Goal: Task Accomplishment & Management: Manage account settings

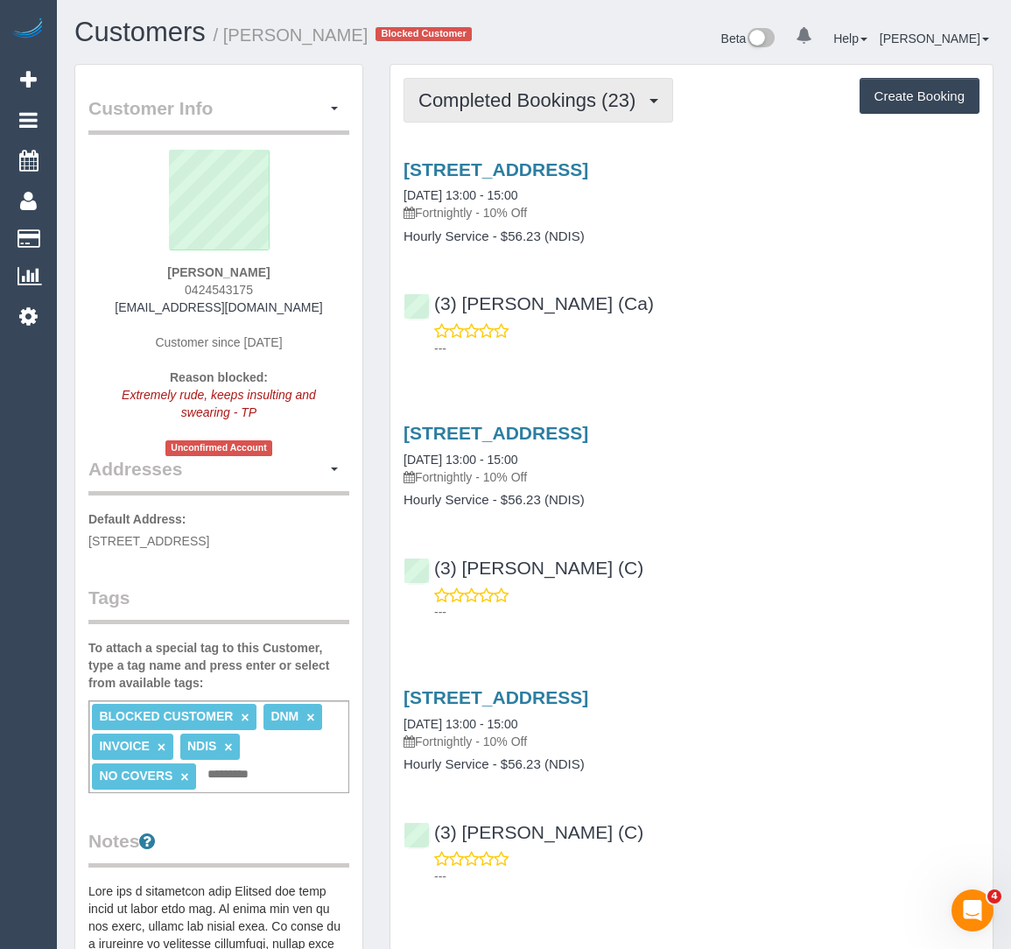
click at [518, 106] on span "Completed Bookings (23)" at bounding box center [532, 100] width 226 height 22
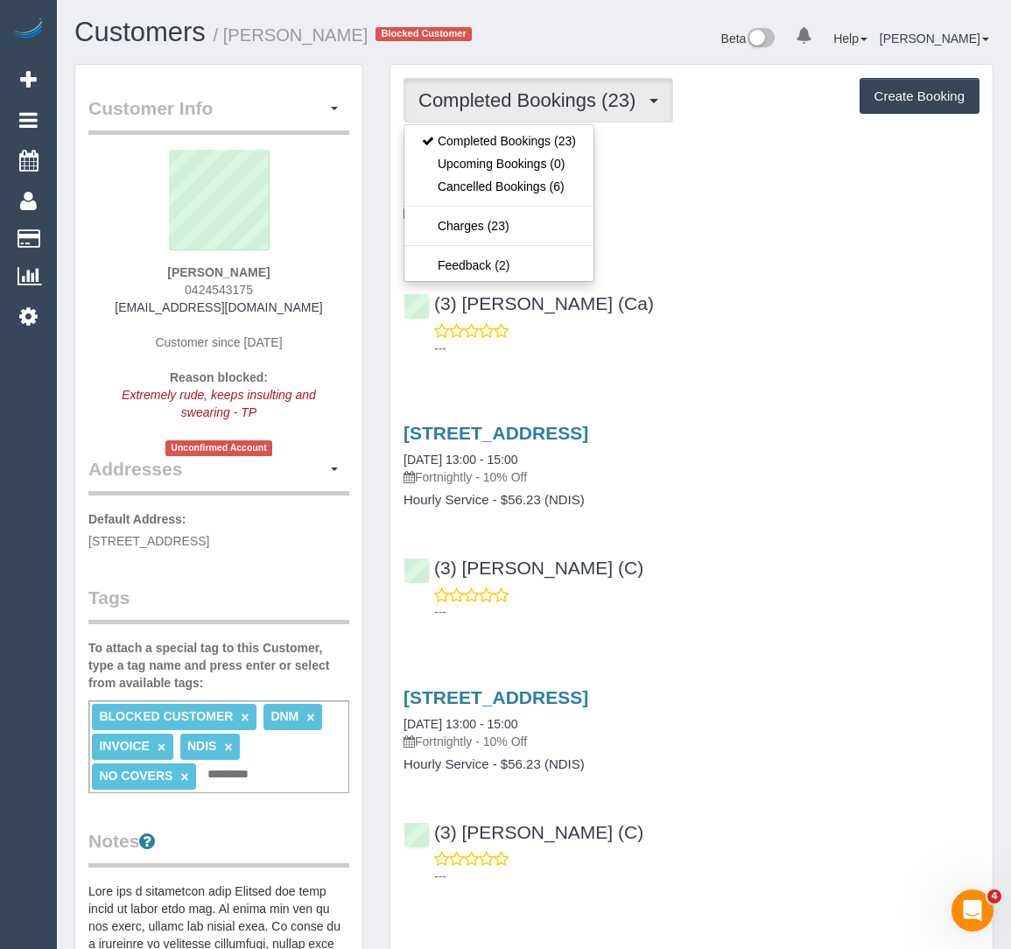
click at [670, 217] on p "Fortnightly - 10% Off" at bounding box center [692, 213] width 576 height 18
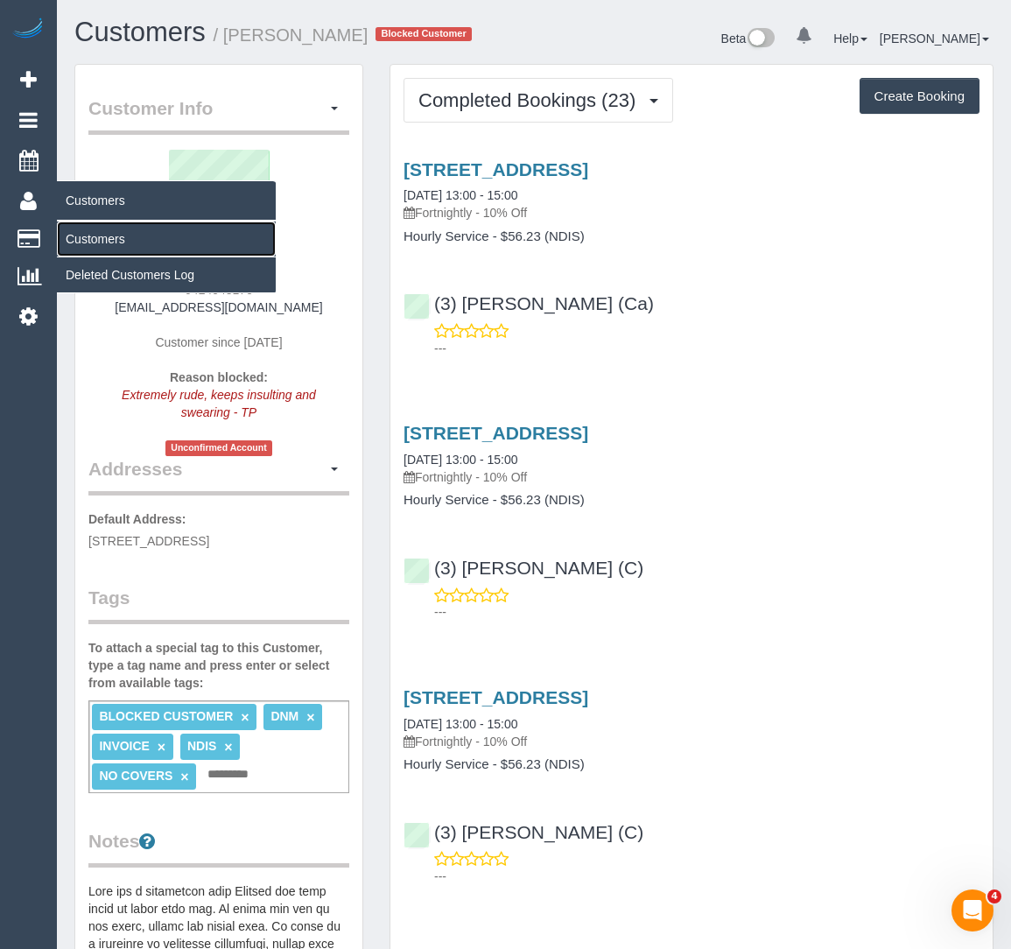
click at [85, 243] on link "Customers" at bounding box center [166, 239] width 219 height 35
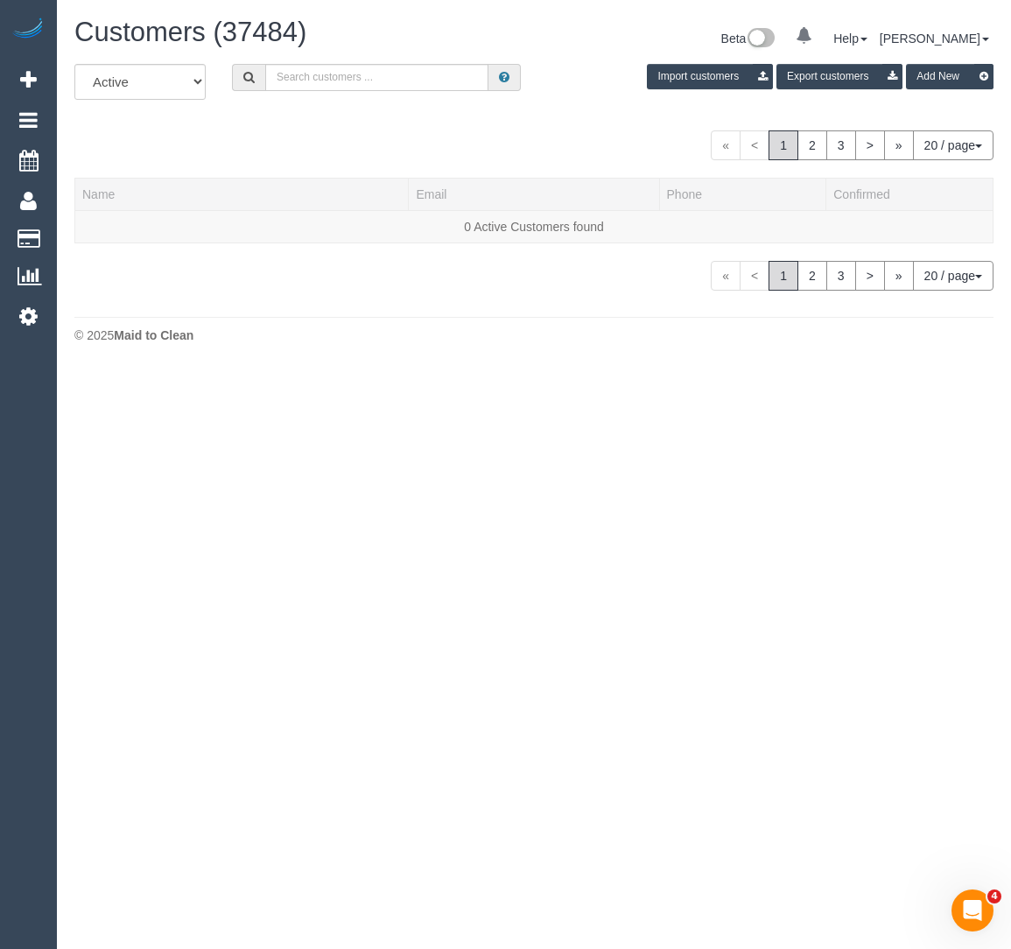
click at [388, 60] on div "Customers (37484) Beta 0 Your Notifications You have 0 alerts Help Help Docs Ta…" at bounding box center [534, 41] width 946 height 46
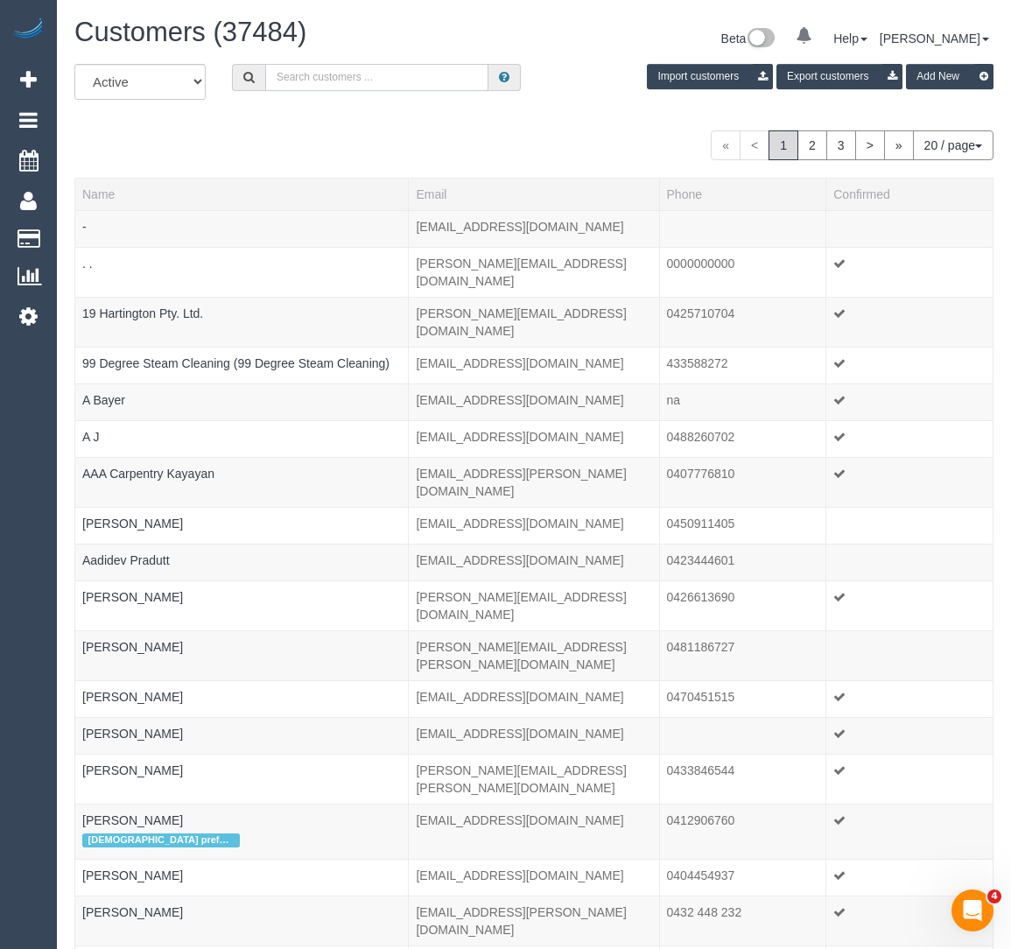
click at [388, 73] on input "text" at bounding box center [376, 77] width 223 height 27
paste input "janepoxon1@gmail.com"
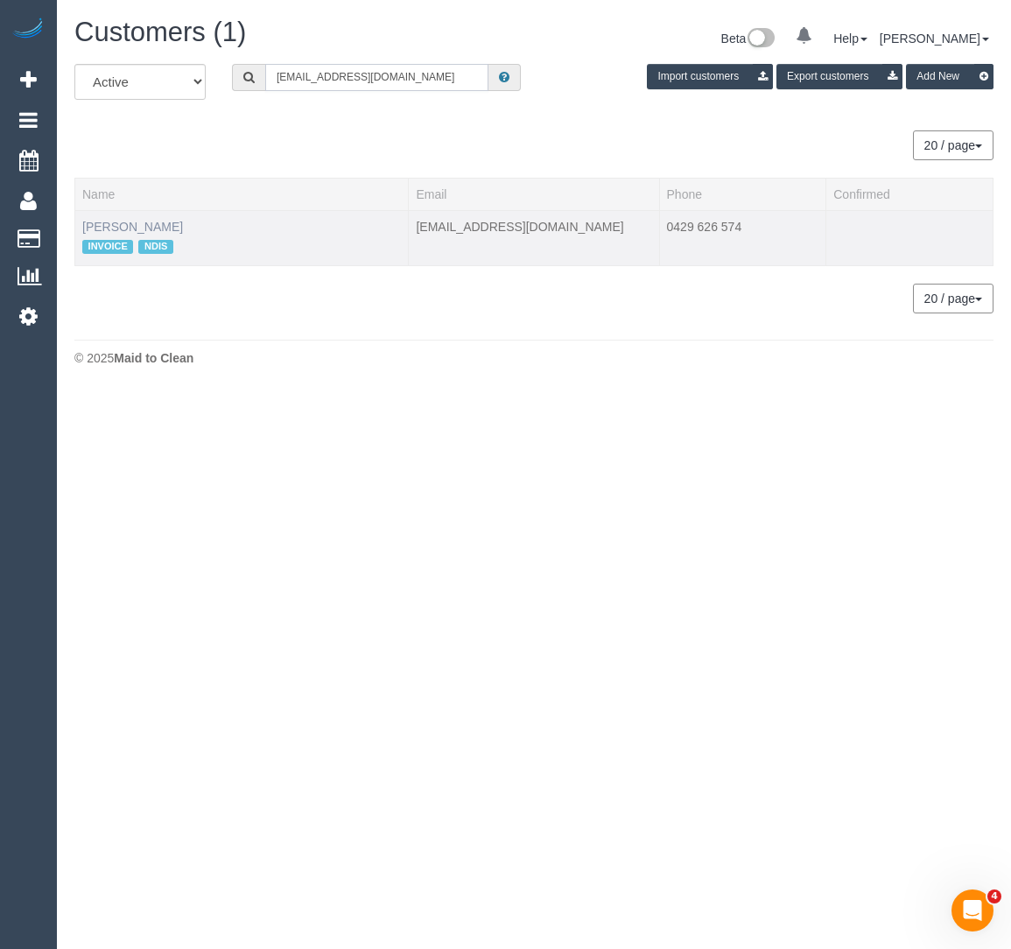
type input "janepoxon1@gmail.com"
click at [125, 231] on link "Jane Poxon" at bounding box center [132, 227] width 101 height 14
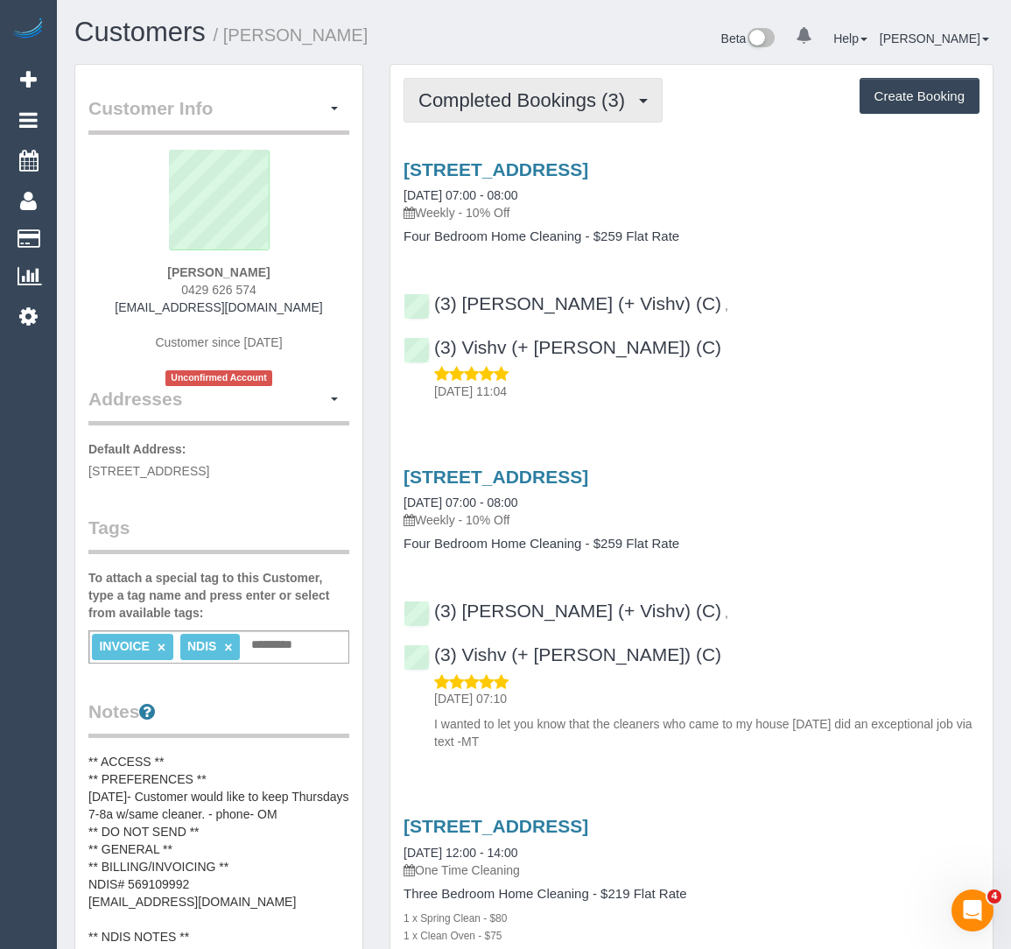
click at [482, 81] on button "Completed Bookings (3)" at bounding box center [533, 100] width 259 height 45
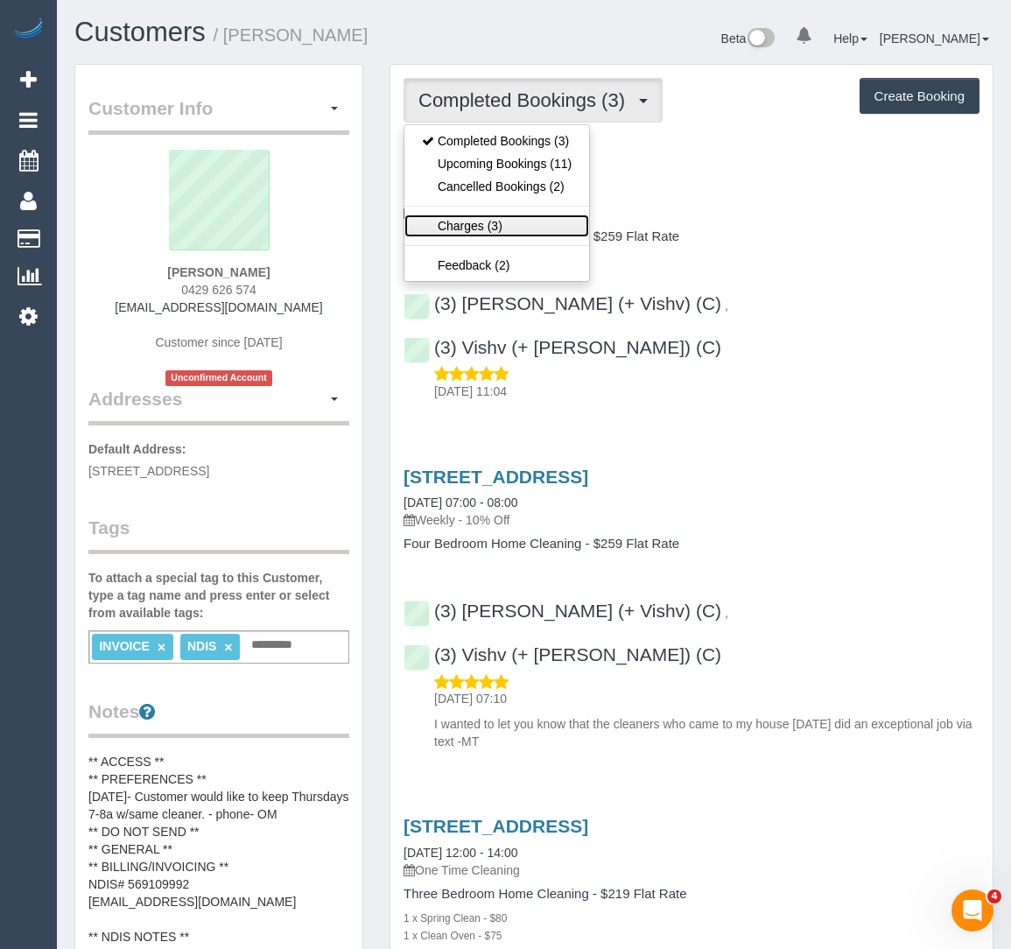
click at [471, 224] on link "Charges (3)" at bounding box center [497, 226] width 185 height 23
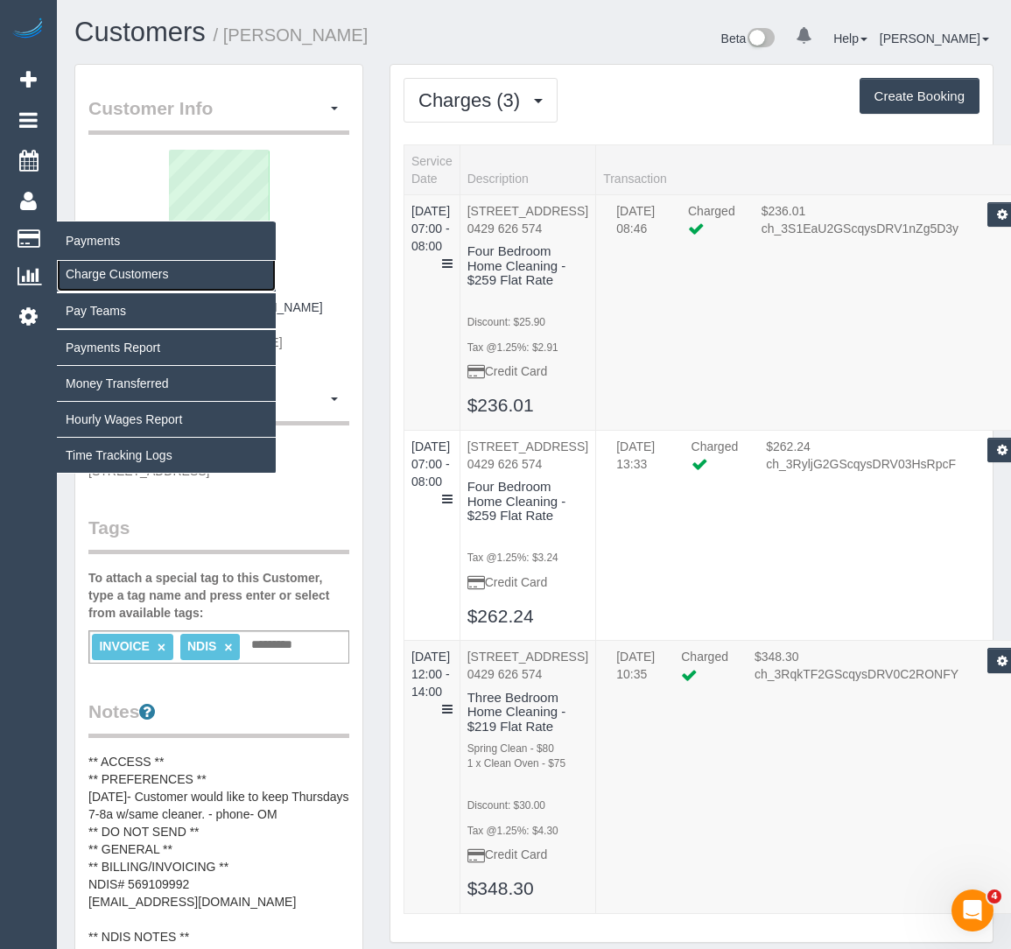
click at [74, 267] on link "Charge Customers" at bounding box center [166, 274] width 219 height 35
select select
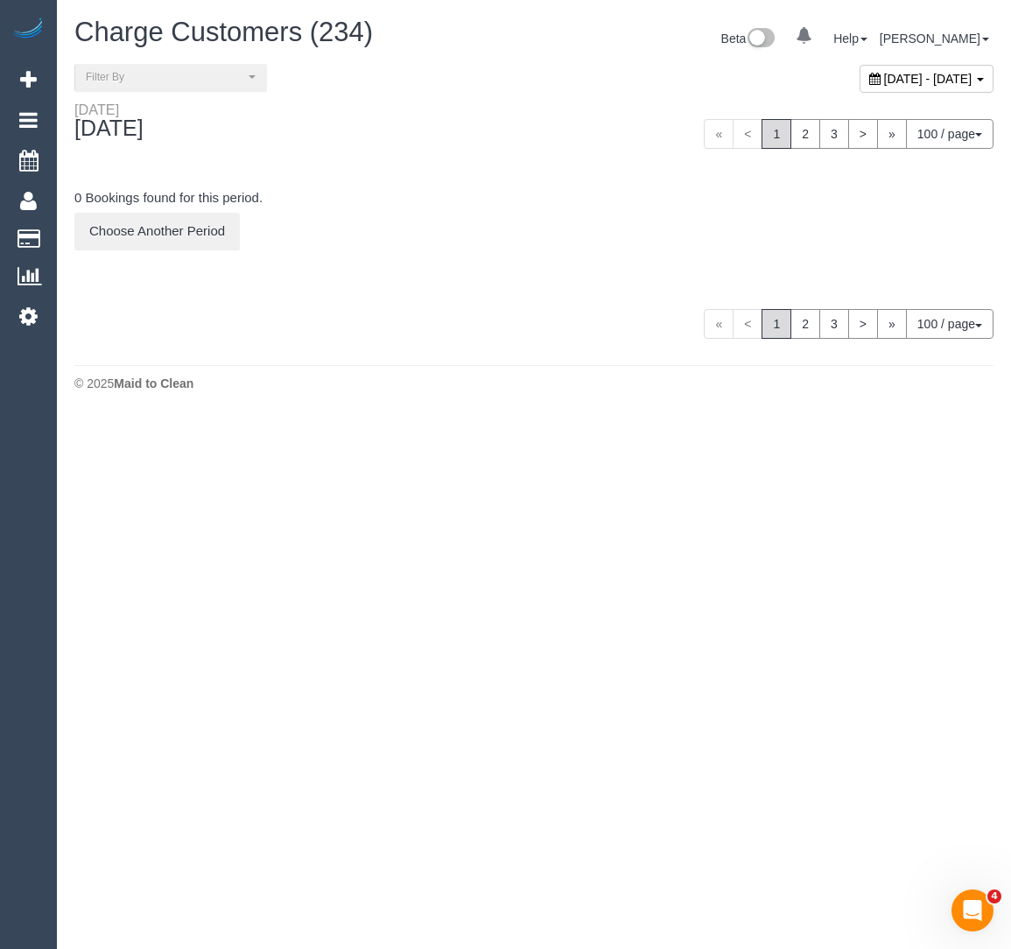
click at [885, 74] on span "September 10, 2025 - September 10, 2025" at bounding box center [929, 79] width 88 height 14
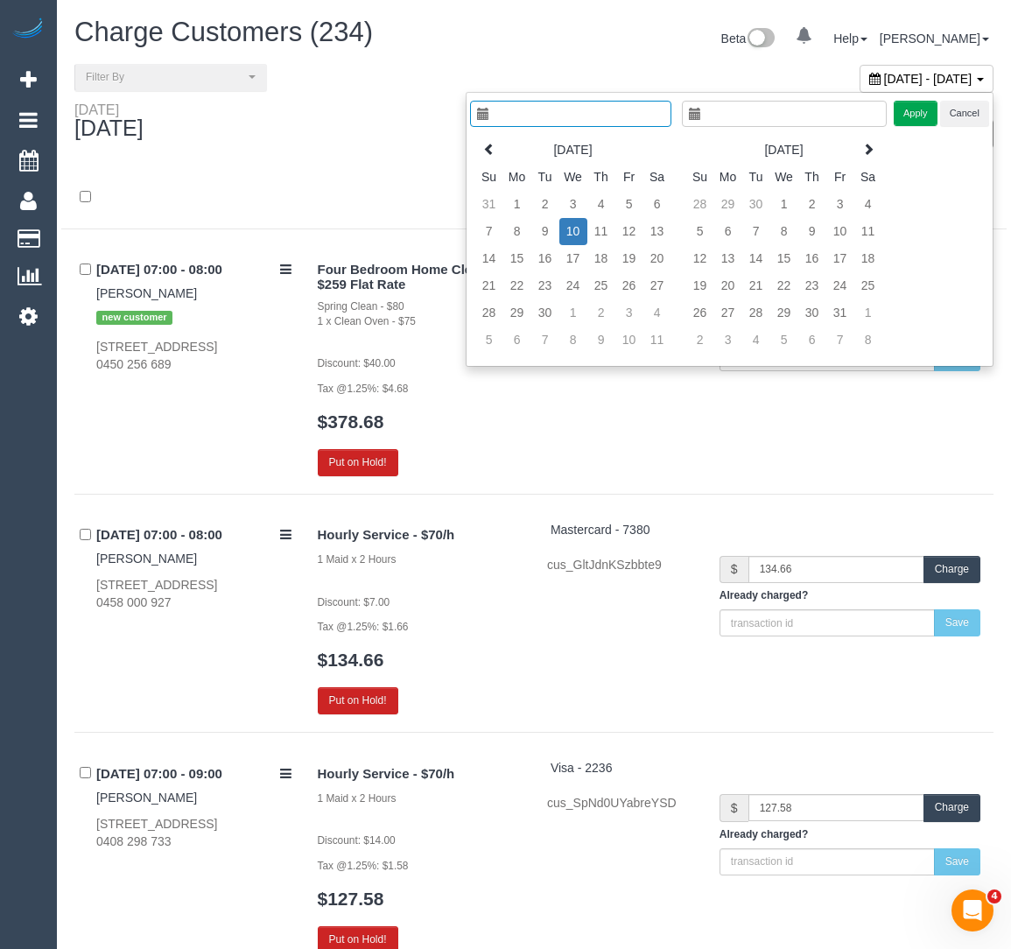
type input "**********"
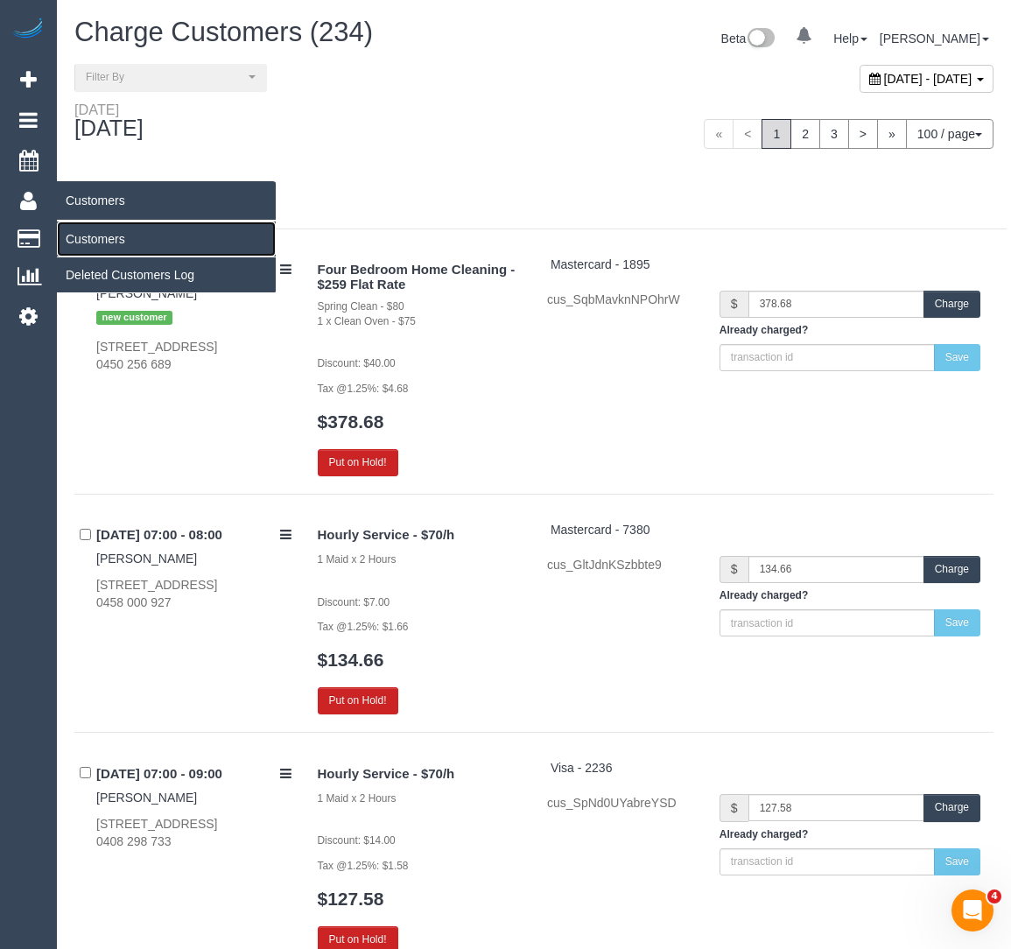
click at [88, 226] on link "Customers" at bounding box center [166, 239] width 219 height 35
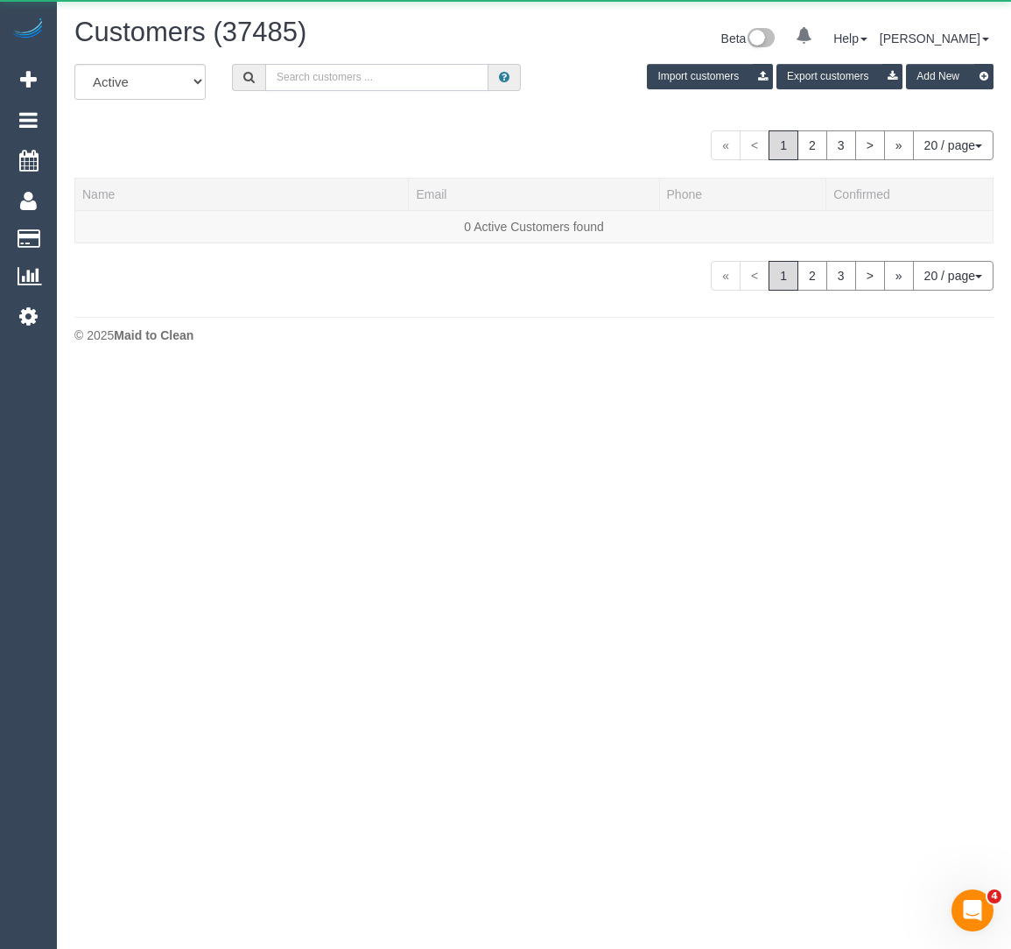
click at [455, 81] on input "text" at bounding box center [376, 77] width 223 height 27
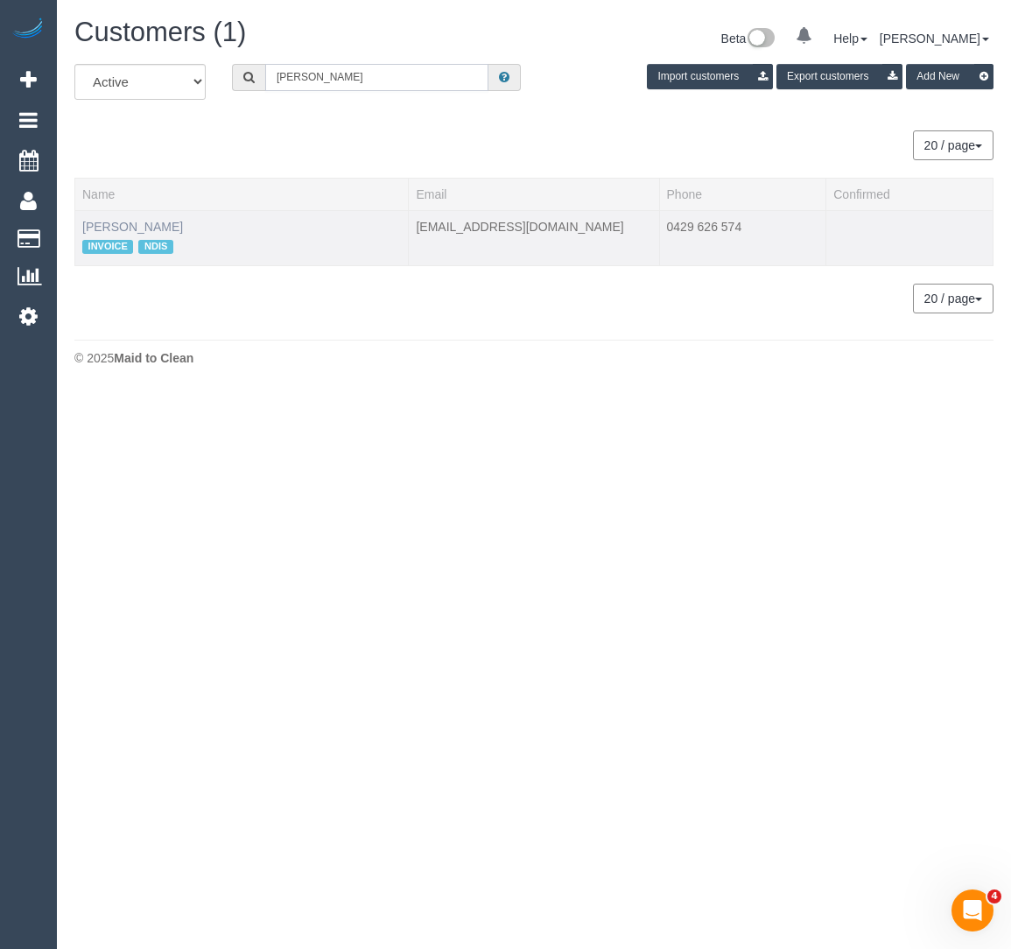
type input "jane poxon"
click at [127, 228] on link "Jane Poxon" at bounding box center [132, 227] width 101 height 14
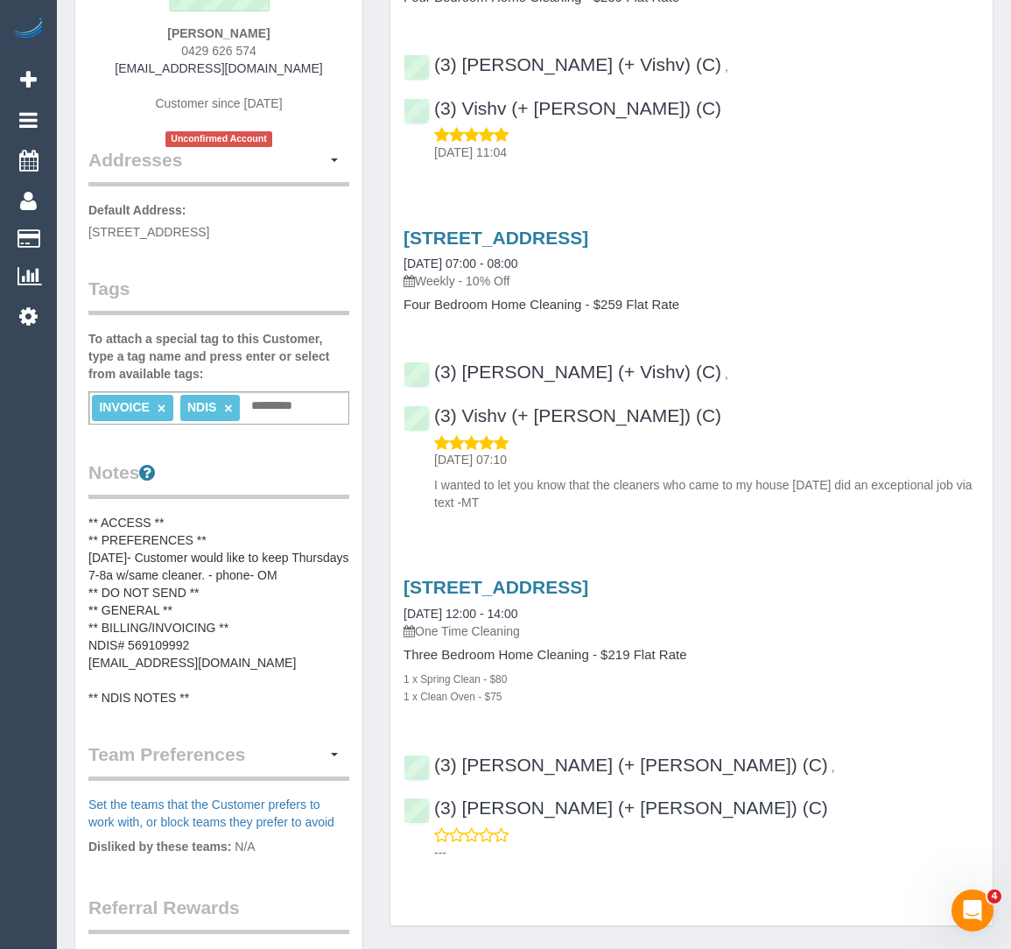
scroll to position [257, 0]
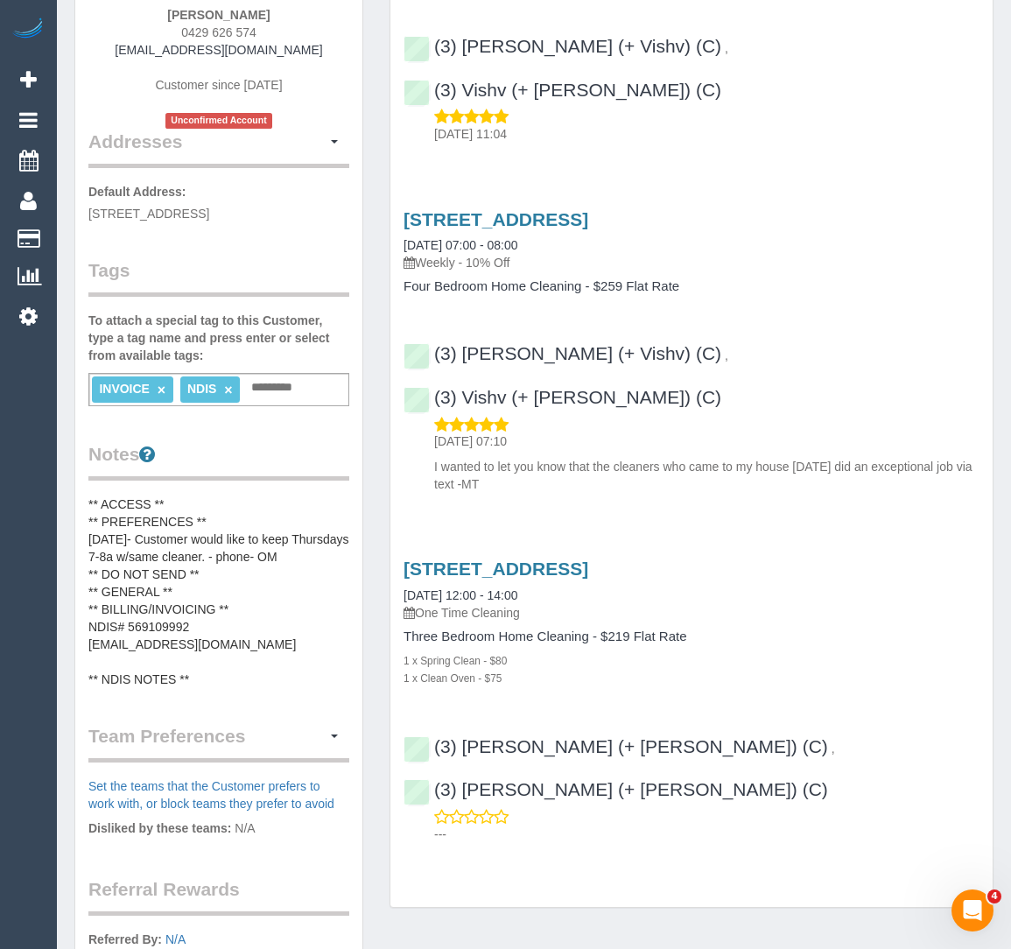
click at [220, 561] on pre "** ACCESS ** ** PREFERENCES ** 22/08/25- Customer would like to keep Thursdays …" at bounding box center [218, 592] width 261 height 193
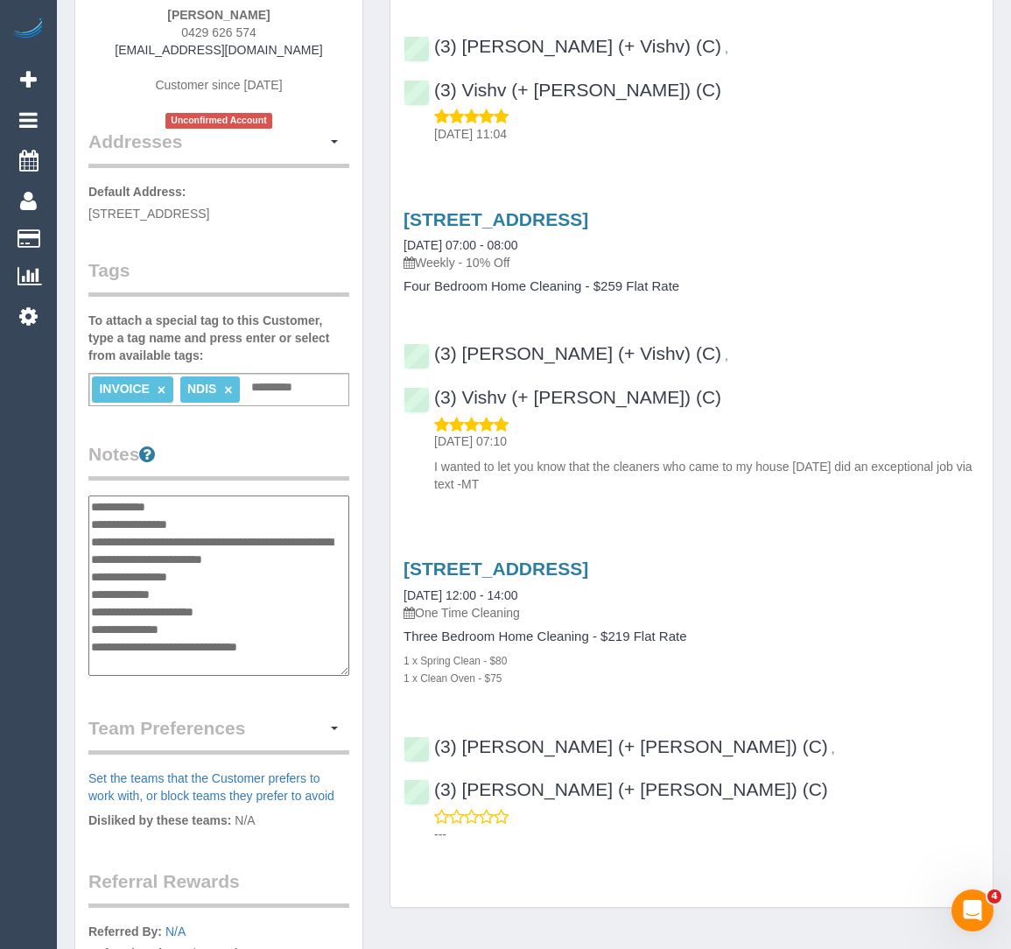
scroll to position [14, 0]
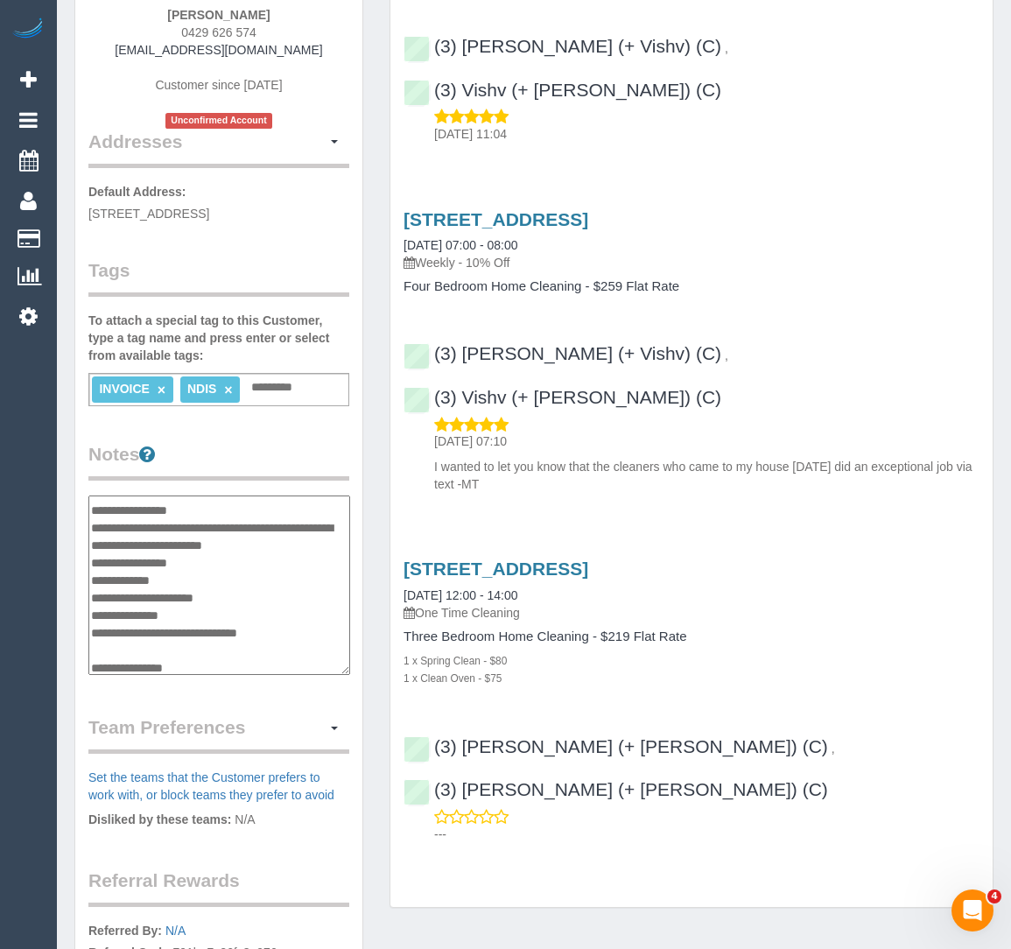
drag, startPoint x: 208, startPoint y: 617, endPoint x: 95, endPoint y: 613, distance: 113.0
click at [95, 613] on textarea "**********" at bounding box center [219, 586] width 262 height 180
drag, startPoint x: 328, startPoint y: 630, endPoint x: 92, endPoint y: 627, distance: 235.6
click at [92, 627] on textarea "**********" at bounding box center [219, 586] width 262 height 180
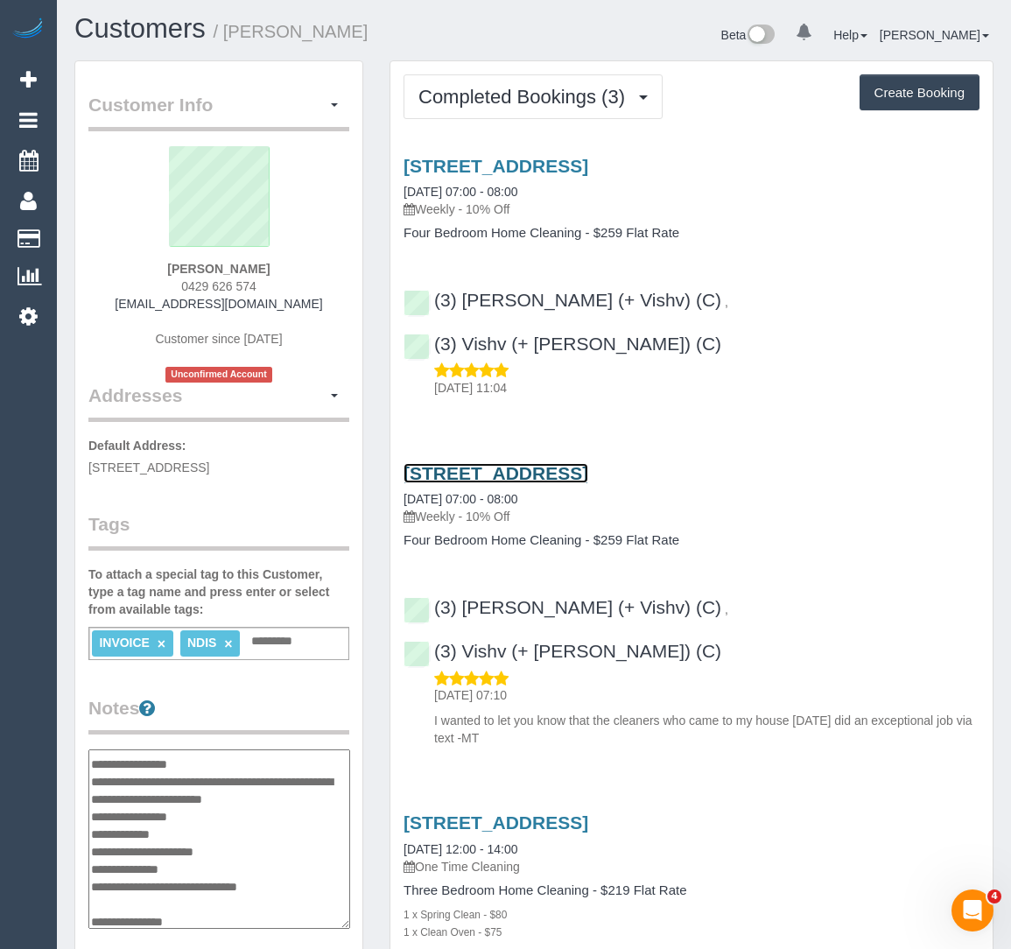
scroll to position [0, 0]
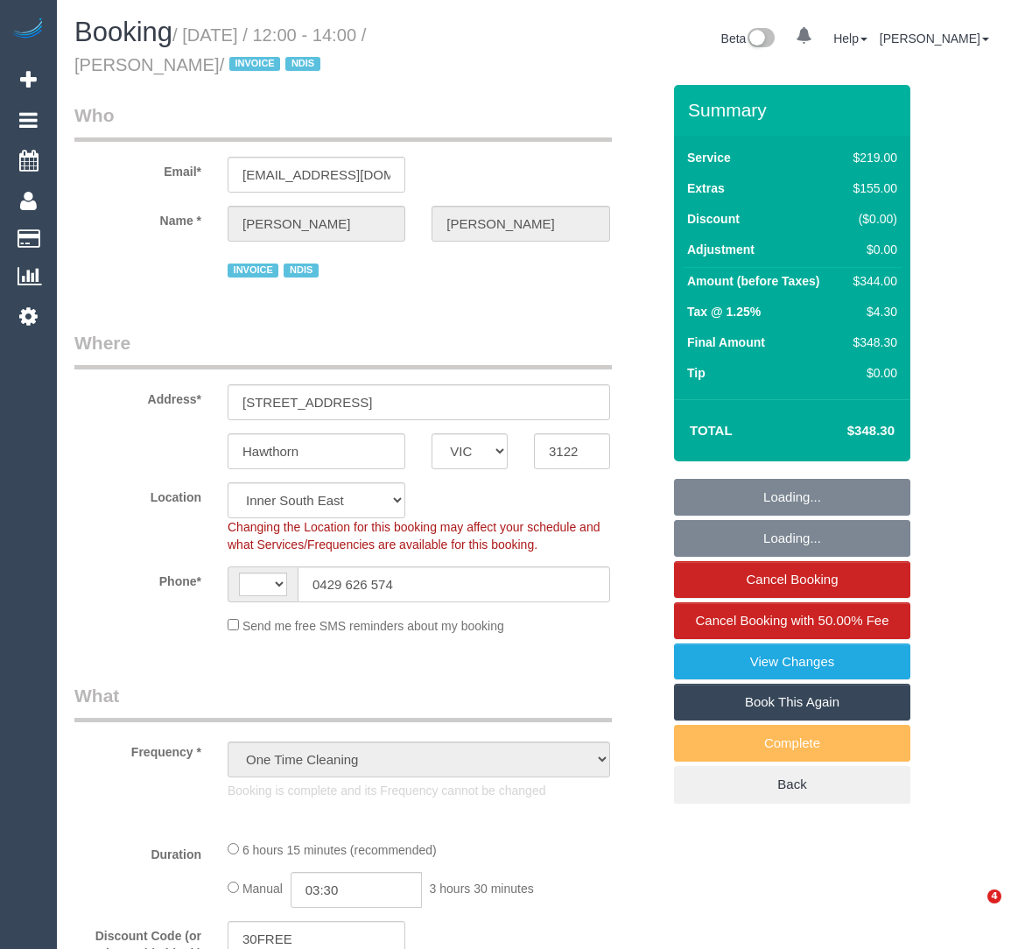
select select "VIC"
select select "number:29"
select select "number:14"
select select "number:19"
select select "number:36"
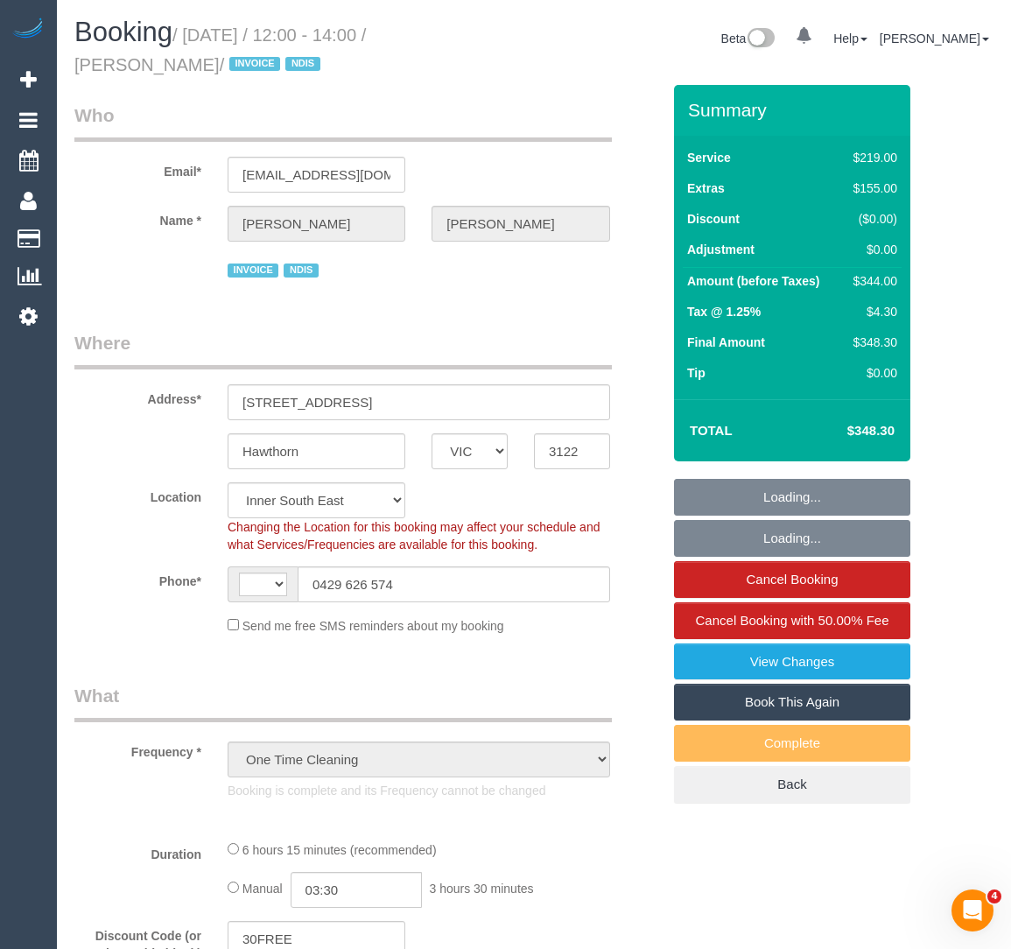
select select "object:749"
select select "string:AU"
select select "string:stripe-pm_1RnWNe2GScqysDRVWJ4FMciN"
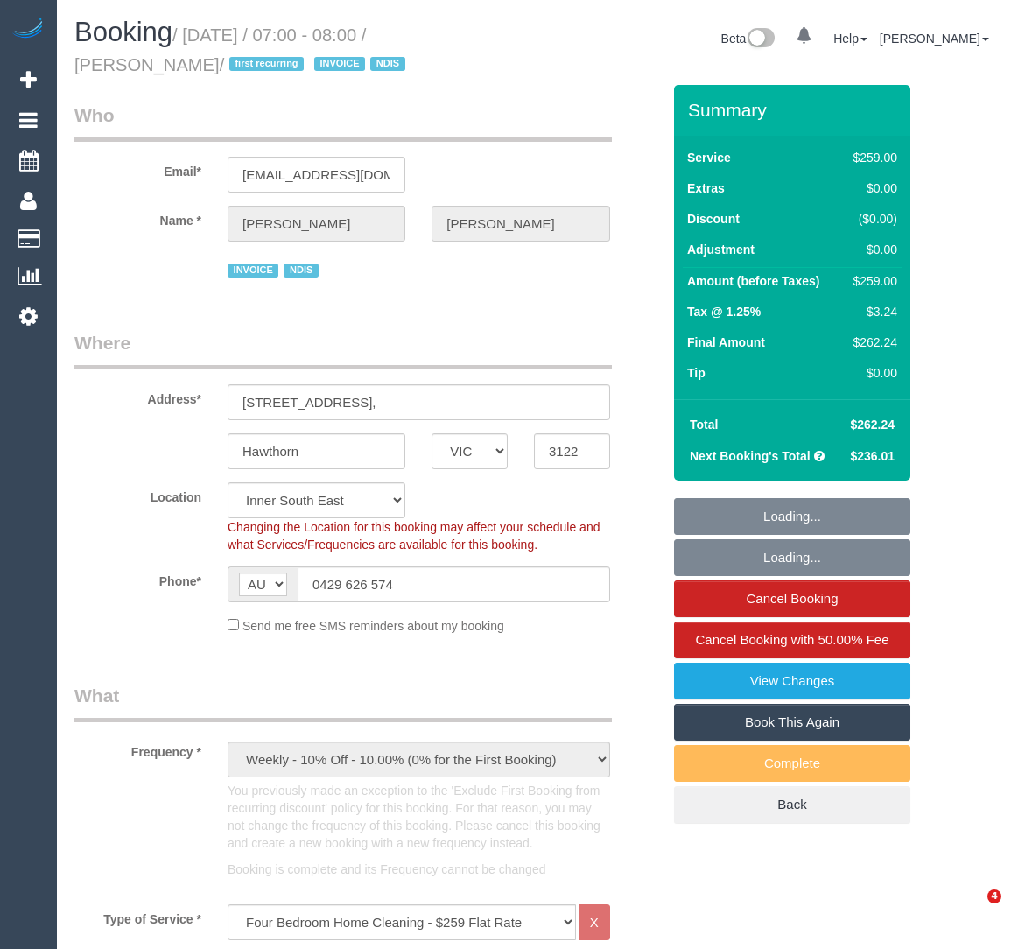
select select "VIC"
select select "string:stripe-pm_1RxIeQ2GScqysDRVw75gSNaL"
select select "spot1"
select select "number:29"
select select "number:14"
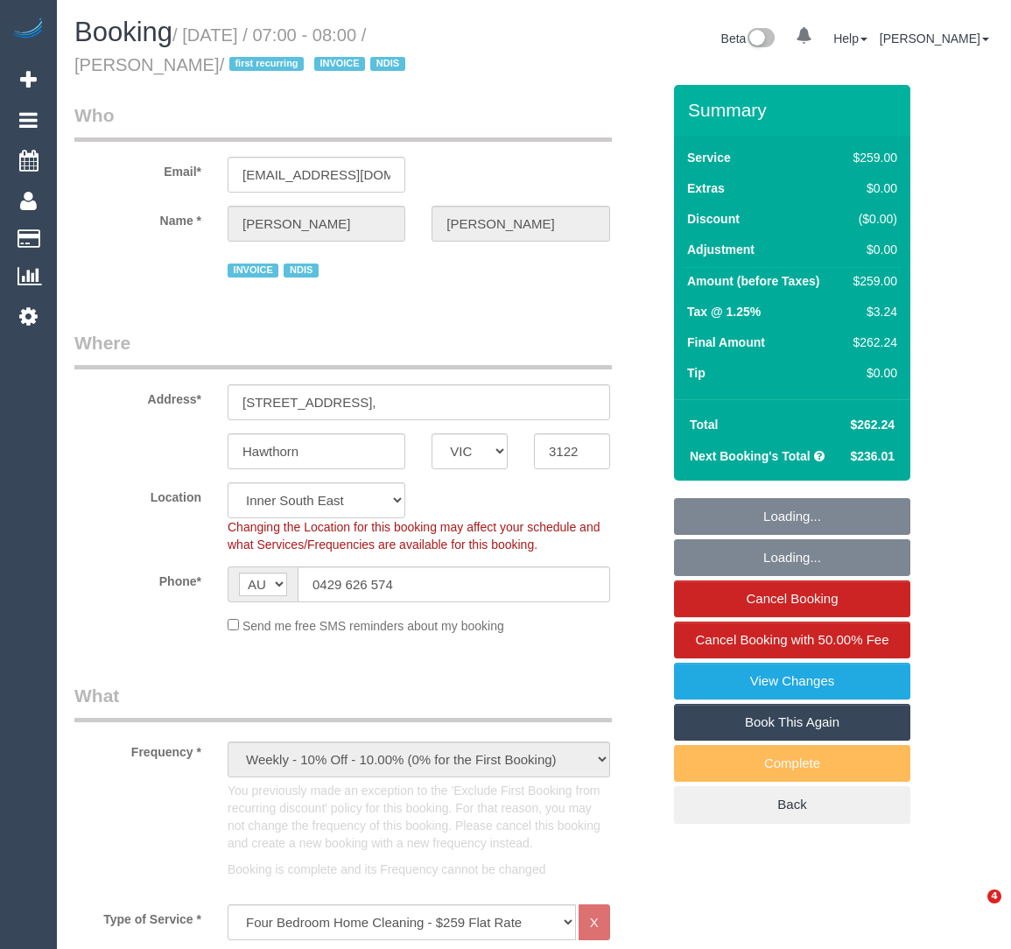
select select "number:19"
select select "number:25"
select select "number:33"
select select "number:12"
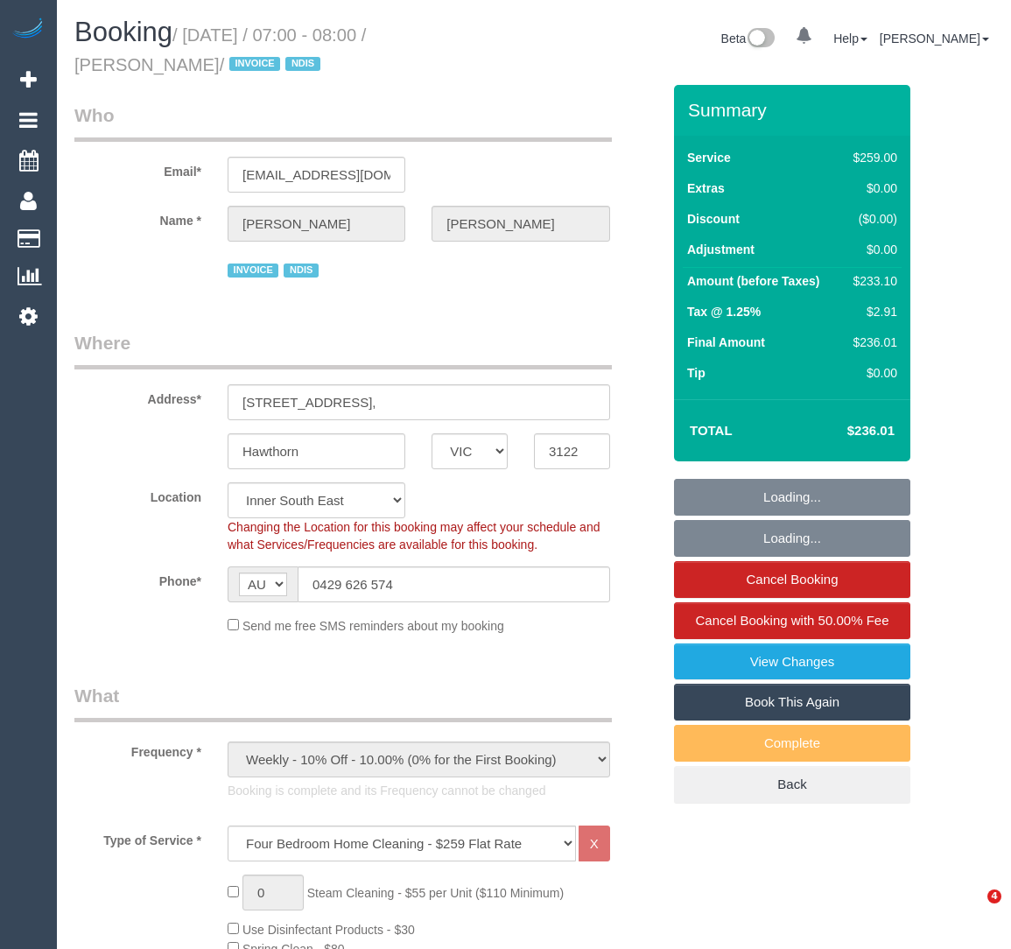
select select "VIC"
select select "string:stripe-pm_1RxIeQ2GScqysDRVw75gSNaL"
select select "number:29"
select select "number:14"
select select "number:19"
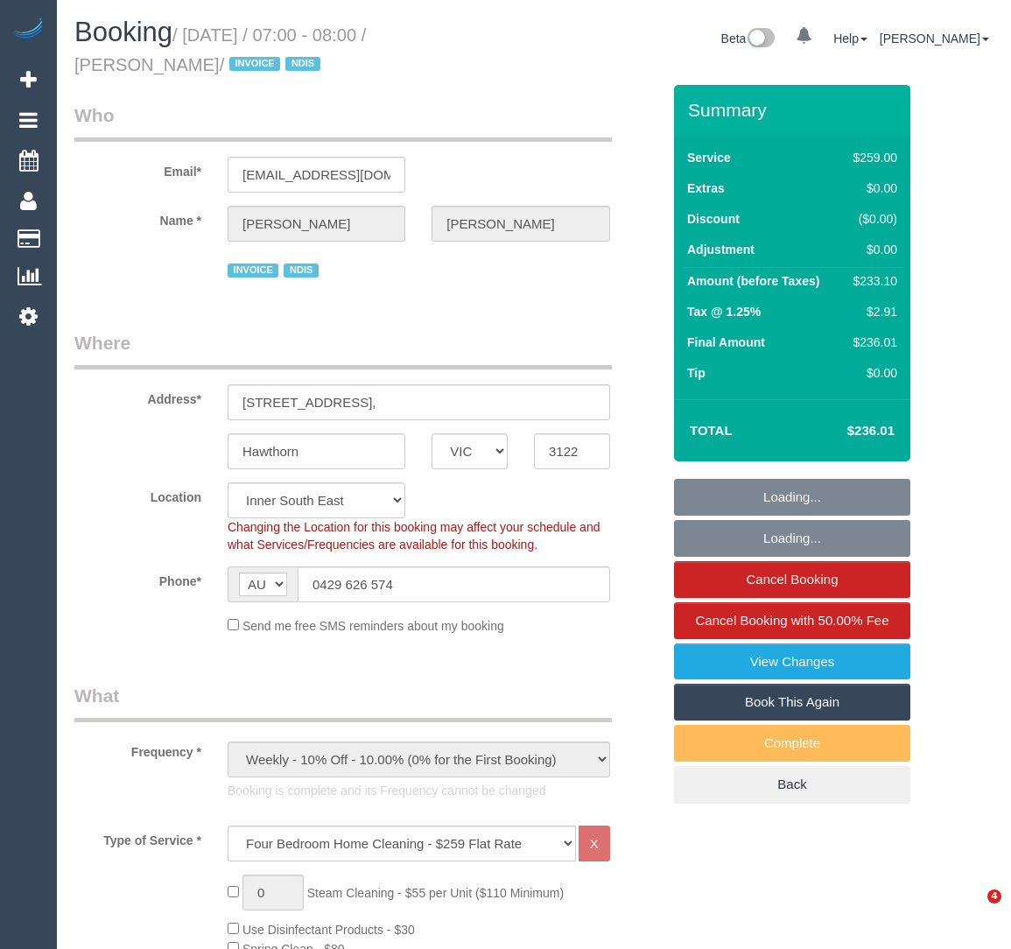
select select "number:25"
select select "number:33"
select select "number:12"
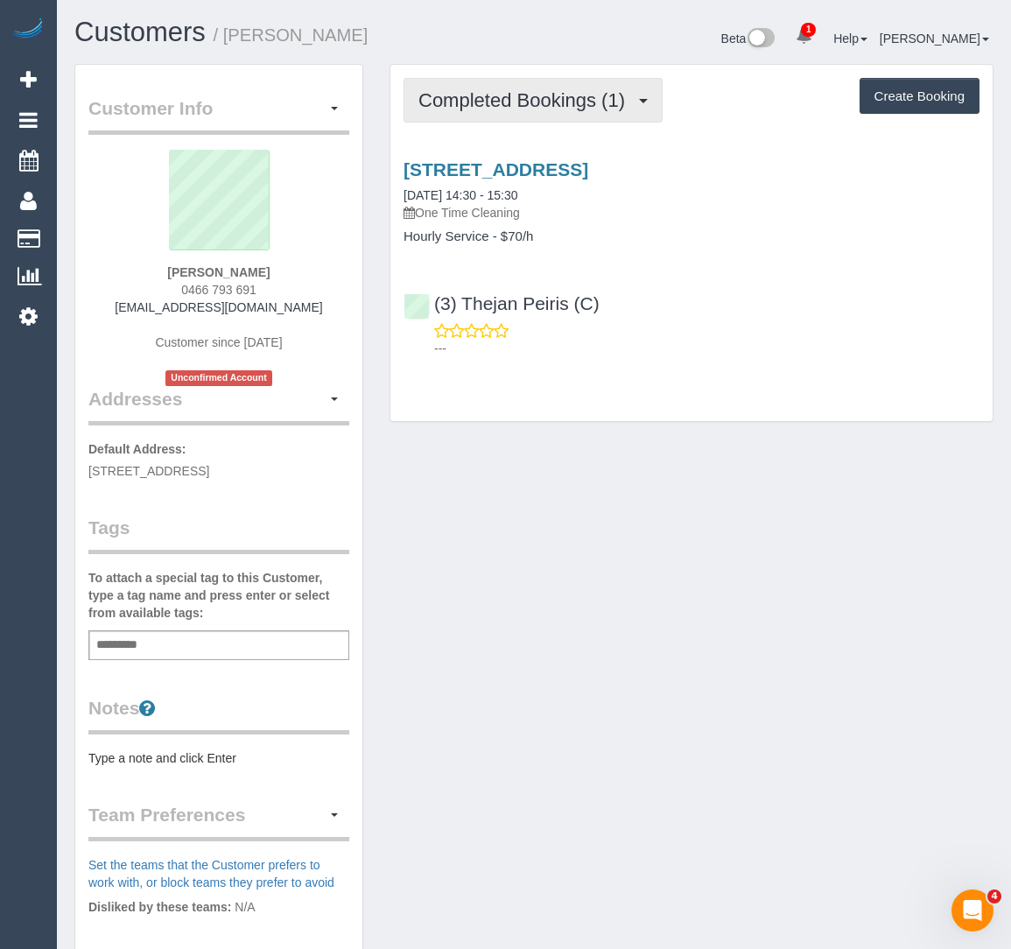
click at [500, 95] on span "Completed Bookings (1)" at bounding box center [526, 100] width 215 height 22
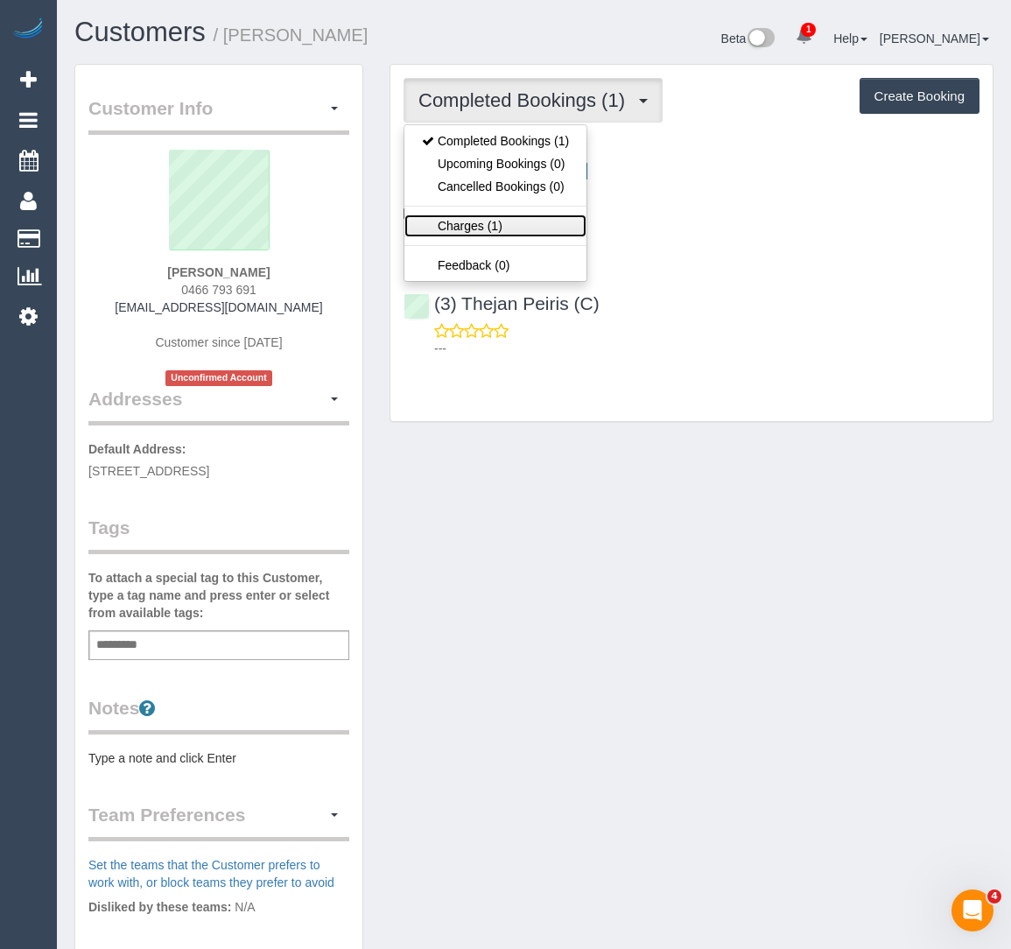
click at [469, 225] on link "Charges (1)" at bounding box center [496, 226] width 182 height 23
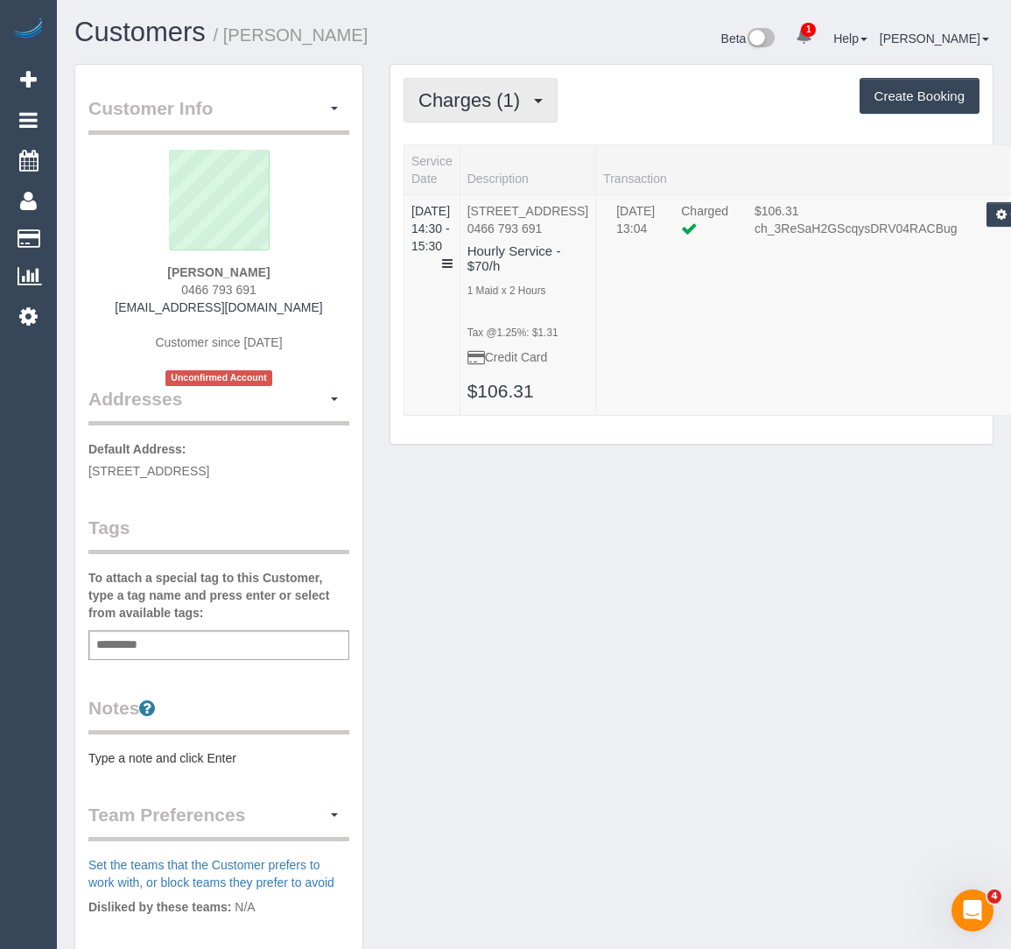
click at [521, 97] on span "Charges (1)" at bounding box center [474, 100] width 110 height 22
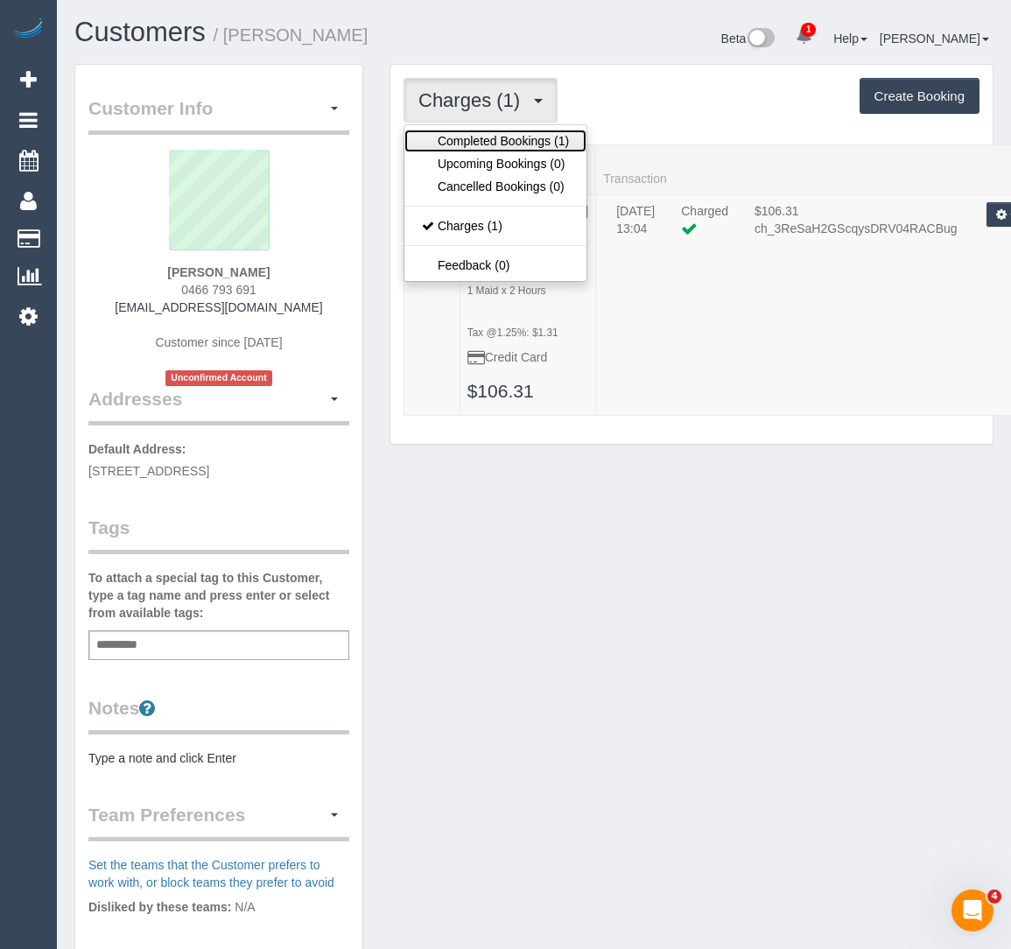
click at [481, 137] on link "Completed Bookings (1)" at bounding box center [496, 141] width 182 height 23
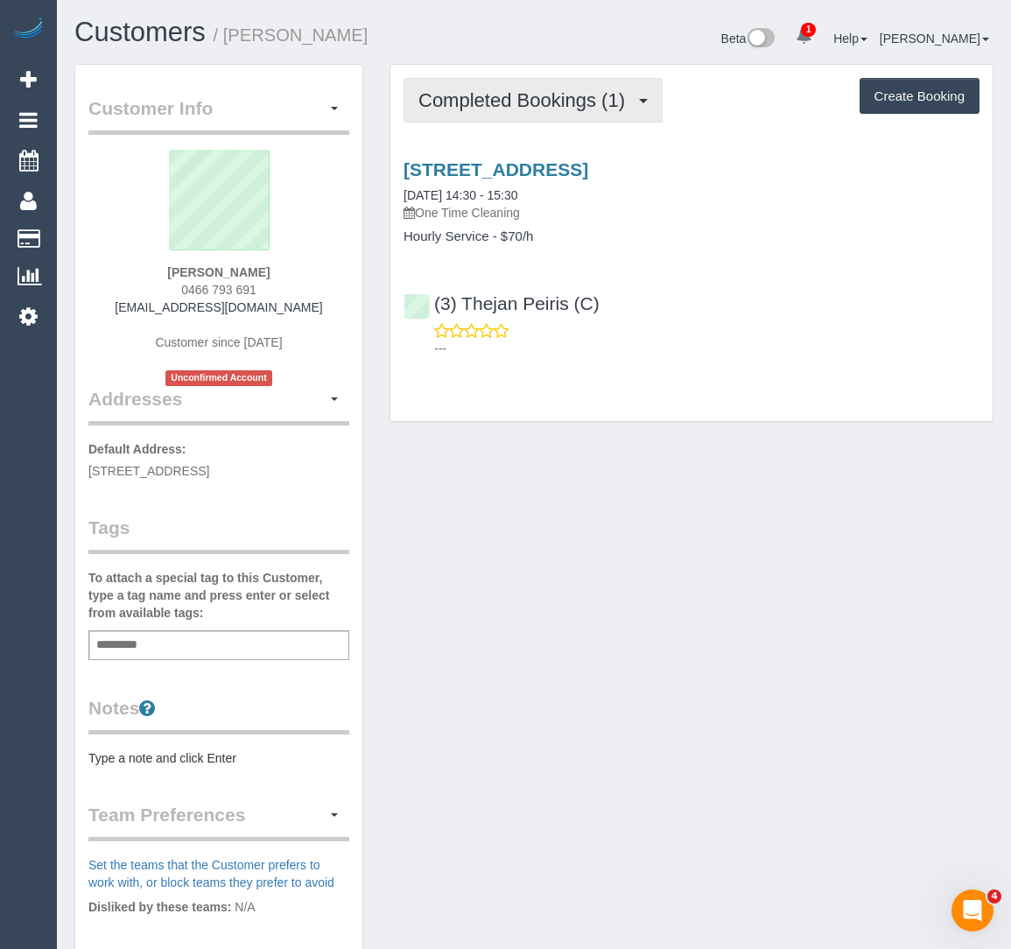
click at [488, 94] on span "Completed Bookings (1)" at bounding box center [526, 100] width 215 height 22
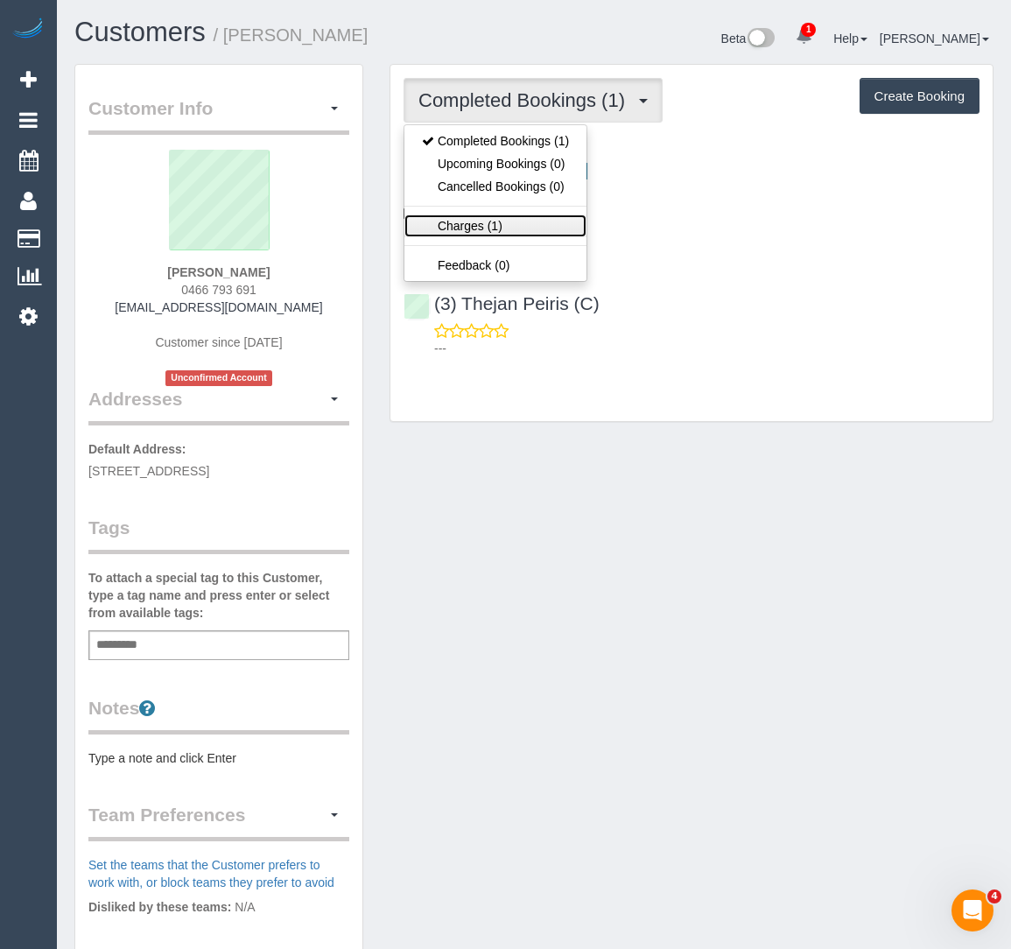
click at [488, 232] on link "Charges (1)" at bounding box center [496, 226] width 182 height 23
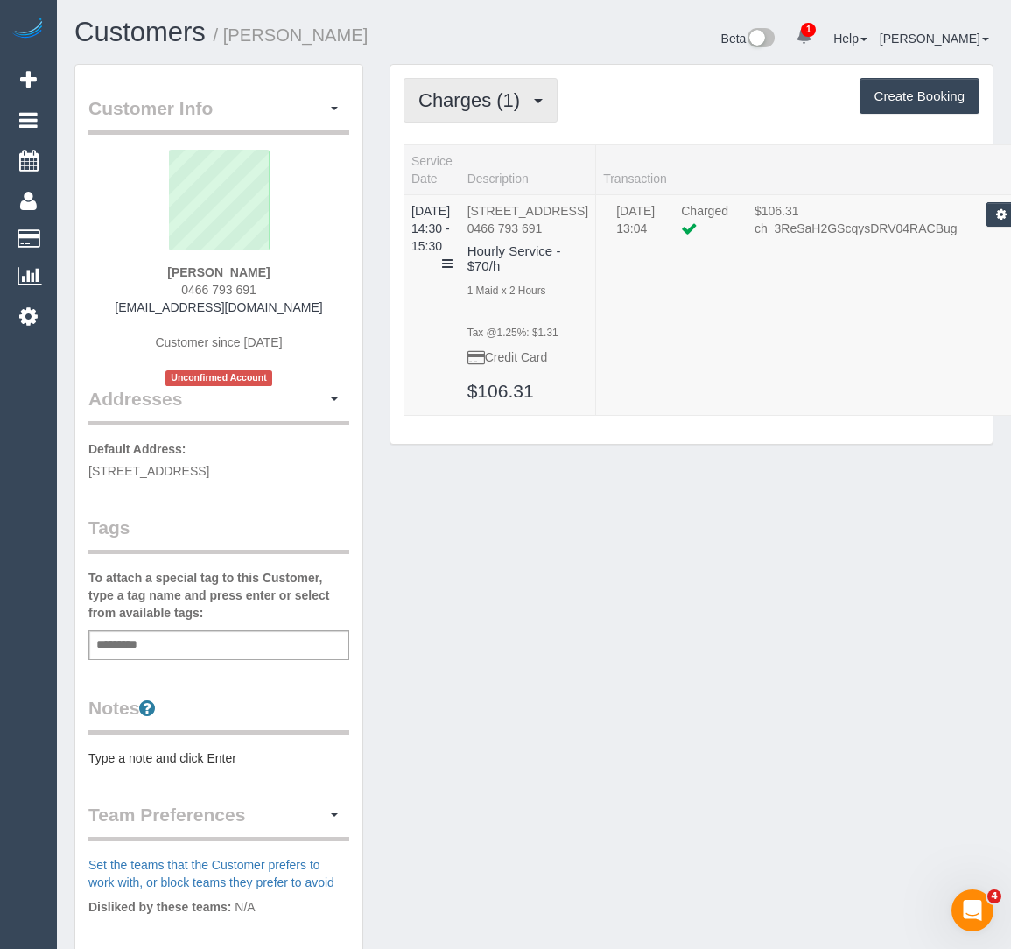
click at [498, 100] on span "Charges (1)" at bounding box center [474, 100] width 110 height 22
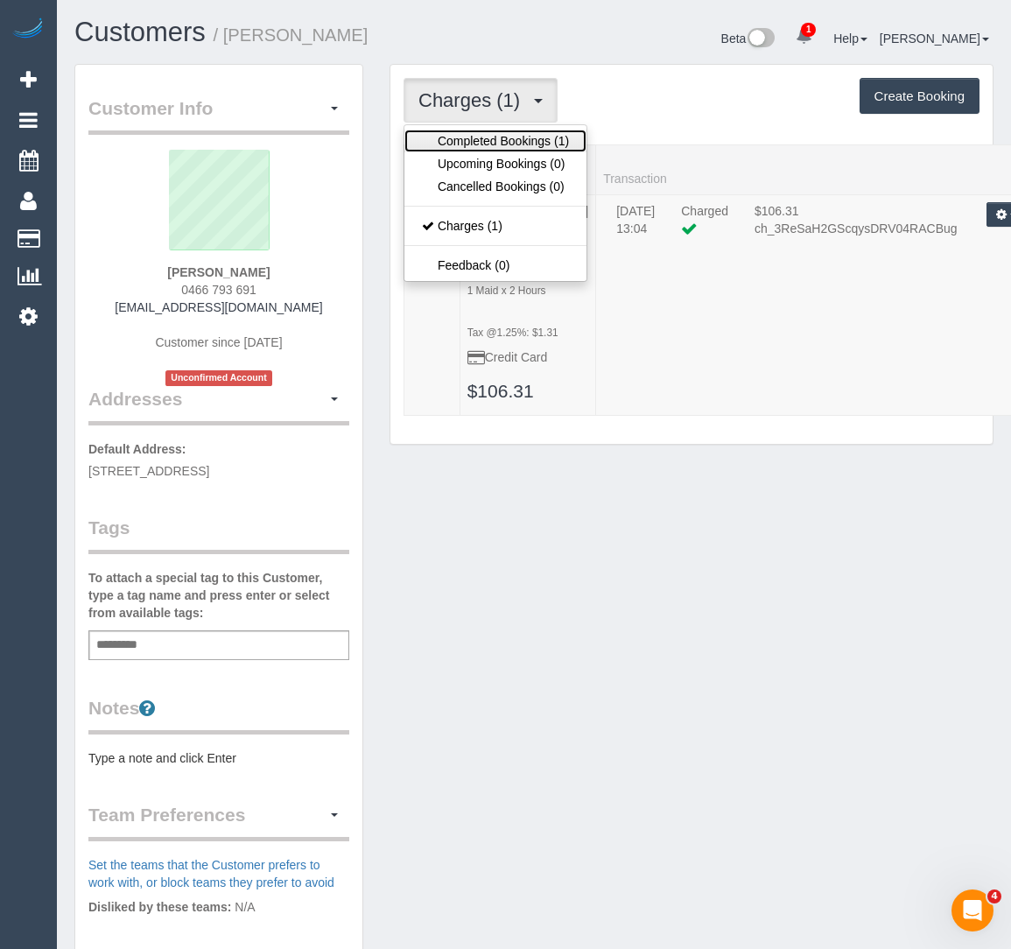
click at [491, 140] on link "Completed Bookings (1)" at bounding box center [496, 141] width 182 height 23
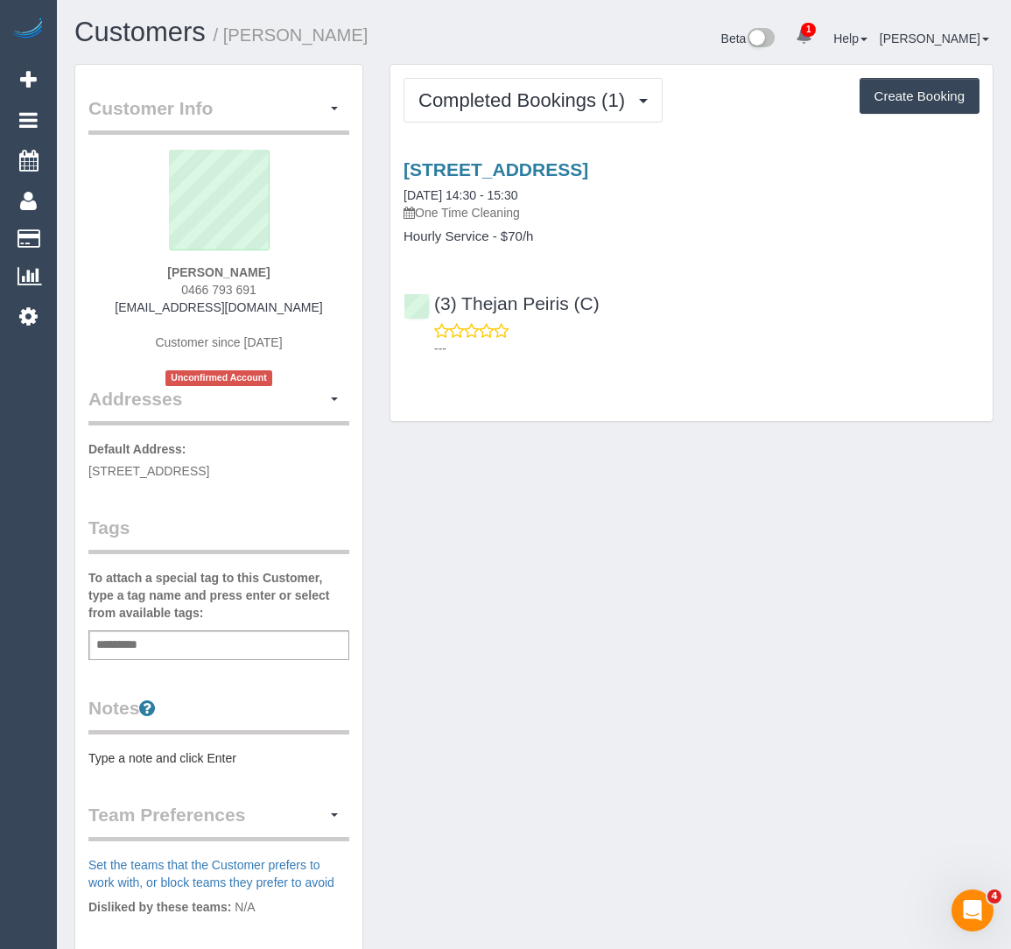
click at [136, 657] on input "text" at bounding box center [122, 645] width 60 height 23
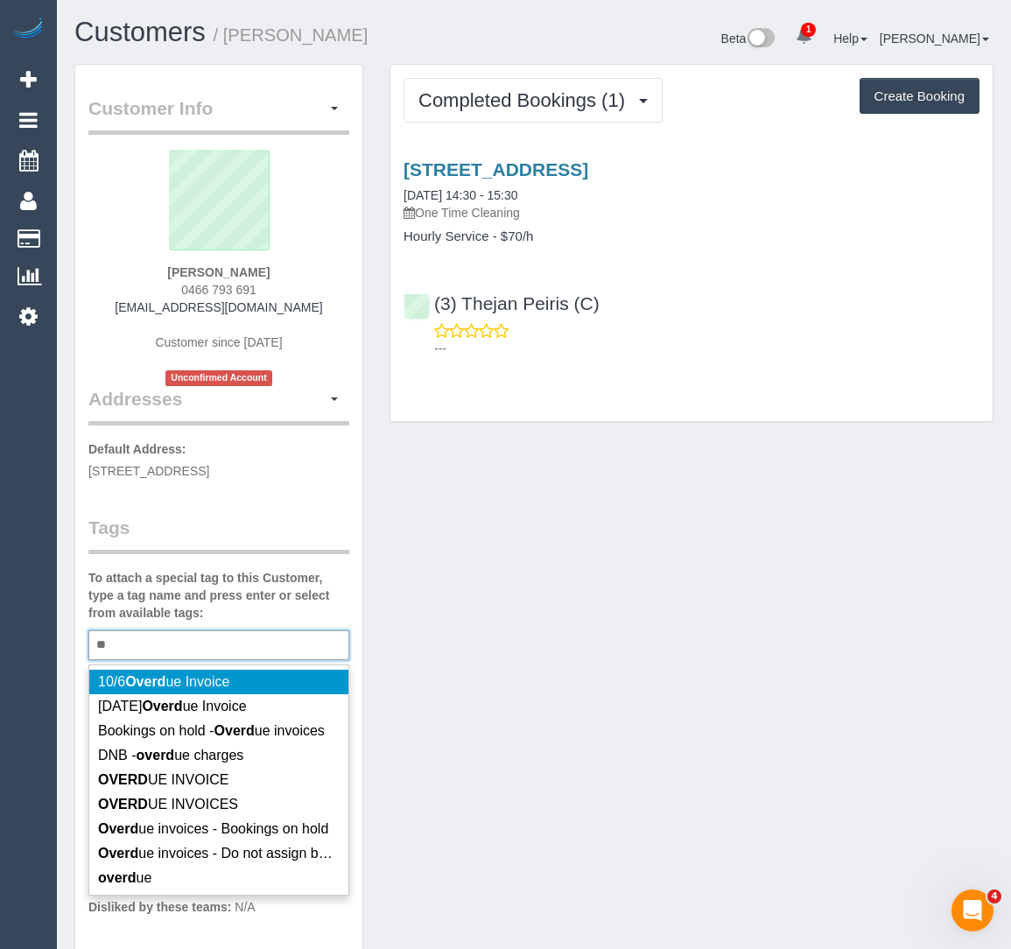
type input "*"
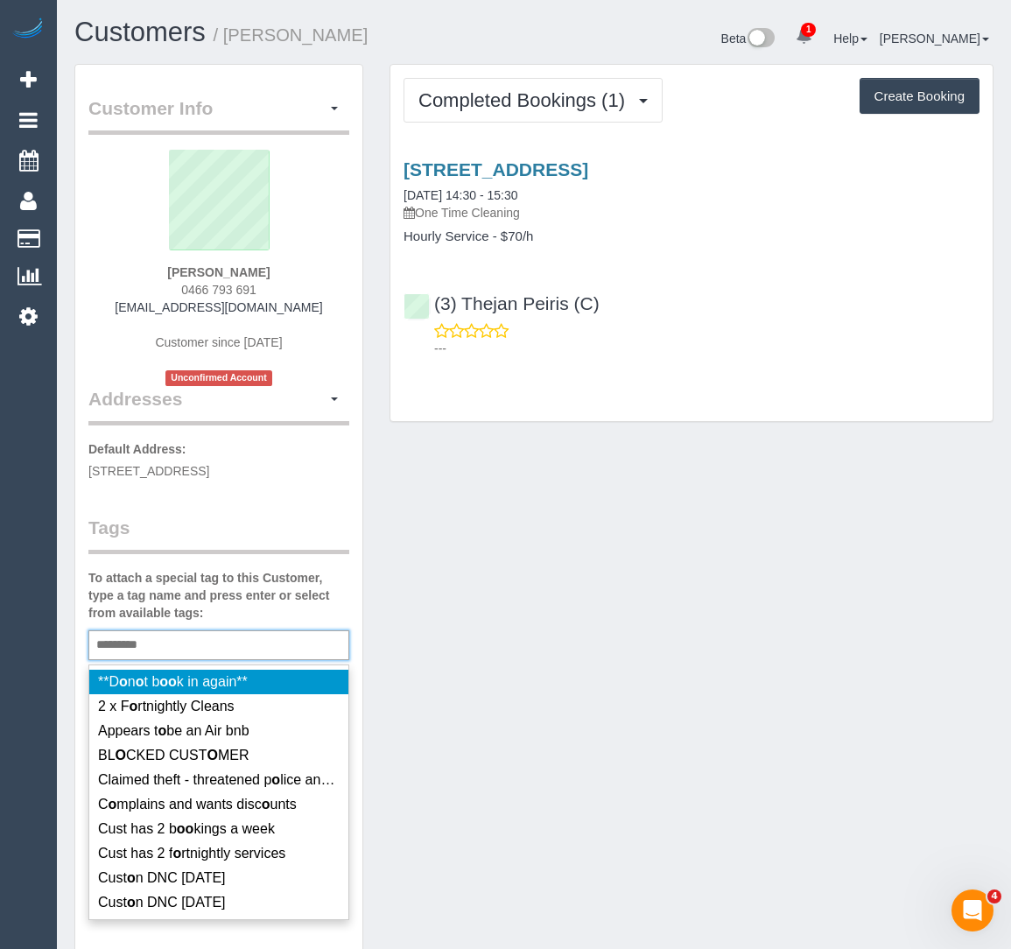
click at [581, 849] on div "Customer Info Edit Contact Info Send Message Email Preferences Special Sales Ta…" at bounding box center [534, 659] width 946 height 1191
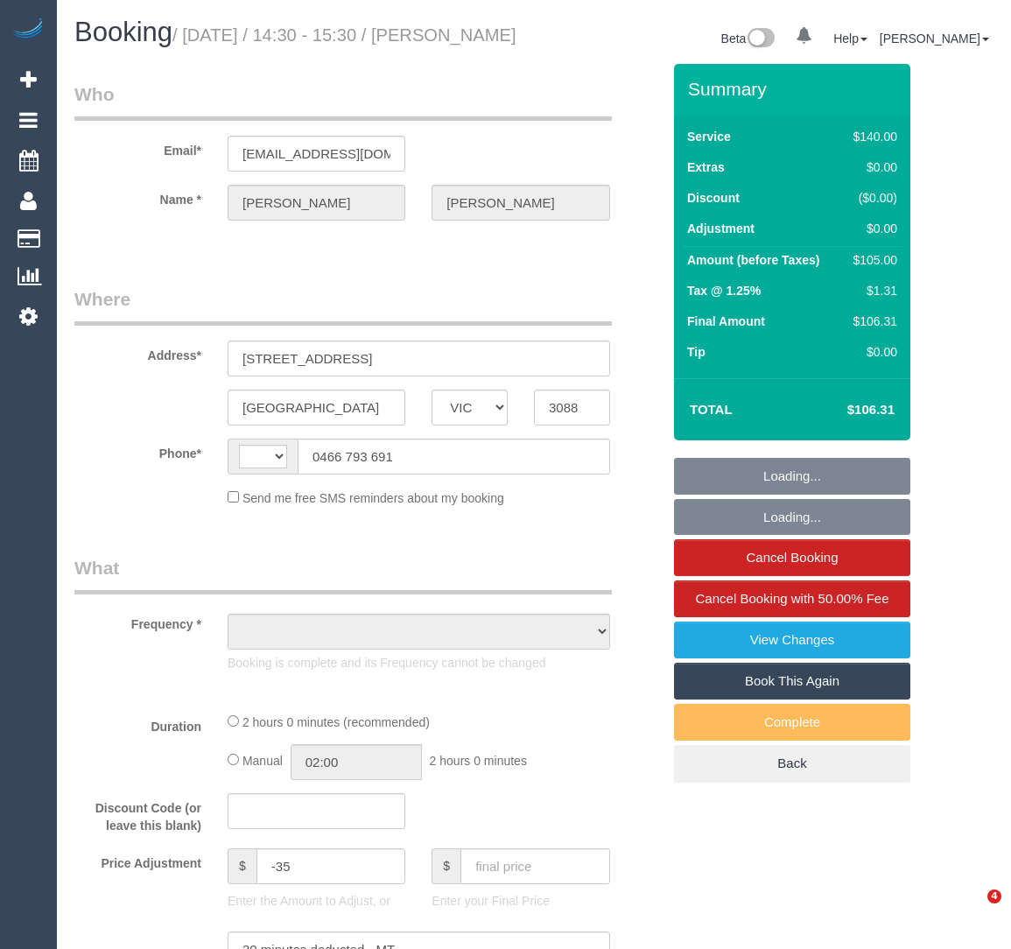
select select "VIC"
select select "object:299"
select select "string:AU"
select select "string:stripe-pm_1RdieM2GScqysDRVr0dK18Fl"
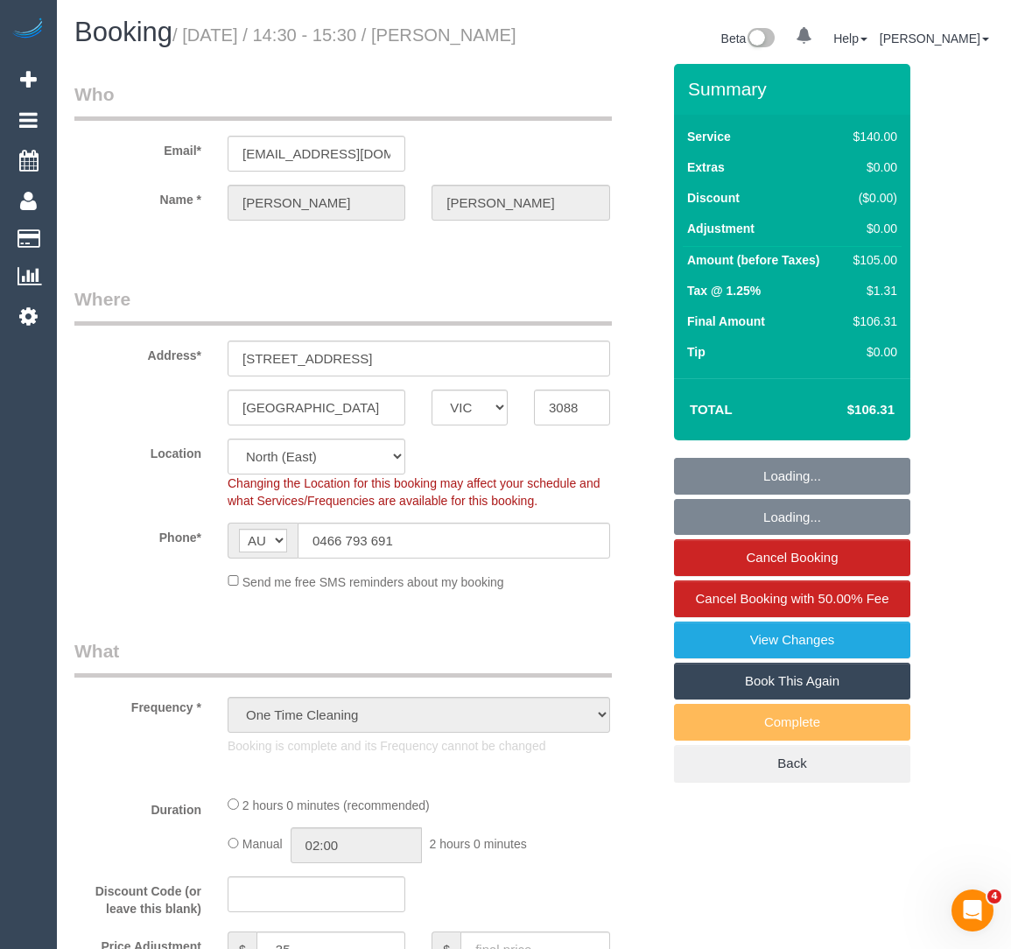
select select "object:759"
select select "number:28"
select select "number:14"
select select "number:19"
select select "number:22"
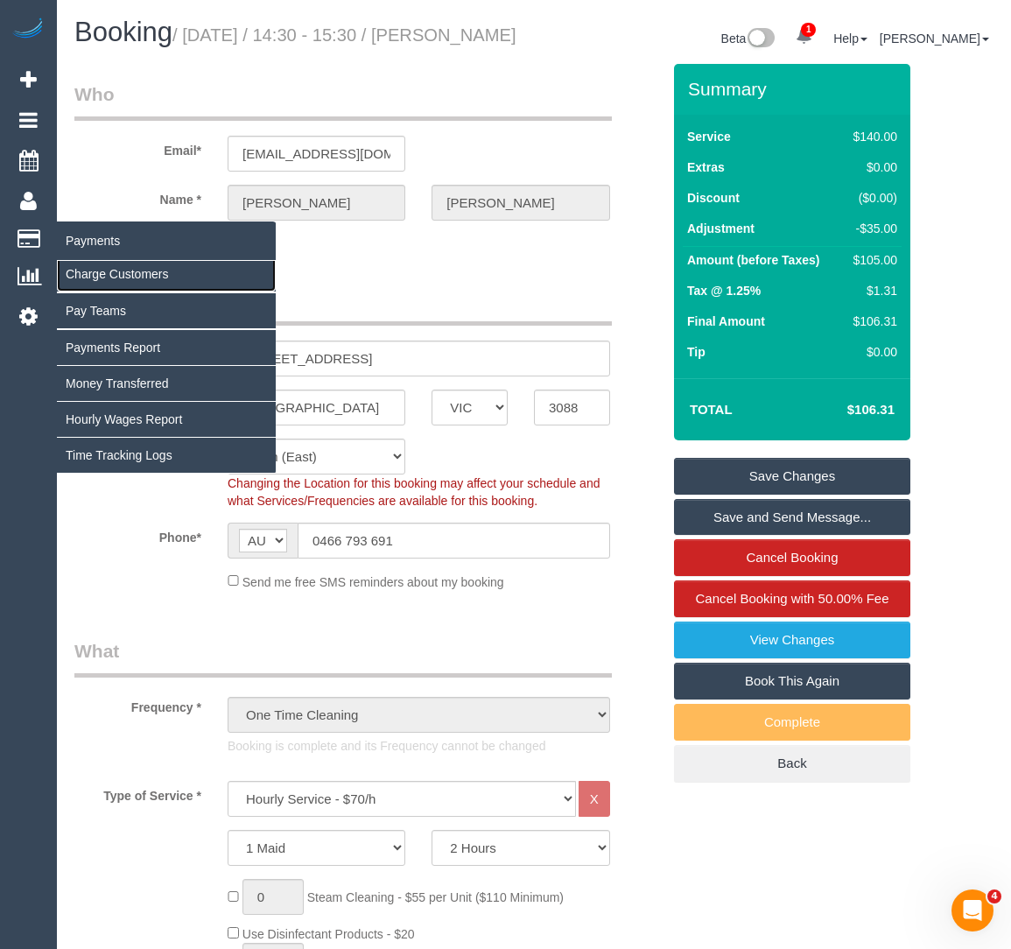
click at [80, 271] on link "Charge Customers" at bounding box center [166, 274] width 219 height 35
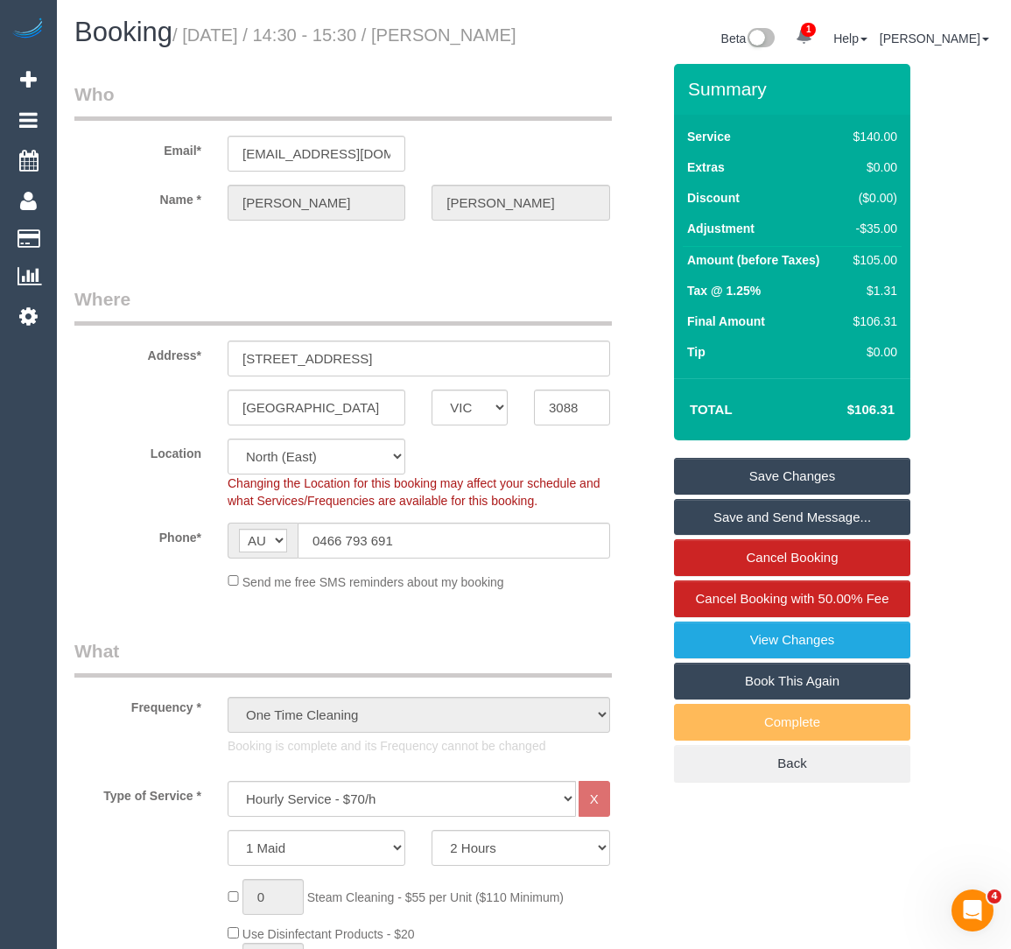
select select
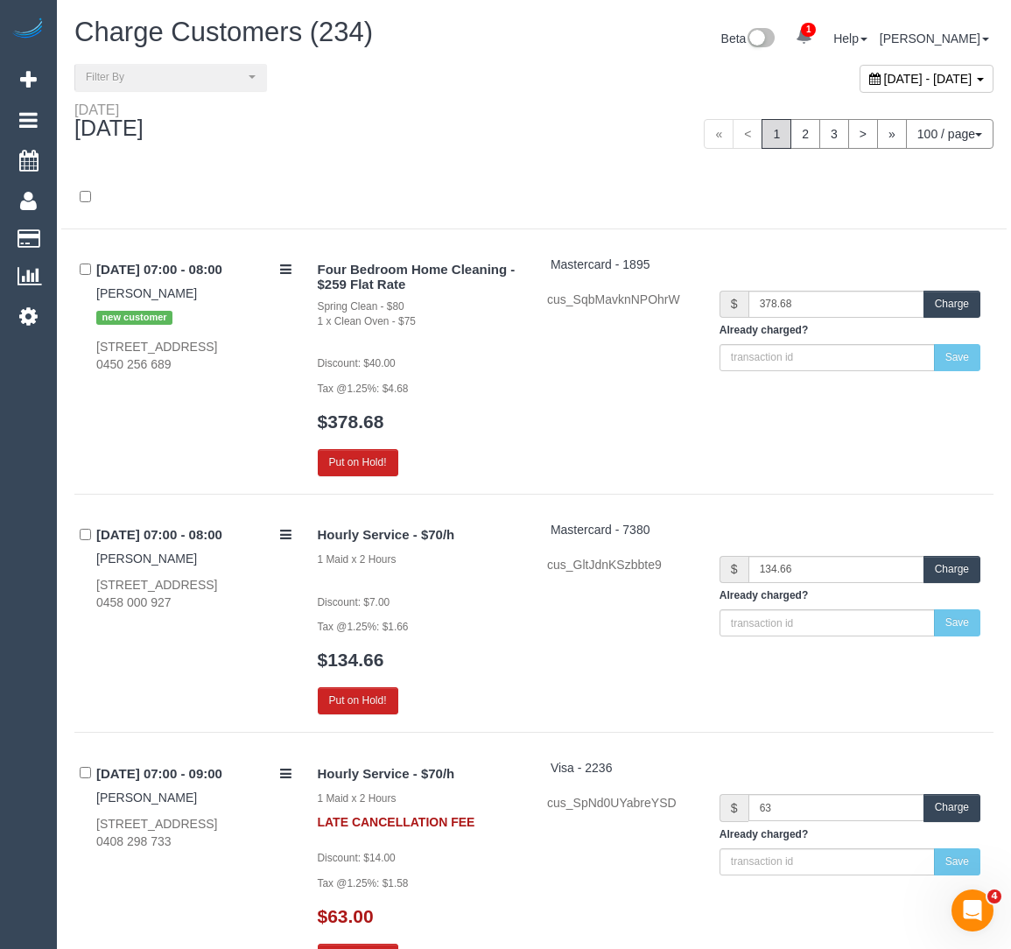
click at [773, 93] on div "[DATE] - [DATE]" at bounding box center [770, 83] width 473 height 38
click at [885, 79] on span "[DATE] - [DATE]" at bounding box center [929, 79] width 88 height 14
type input "**********"
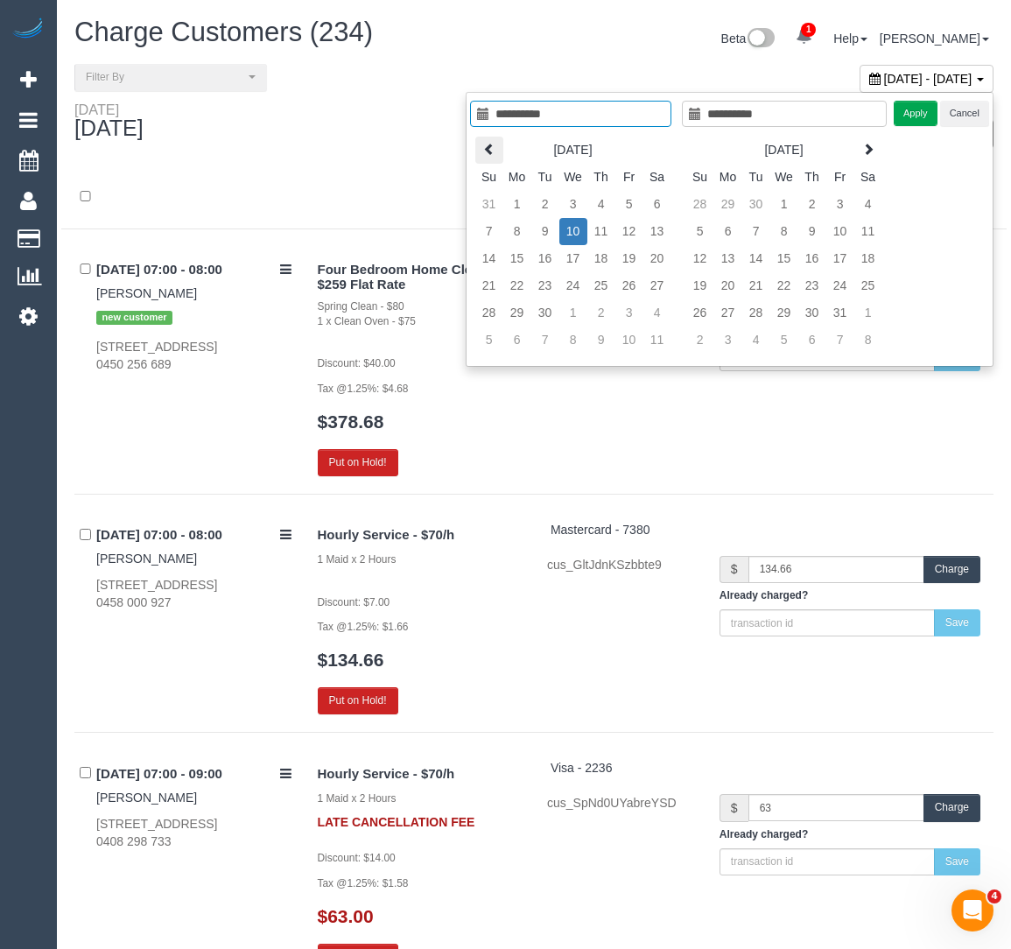
click at [493, 147] on icon at bounding box center [489, 149] width 12 height 12
type input "**********"
click at [578, 288] on td "20" at bounding box center [574, 285] width 28 height 27
type input "**********"
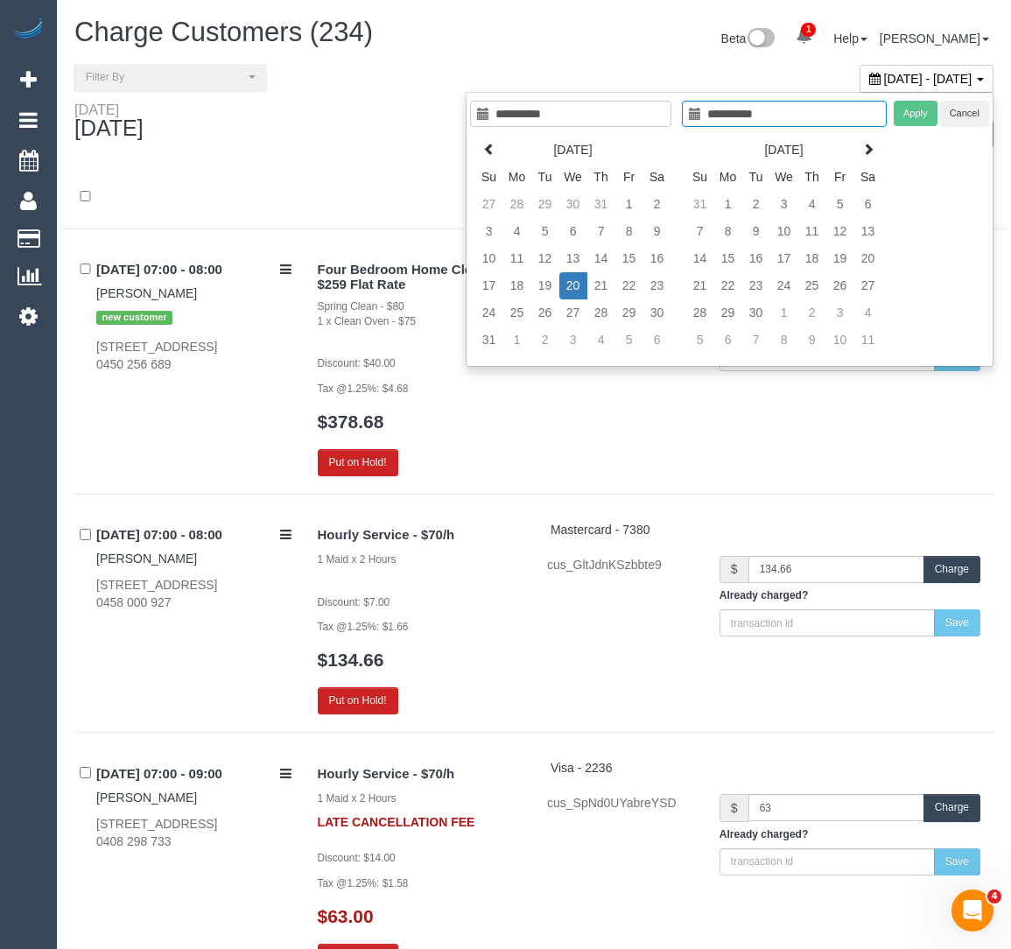
click at [578, 288] on td "20" at bounding box center [574, 285] width 28 height 27
type input "**********"
click at [901, 117] on button "Apply" at bounding box center [916, 113] width 44 height 25
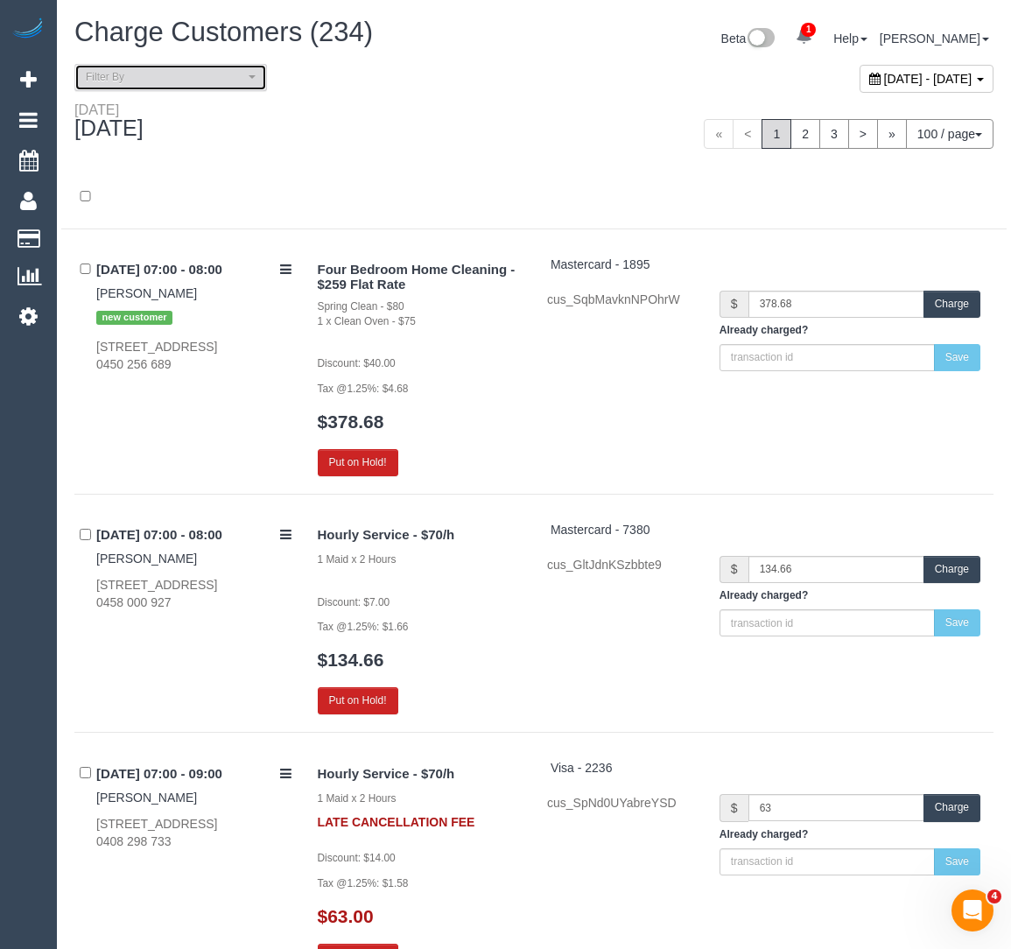
click at [187, 66] on button "Filter By" at bounding box center [170, 77] width 193 height 27
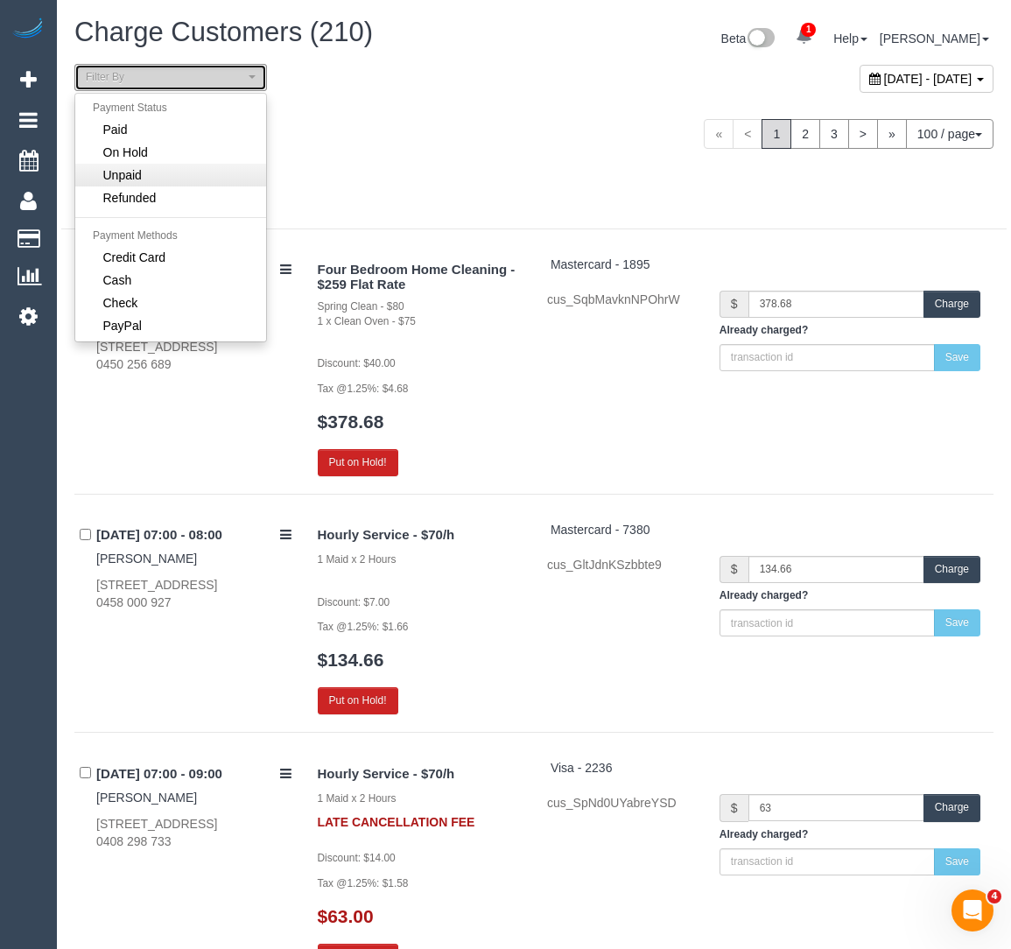
click at [133, 166] on span "Unpaid" at bounding box center [122, 175] width 39 height 18
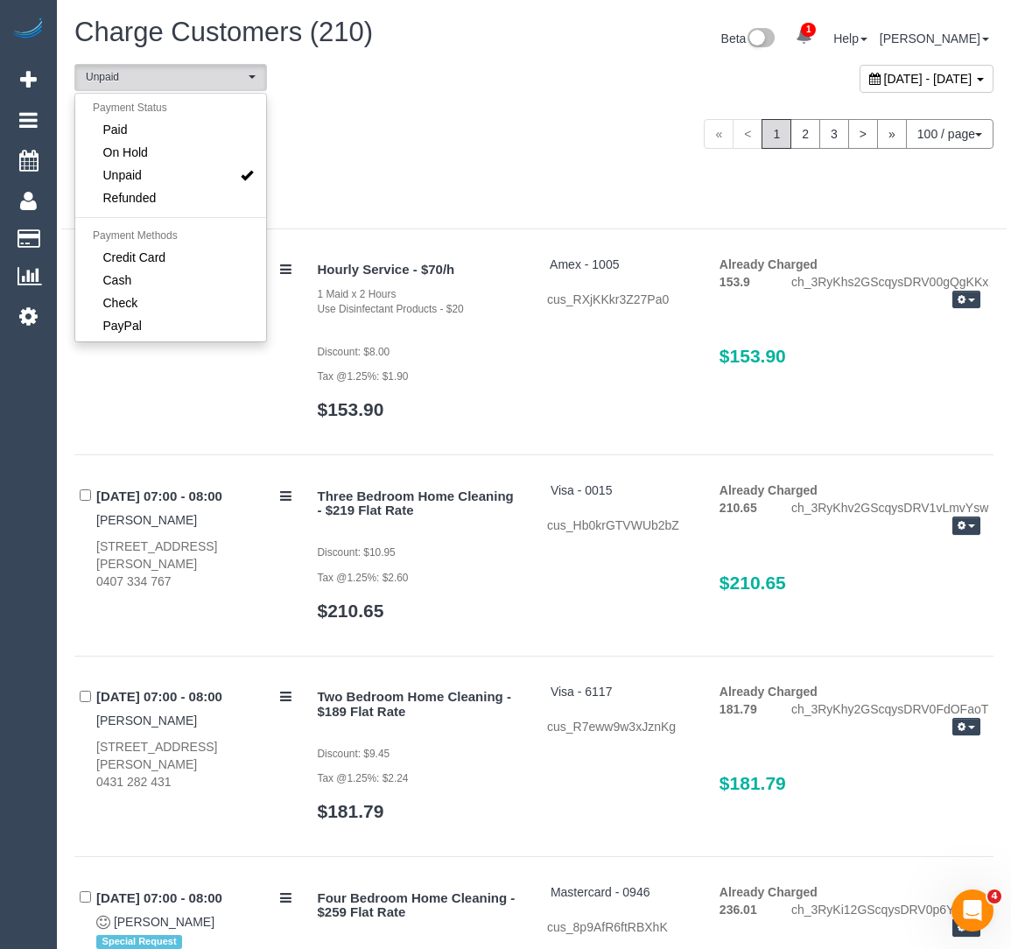
scroll to position [37, 0]
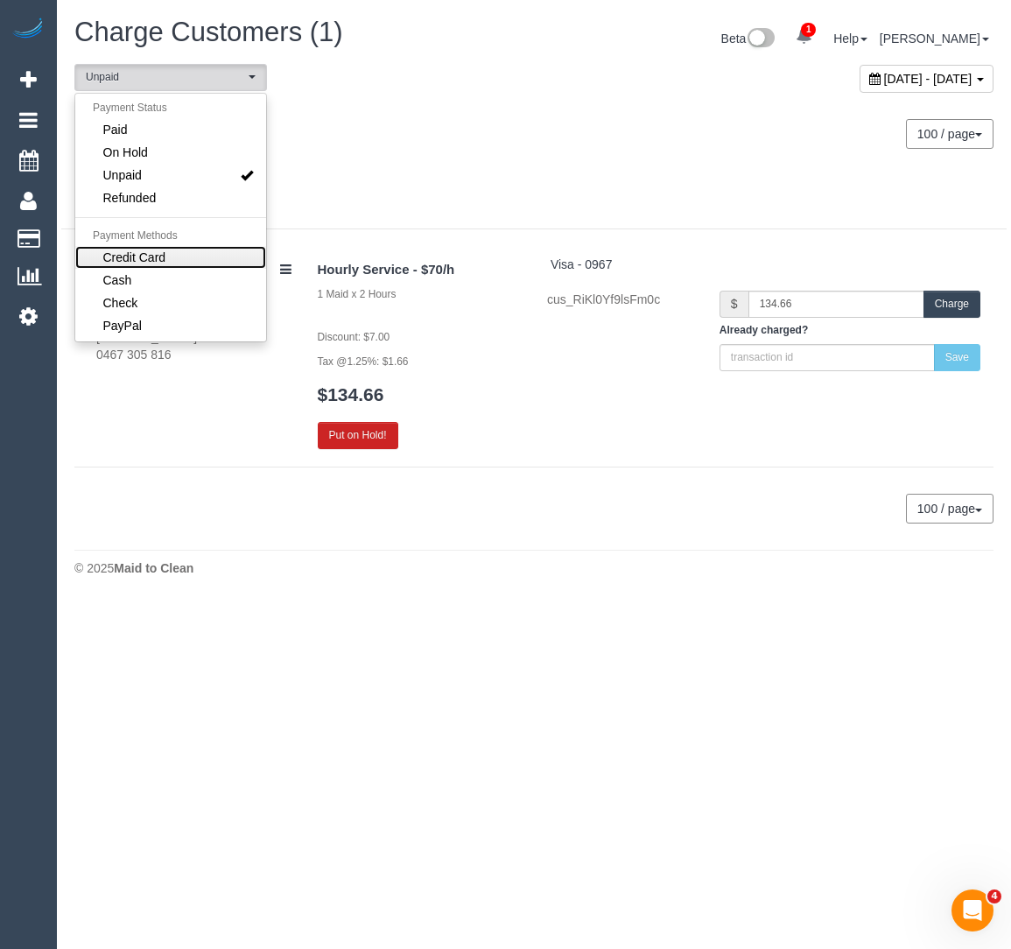
click at [121, 259] on span "Credit Card" at bounding box center [134, 258] width 63 height 18
click at [414, 94] on div "**********" at bounding box center [534, 83] width 946 height 38
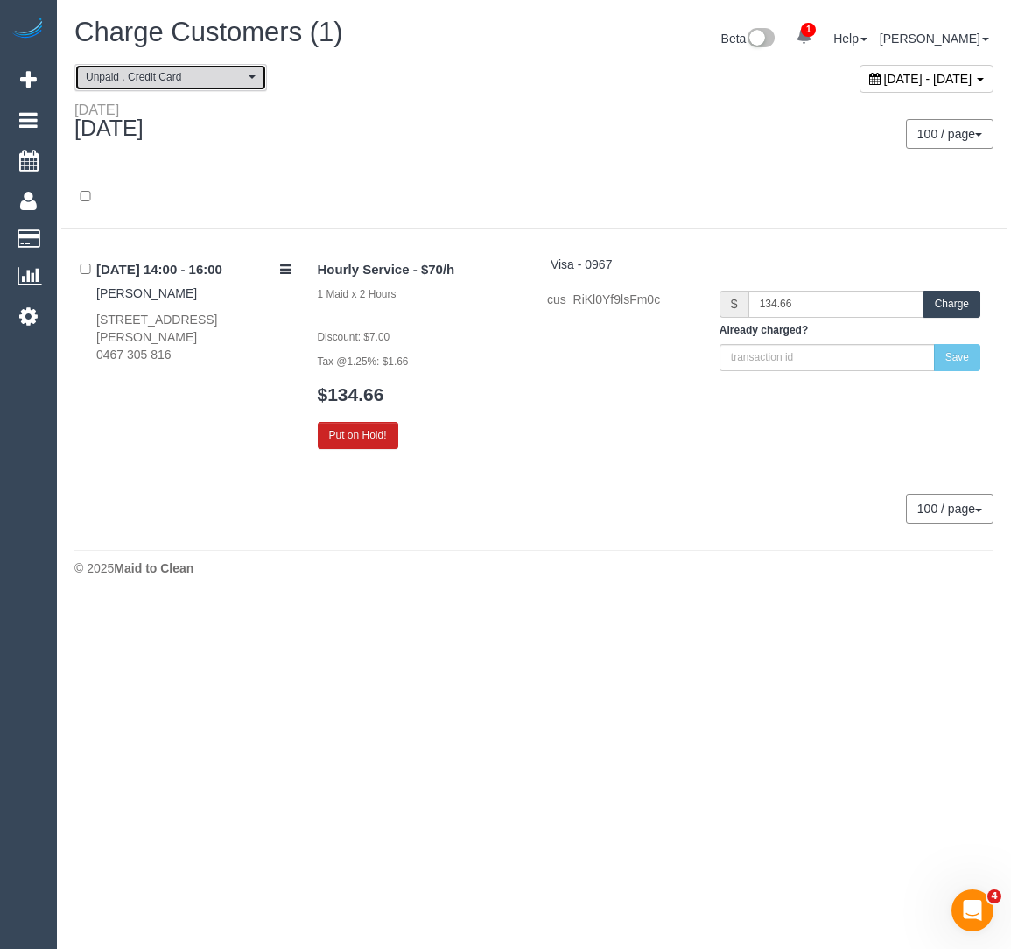
click at [250, 65] on button "Unpaid , Credit Card" at bounding box center [170, 77] width 193 height 27
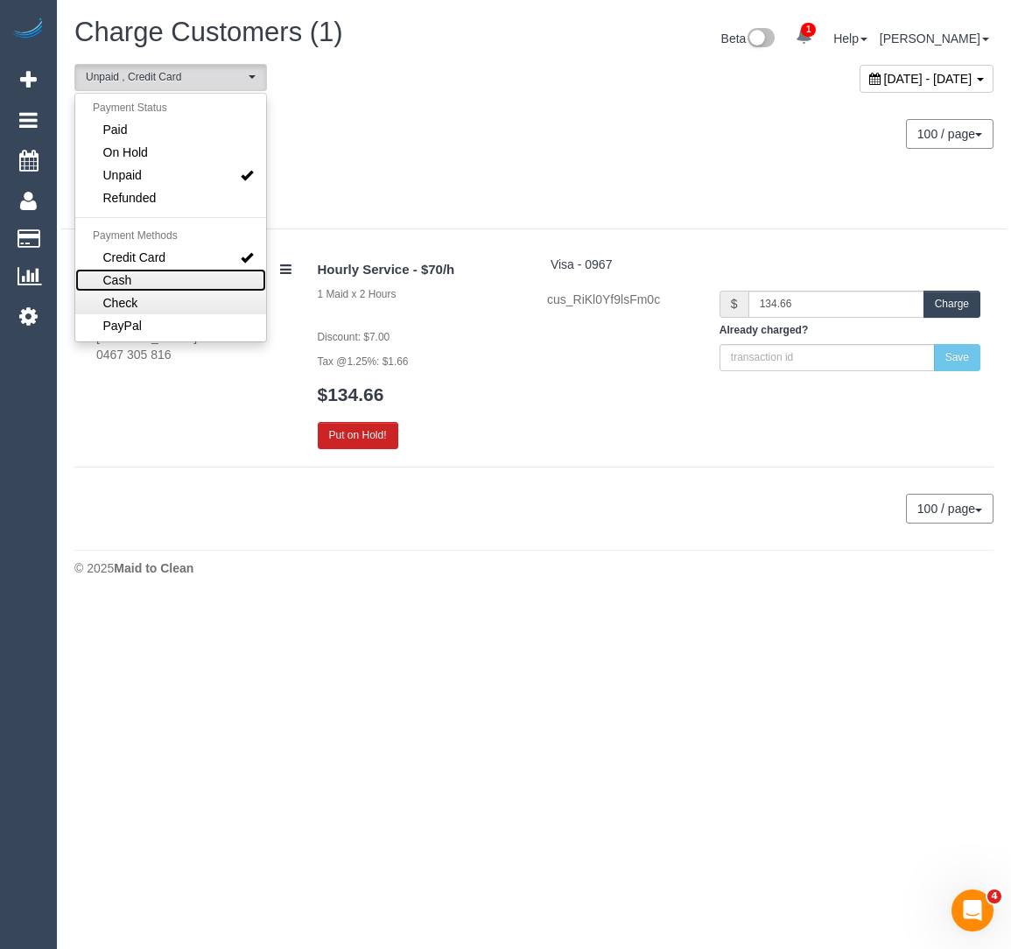
drag, startPoint x: 152, startPoint y: 279, endPoint x: 156, endPoint y: 299, distance: 19.6
click at [156, 299] on ul "Payment Status Paid On Hold Unpaid Refunded Payment Methods Credit Card Cash Ch…" at bounding box center [170, 217] width 191 height 239
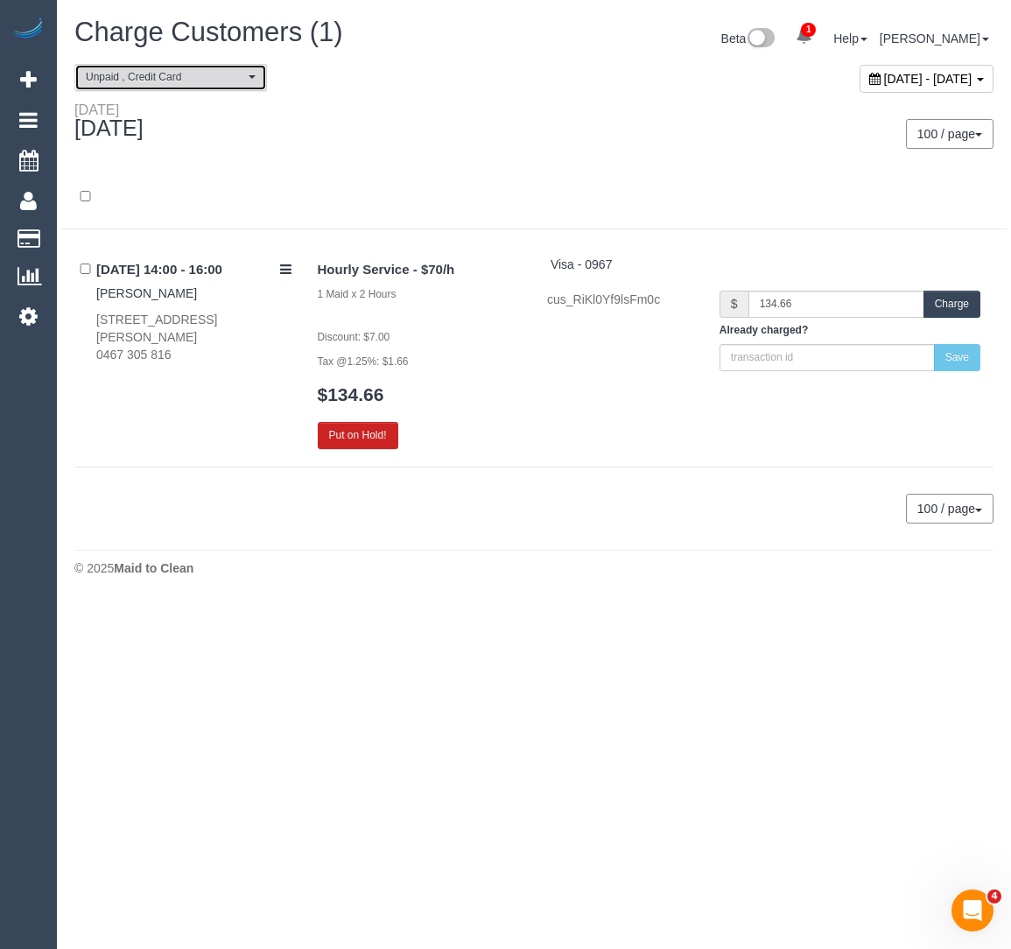
click at [184, 80] on span "Unpaid , Credit Card" at bounding box center [165, 77] width 159 height 15
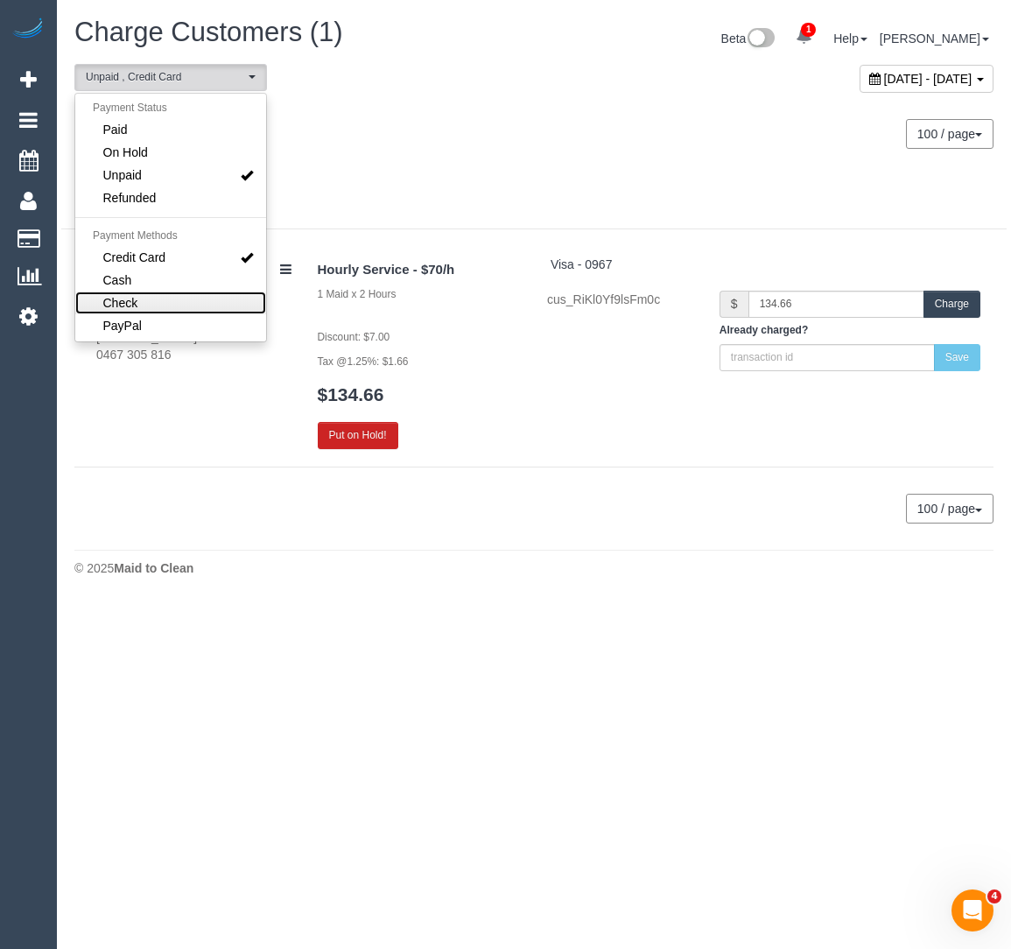
click at [155, 306] on link "Check" at bounding box center [170, 303] width 191 height 23
click at [470, 88] on div "**********" at bounding box center [297, 77] width 473 height 27
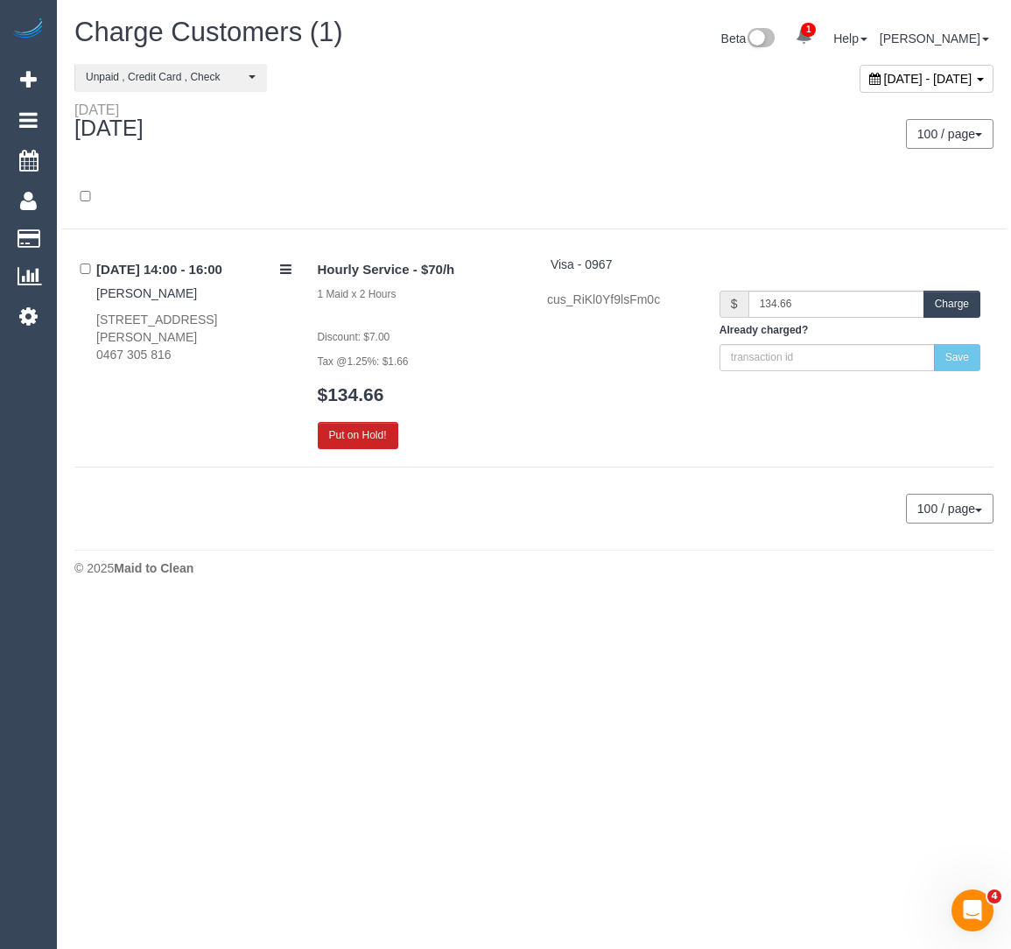
click at [947, 299] on button "Charge" at bounding box center [952, 304] width 57 height 27
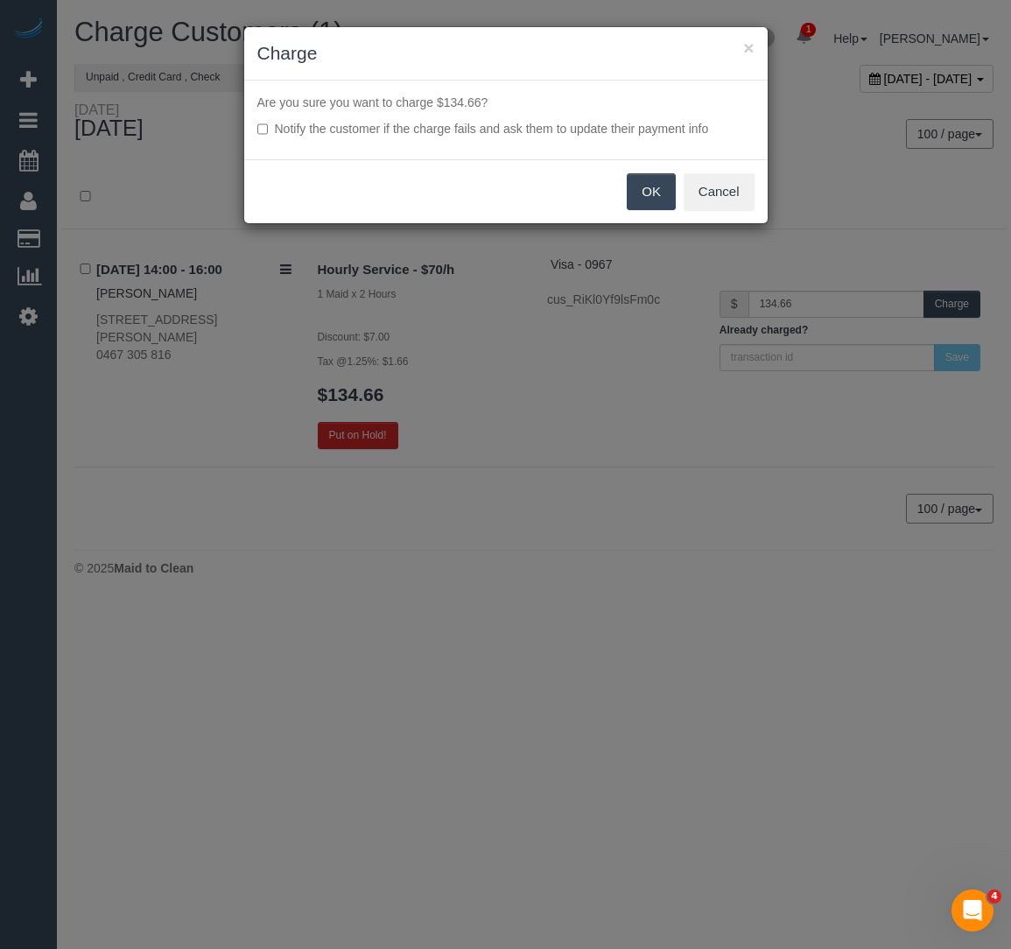
click at [636, 188] on button "OK" at bounding box center [651, 191] width 49 height 37
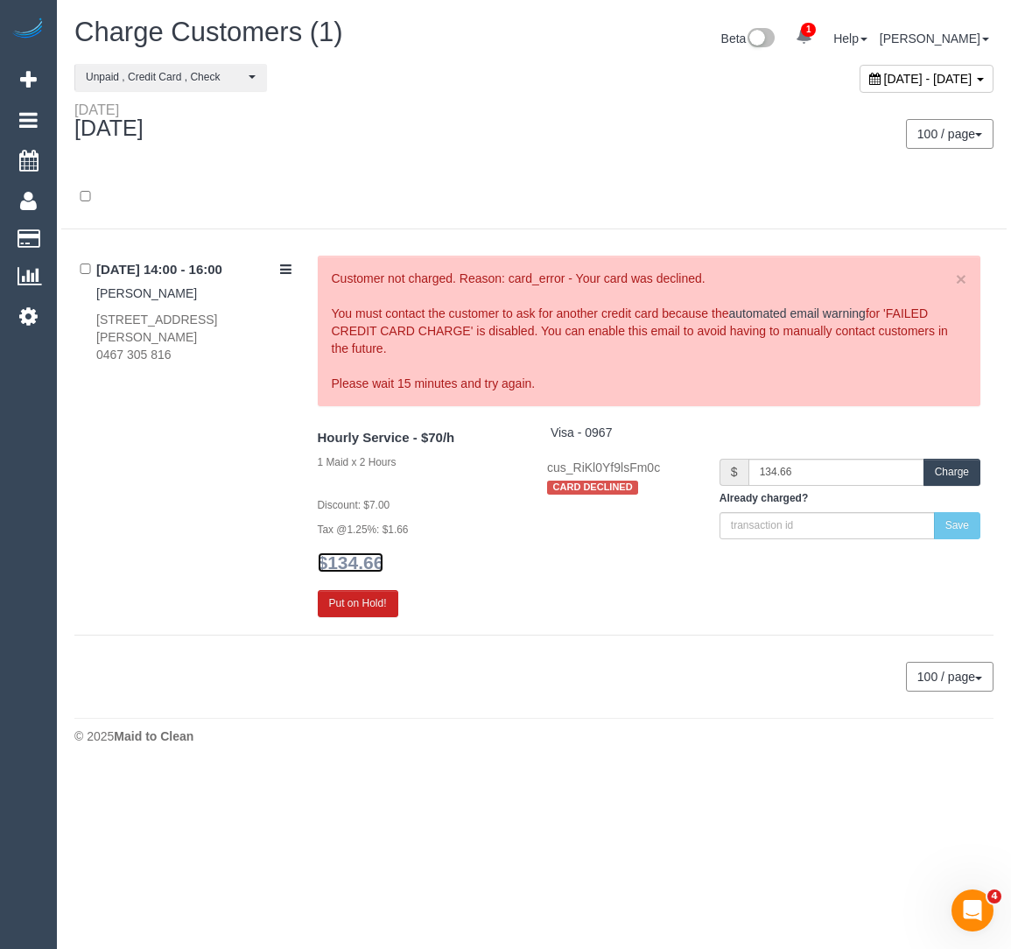
click at [368, 560] on link "$134.66" at bounding box center [351, 563] width 67 height 20
click at [152, 298] on link "Jack Lefroy" at bounding box center [146, 293] width 101 height 14
click at [242, 80] on span "Unpaid , Credit Card , Check" at bounding box center [165, 77] width 159 height 15
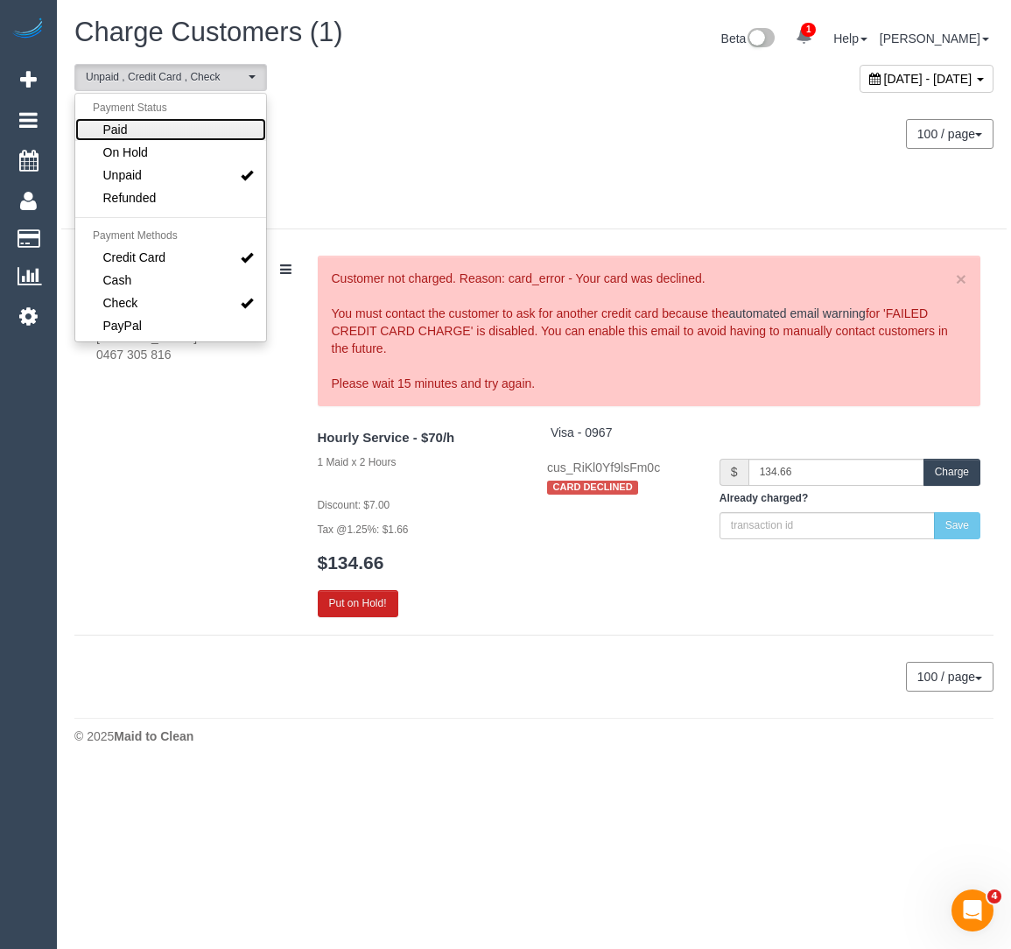
click at [215, 130] on link "Paid" at bounding box center [170, 129] width 191 height 23
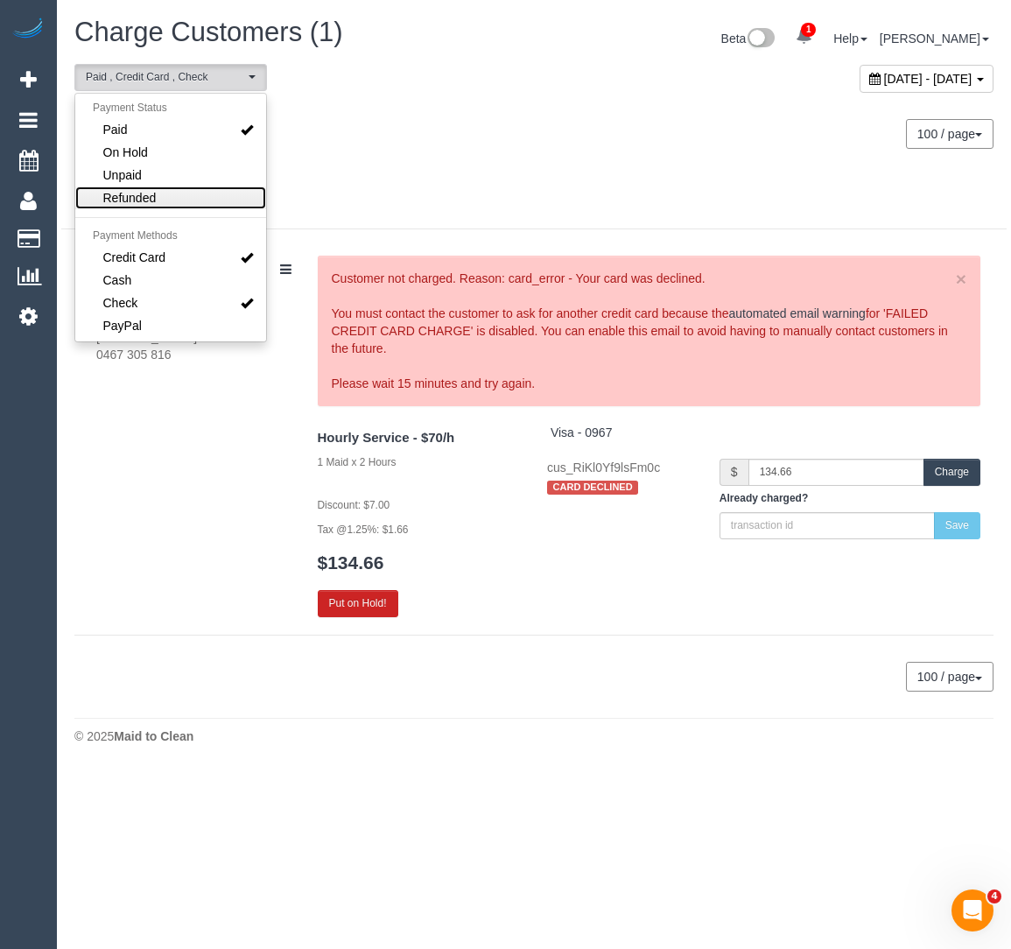
click at [209, 187] on link "Refunded" at bounding box center [170, 198] width 191 height 23
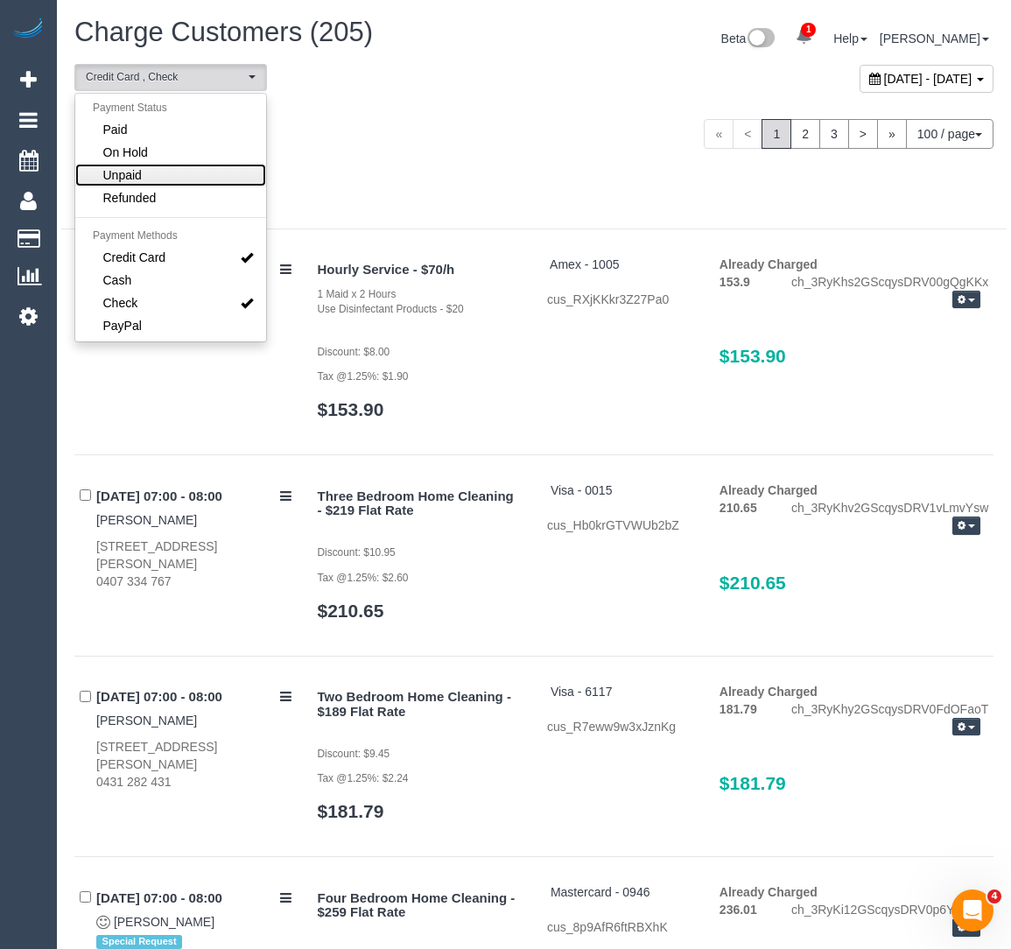
click at [211, 179] on link "Unpaid" at bounding box center [170, 175] width 191 height 23
select select "******"
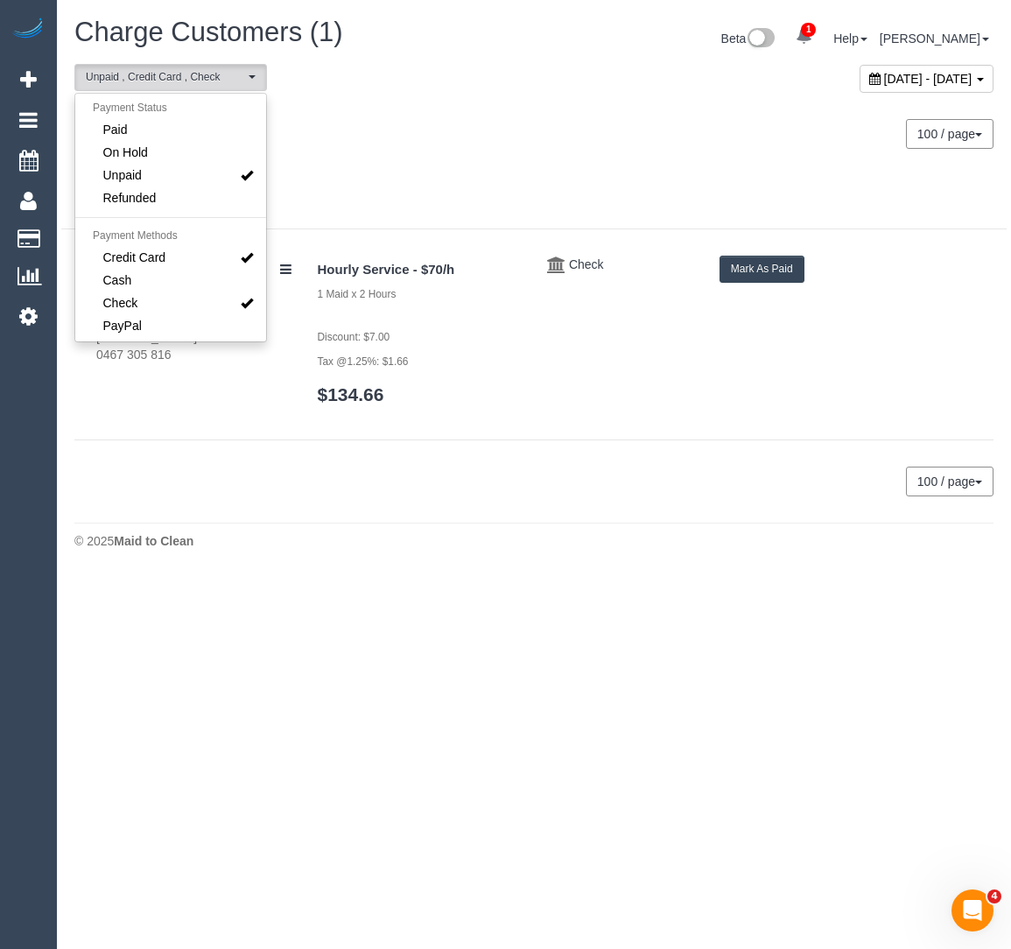
click at [418, 150] on div "Wednesday August 20, 2025 100 / page 10 / page 20 / page 30 / page 40 / page 50…" at bounding box center [534, 134] width 946 height 65
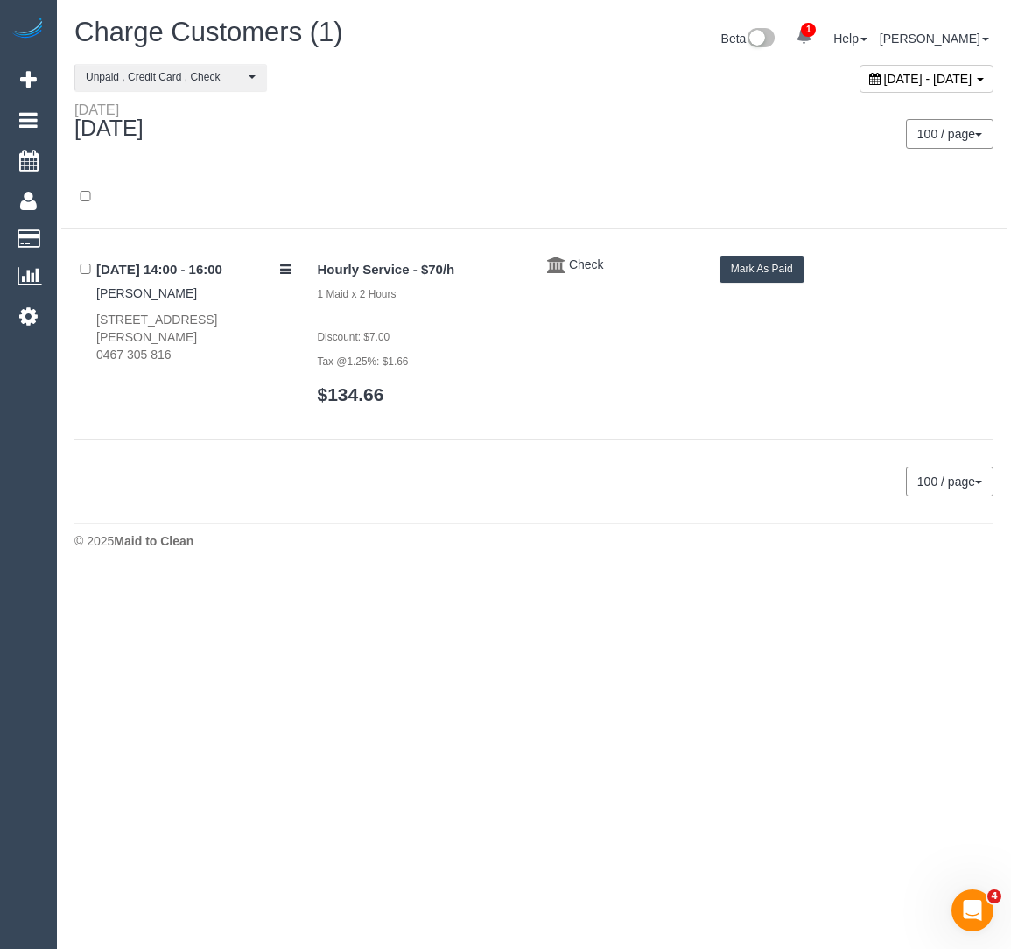
click at [758, 263] on button "Mark As Paid" at bounding box center [762, 269] width 85 height 27
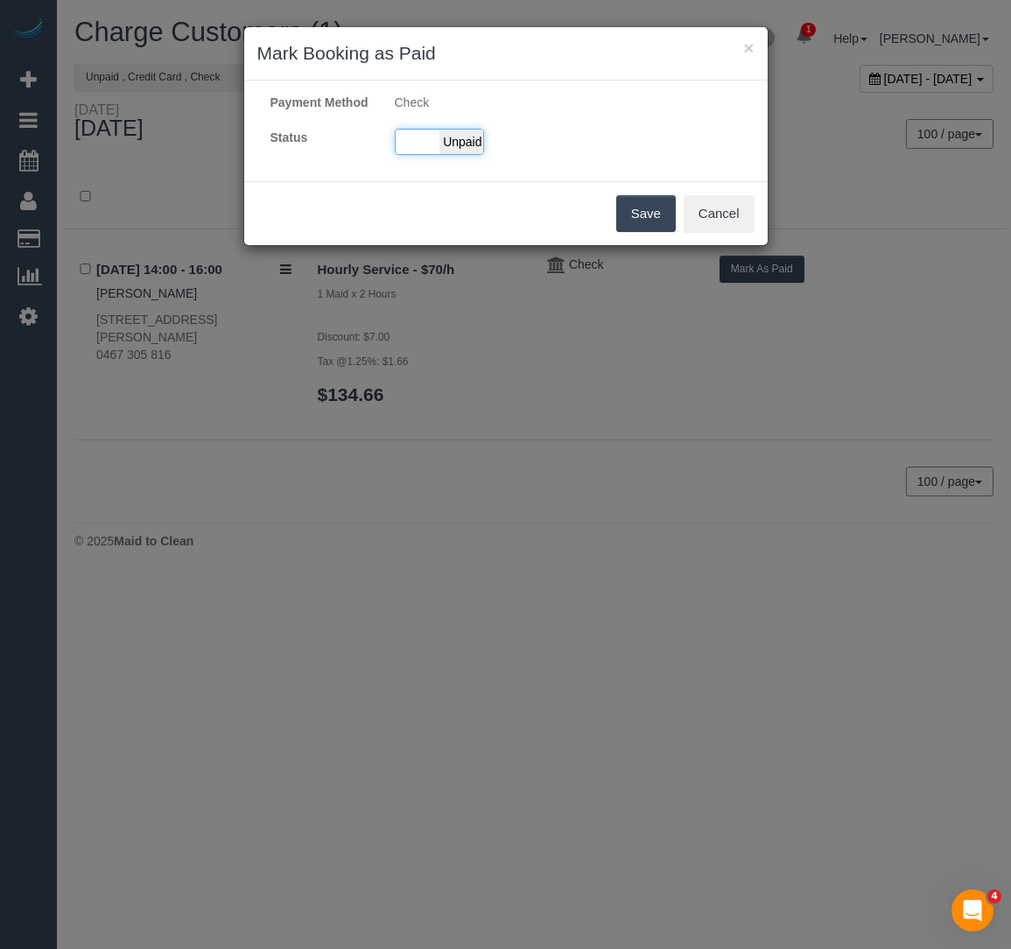
click at [423, 155] on div "Paid Unpaid" at bounding box center [439, 142] width 89 height 26
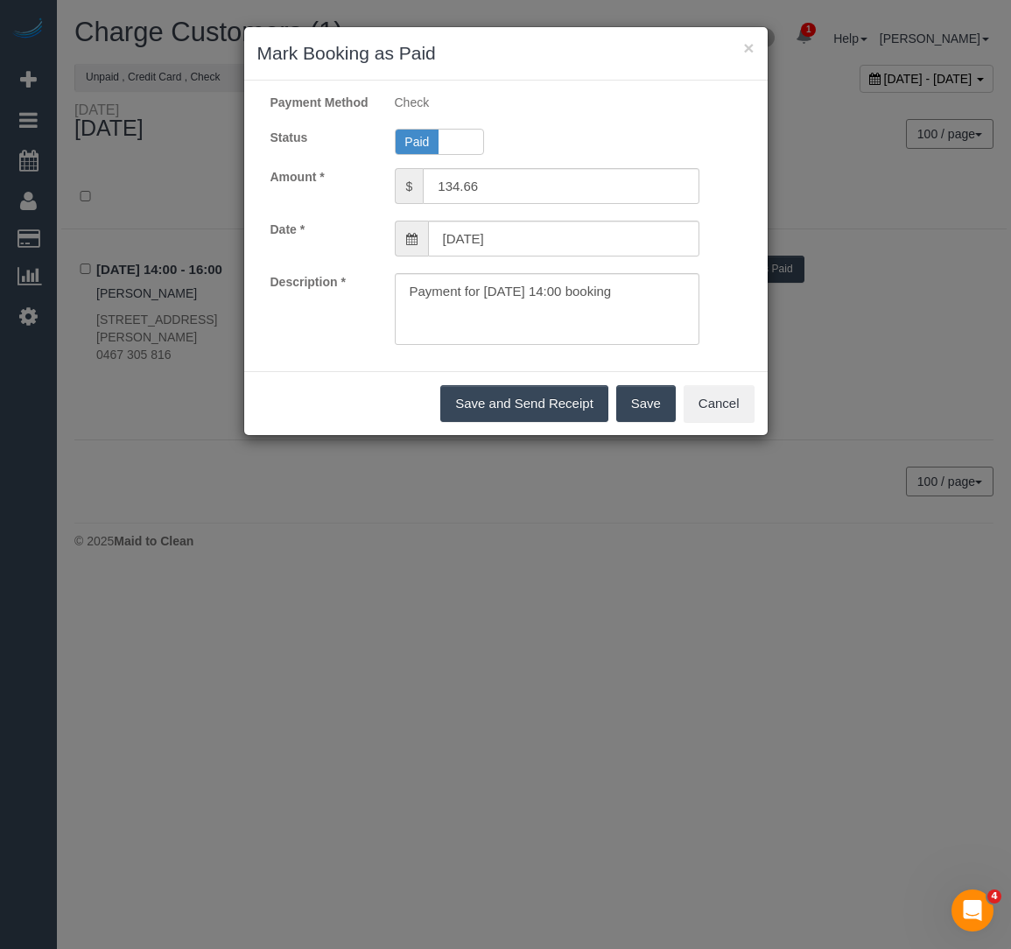
click at [643, 417] on button "Save" at bounding box center [647, 403] width 60 height 37
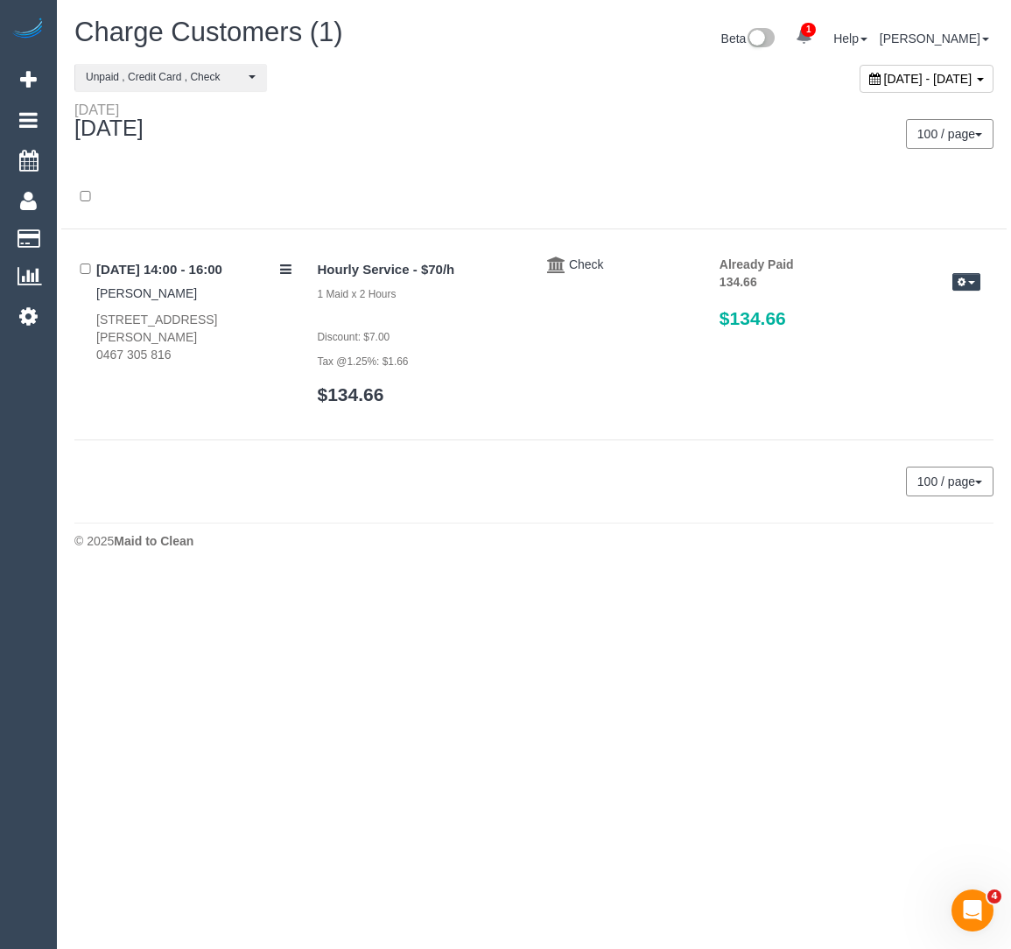
click at [885, 76] on span "August 20, 2025 - August 20, 2025" at bounding box center [929, 79] width 88 height 14
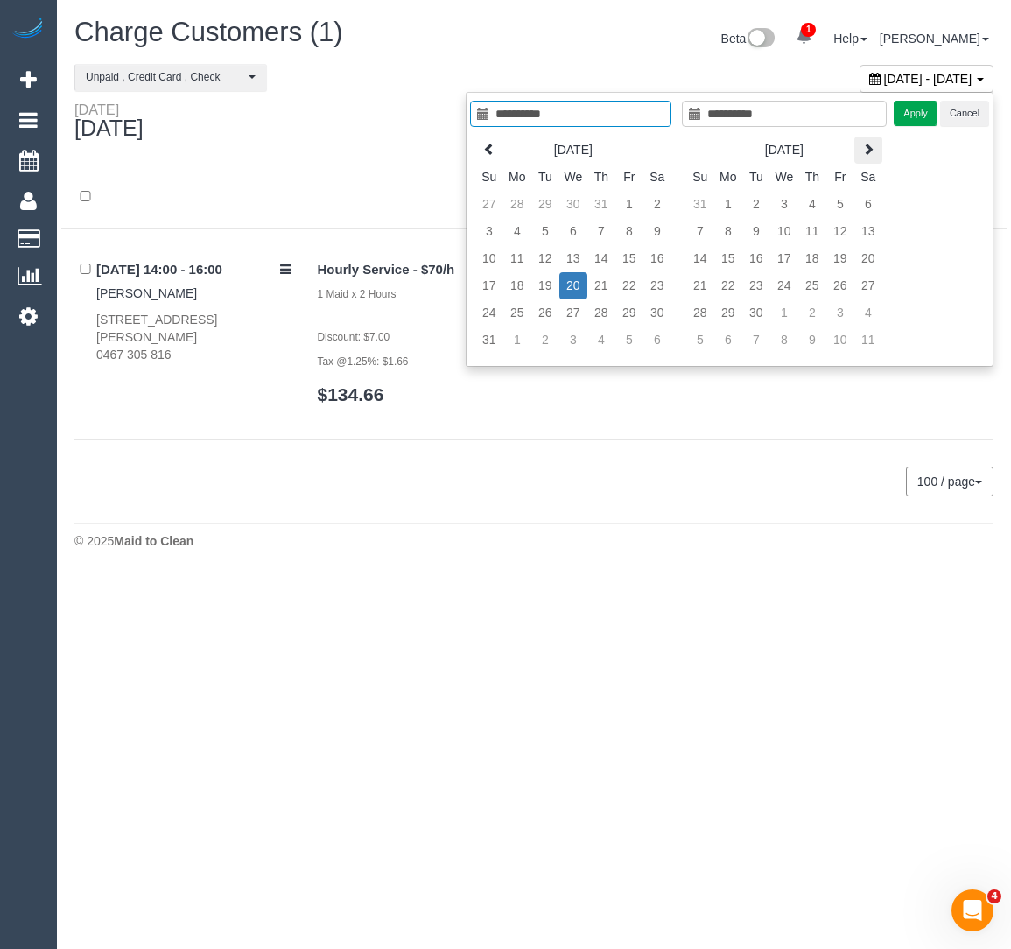
click at [861, 152] on th at bounding box center [869, 150] width 28 height 27
type input "**********"
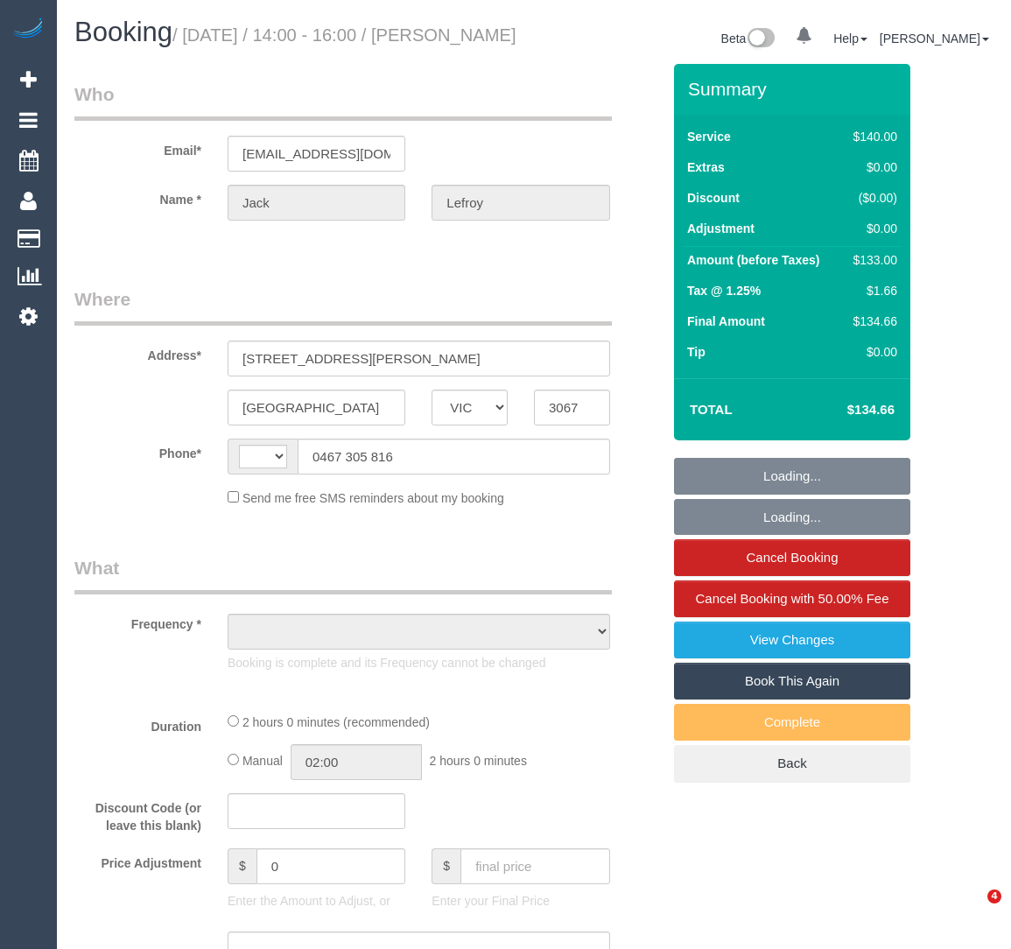
select select "VIC"
select select "string:AU"
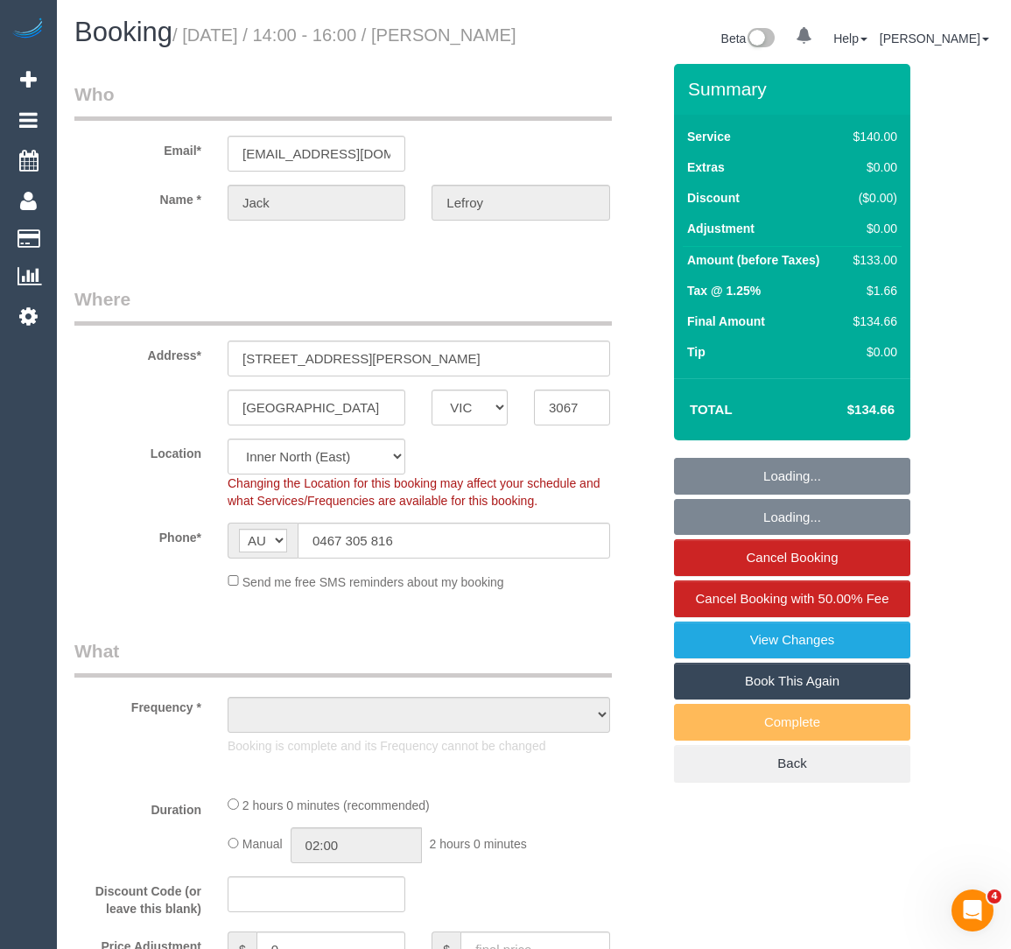
select select "string:stripe-pm_1Qou612GScqysDRVVqQZtKPx"
select select "object:799"
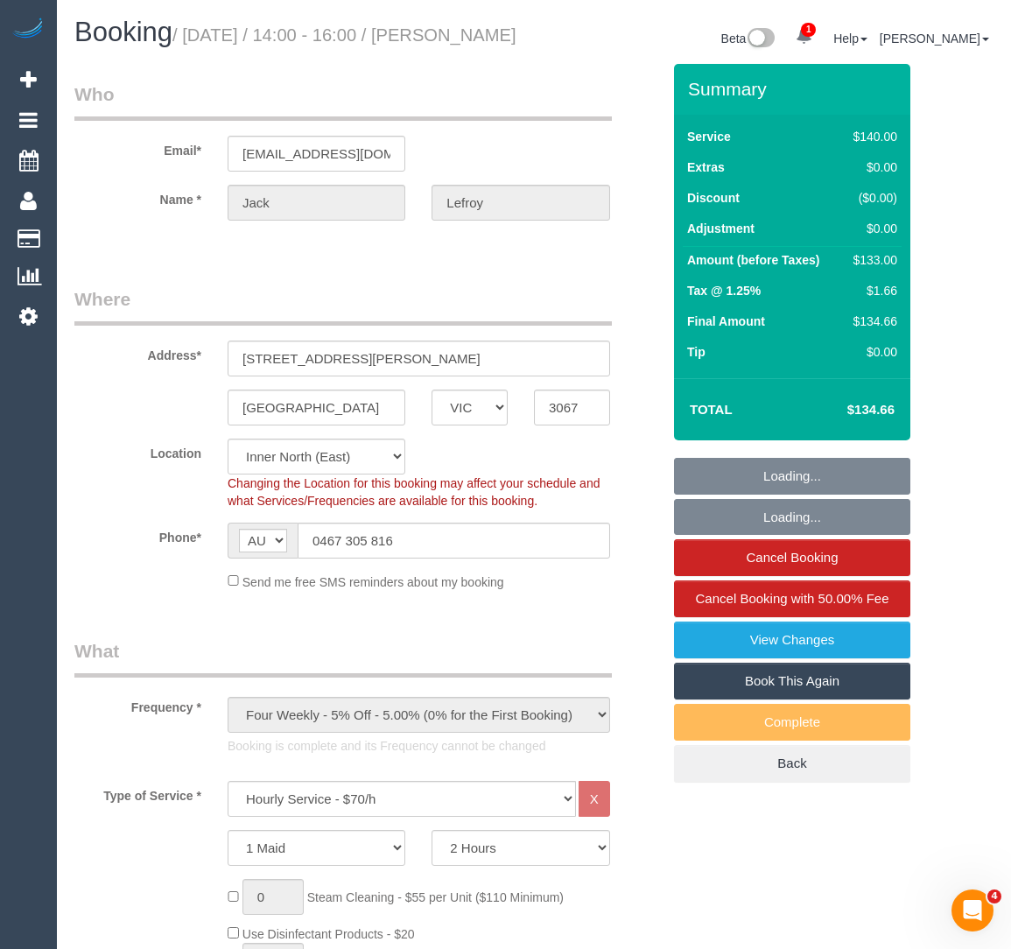
select select "spot1"
select select "number:28"
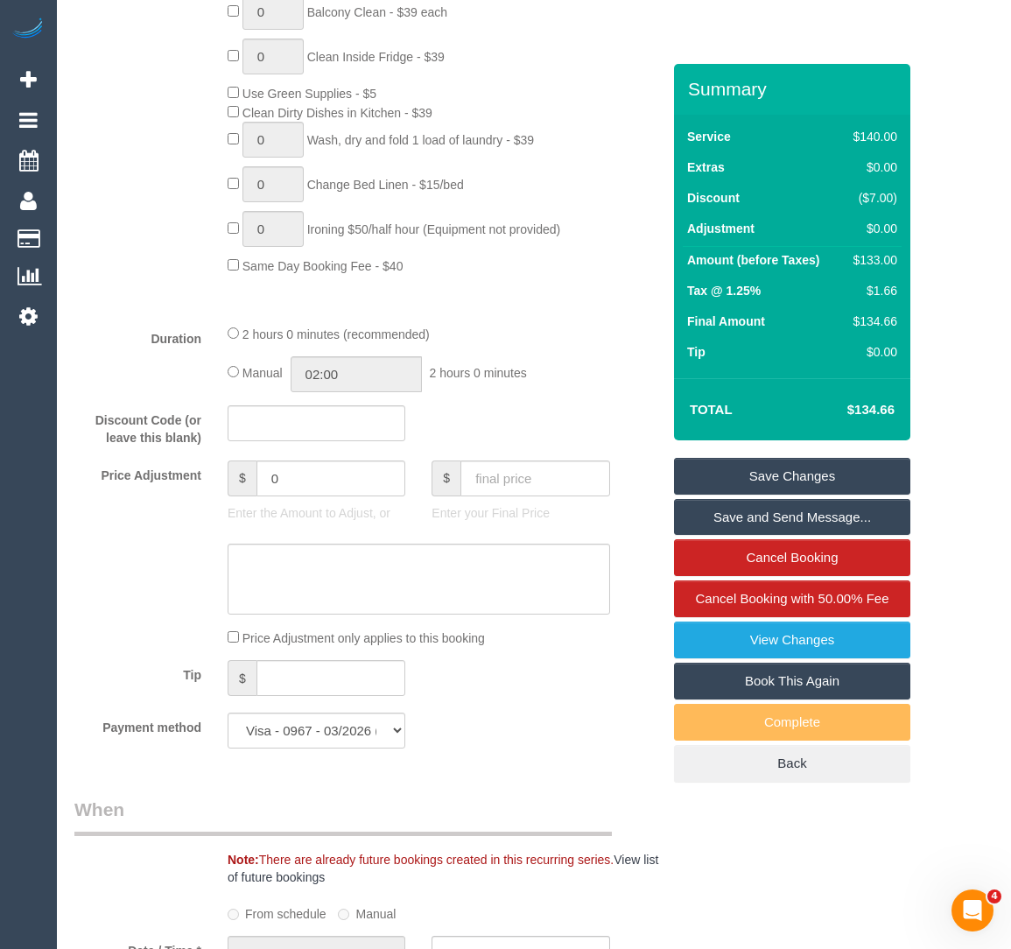
scroll to position [1128, 0]
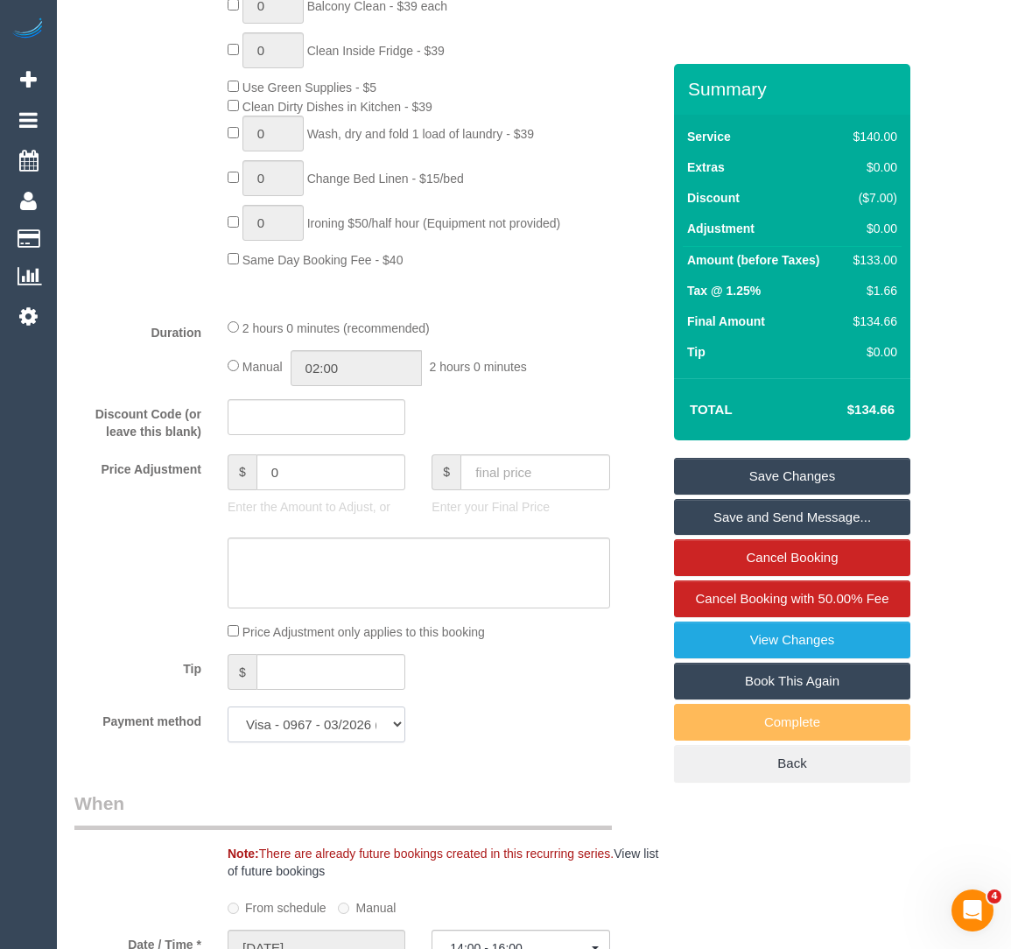
click at [258, 743] on select "Visa - 0967 - 03/2026 (Default) Add Credit Card ─────────────── Cash Check Payp…" at bounding box center [317, 725] width 178 height 36
select select "string:check"
click at [228, 726] on select "Visa - 0967 - 03/2026 (Default) Add Credit Card ─────────────── Cash Check Payp…" at bounding box center [317, 725] width 178 height 36
click at [696, 495] on link "Save Changes" at bounding box center [792, 476] width 236 height 37
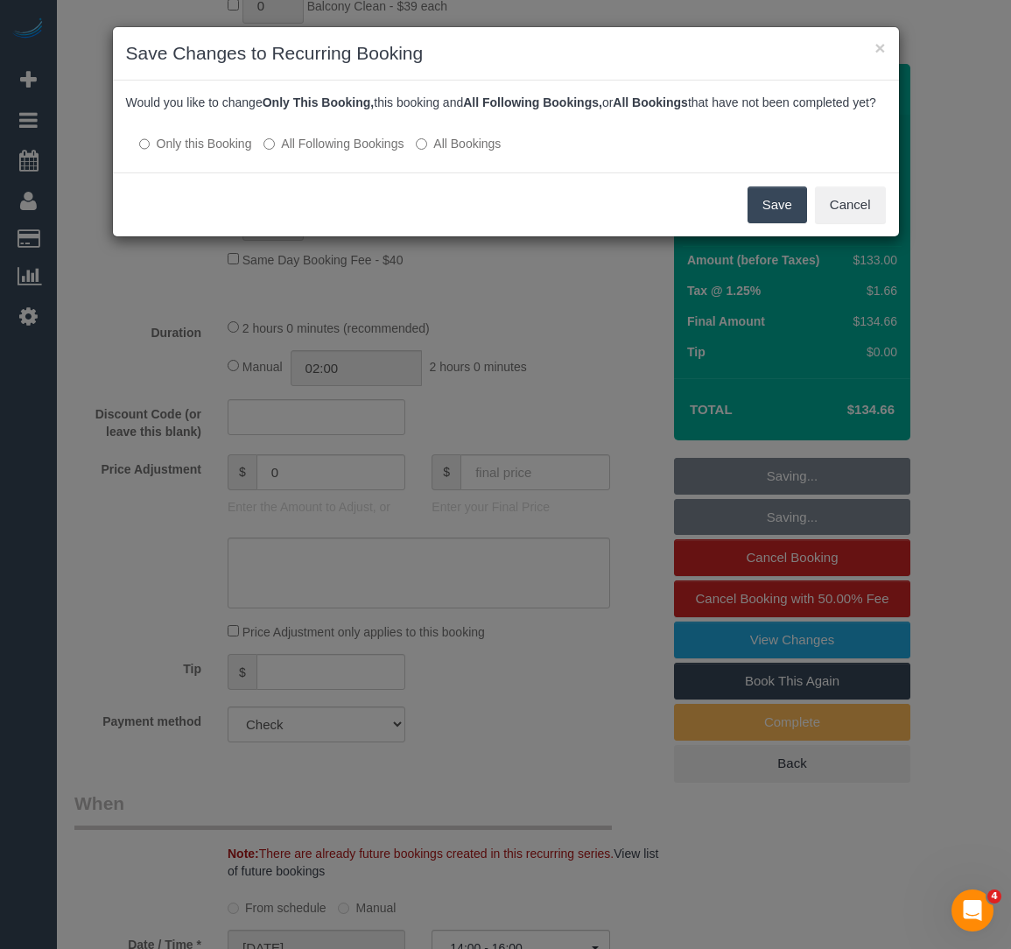
click at [765, 223] on button "Save" at bounding box center [778, 205] width 60 height 37
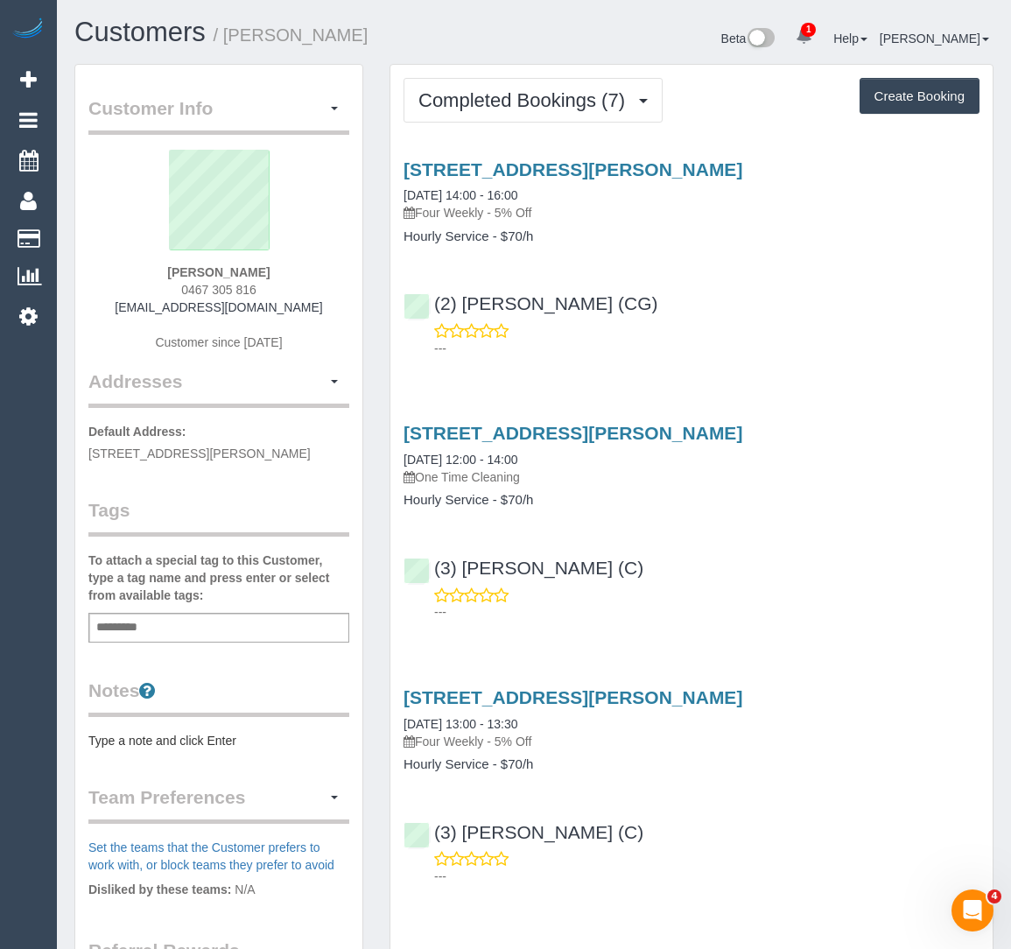
click at [499, 102] on span "Completed Bookings (7)" at bounding box center [526, 100] width 215 height 22
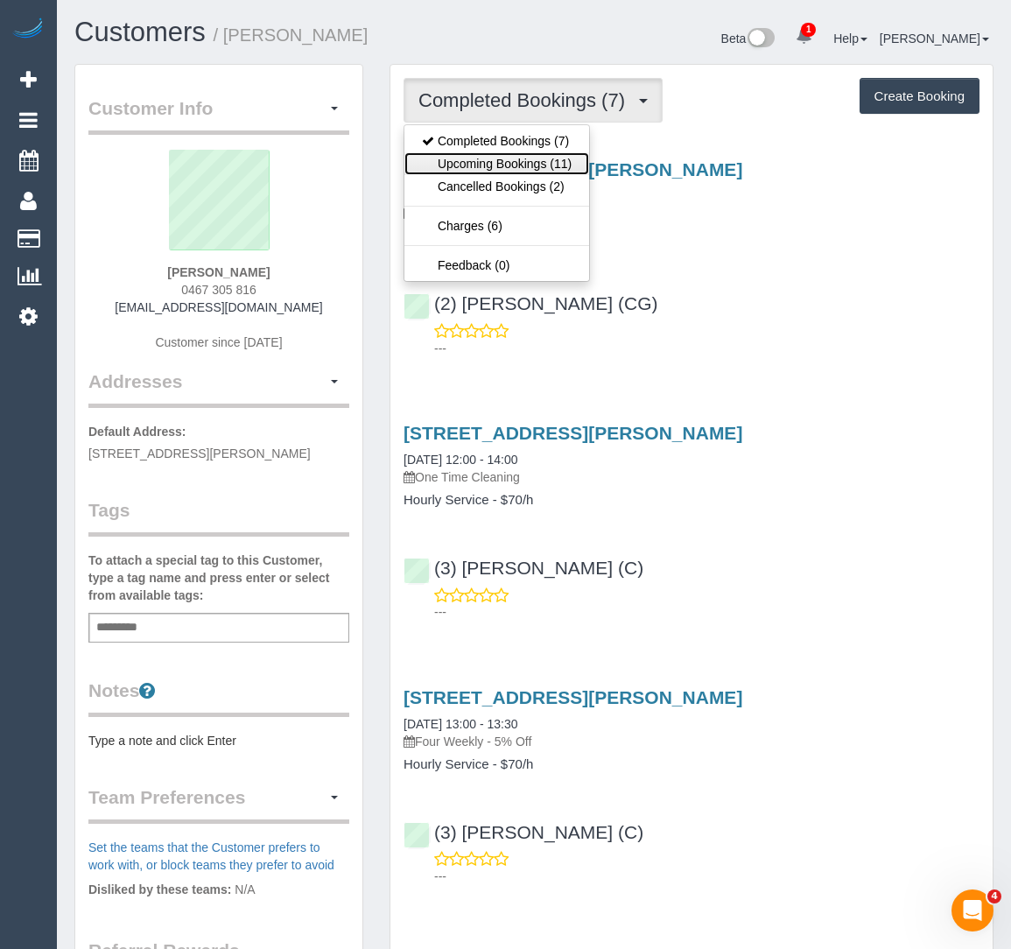
click at [478, 160] on link "Upcoming Bookings (11)" at bounding box center [497, 163] width 185 height 23
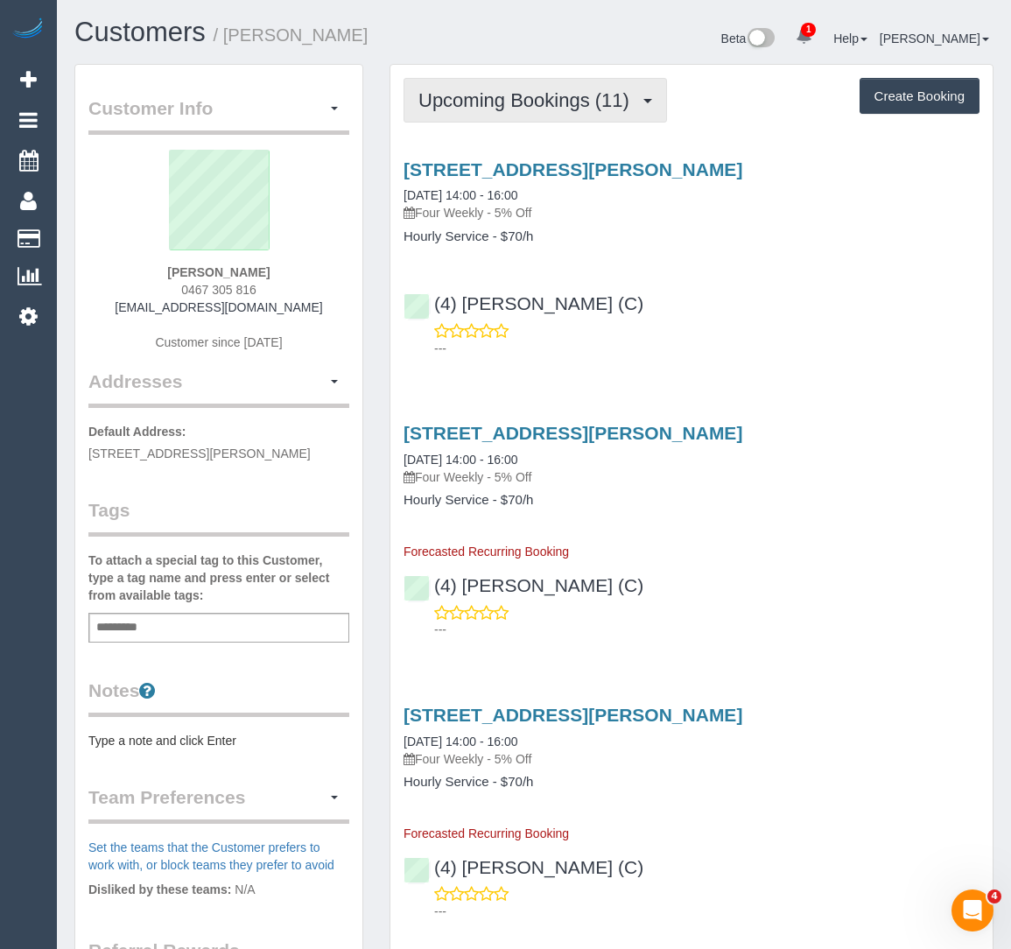
click at [507, 92] on span "Upcoming Bookings (11)" at bounding box center [529, 100] width 220 height 22
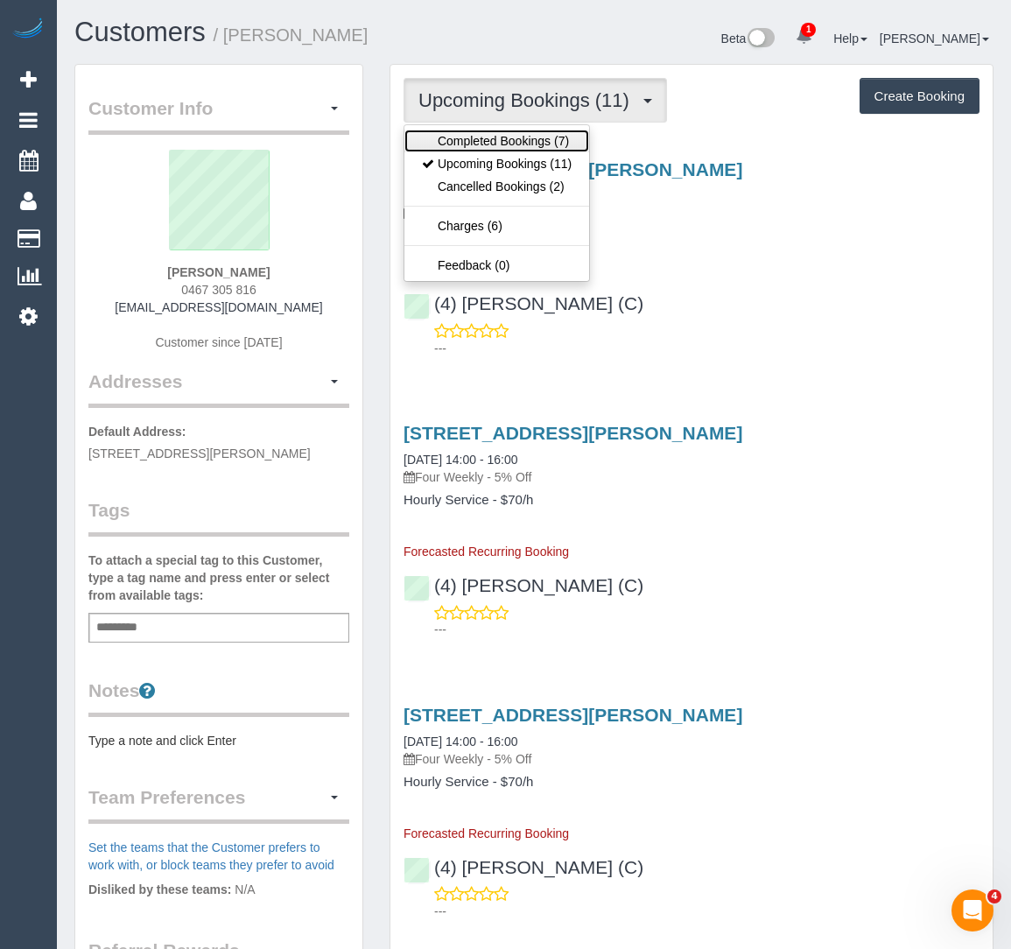
click at [493, 132] on link "Completed Bookings (7)" at bounding box center [497, 141] width 185 height 23
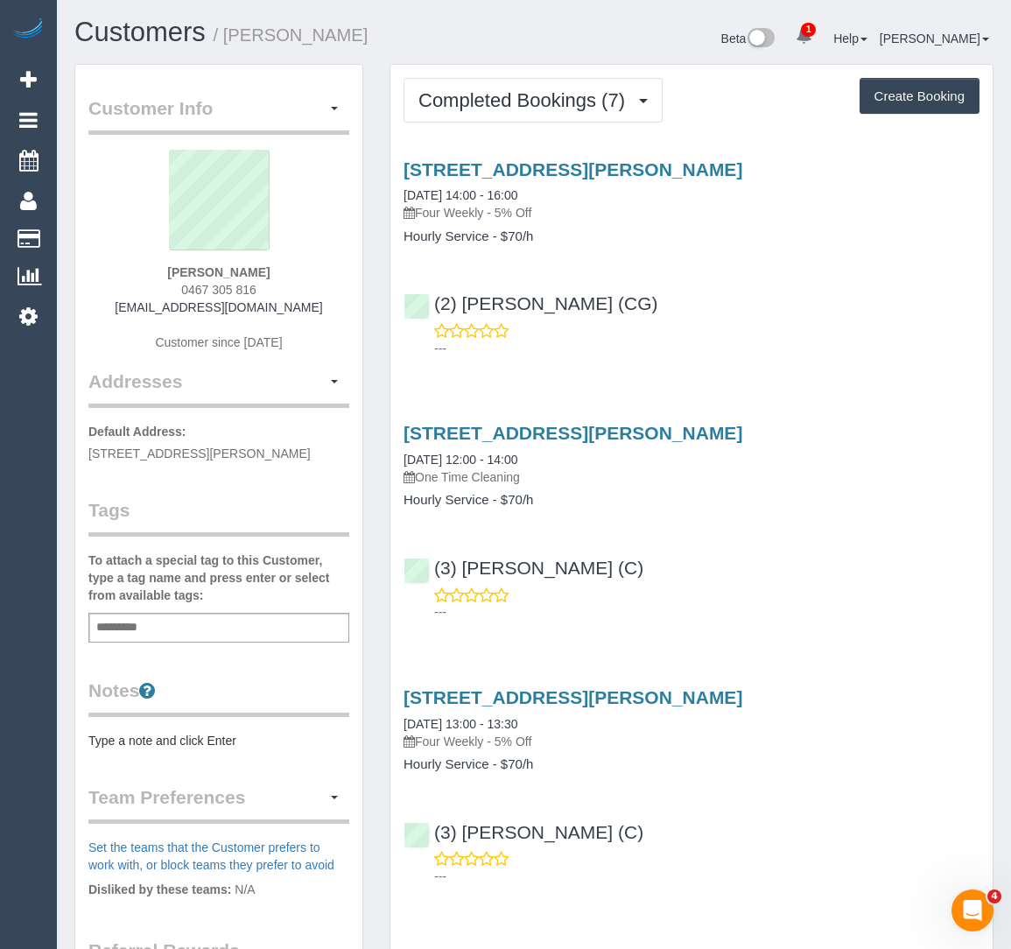
click at [148, 639] on input "text" at bounding box center [122, 628] width 60 height 23
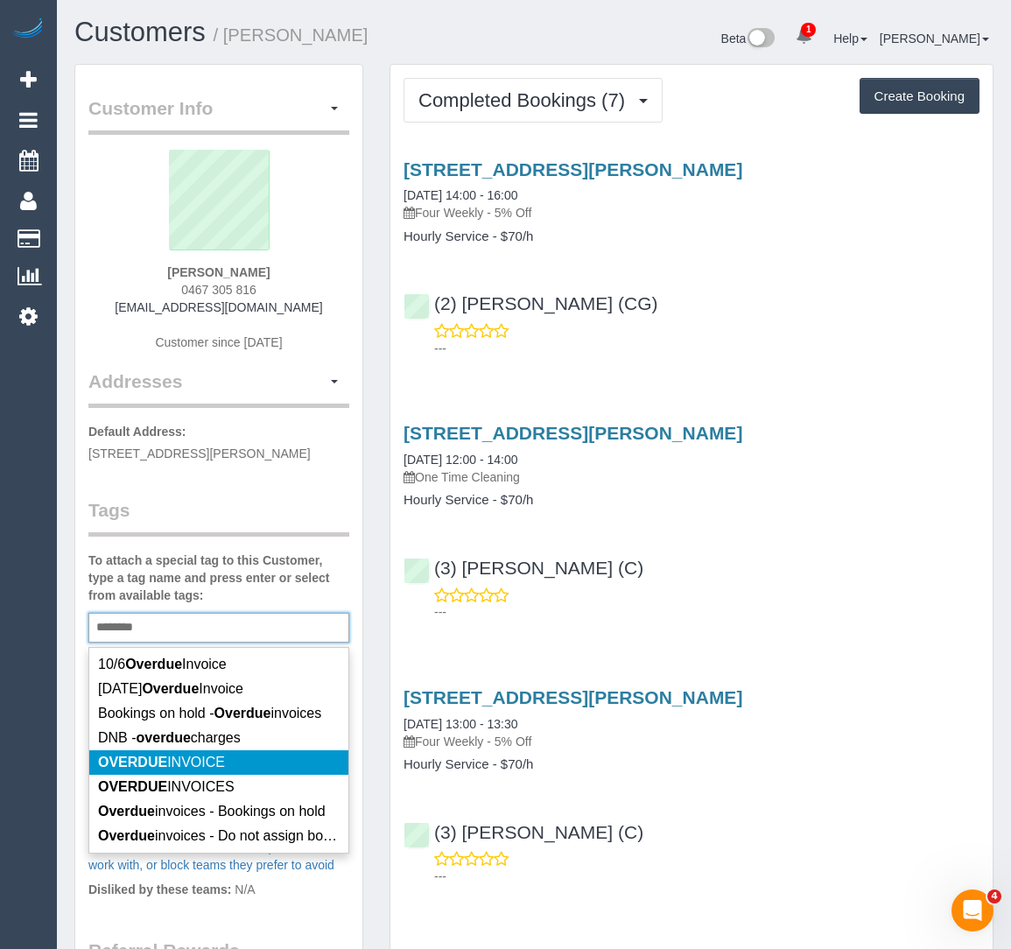
type input "*******"
click at [172, 770] on span "OVERDUE INVOICE" at bounding box center [161, 762] width 127 height 15
